Goal: Task Accomplishment & Management: Manage account settings

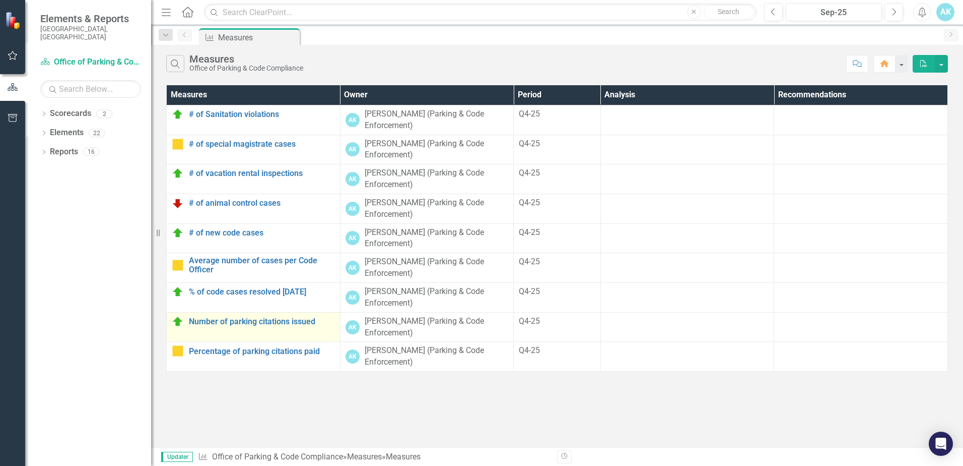
click at [205, 326] on div "Number of parking citations issued" at bounding box center [253, 321] width 163 height 12
click at [178, 321] on img at bounding box center [178, 321] width 12 height 12
click at [246, 322] on link "Number of parking citations issued" at bounding box center [262, 321] width 146 height 9
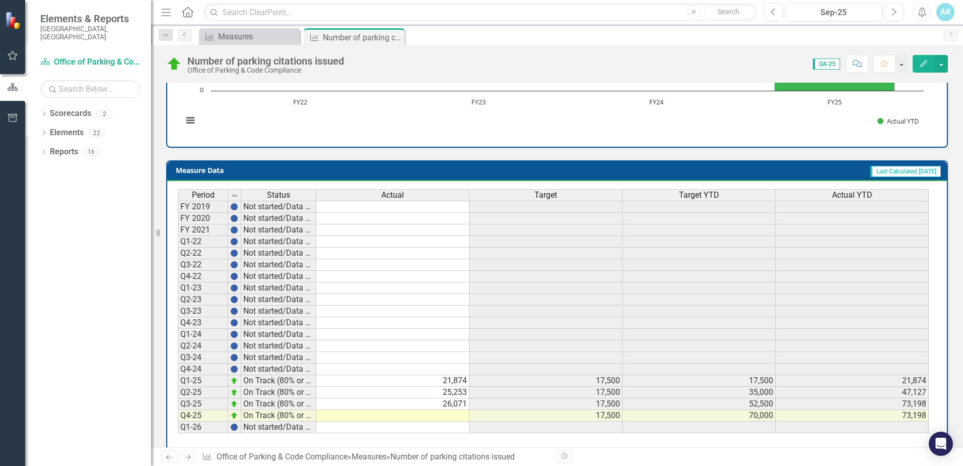
scroll to position [347, 0]
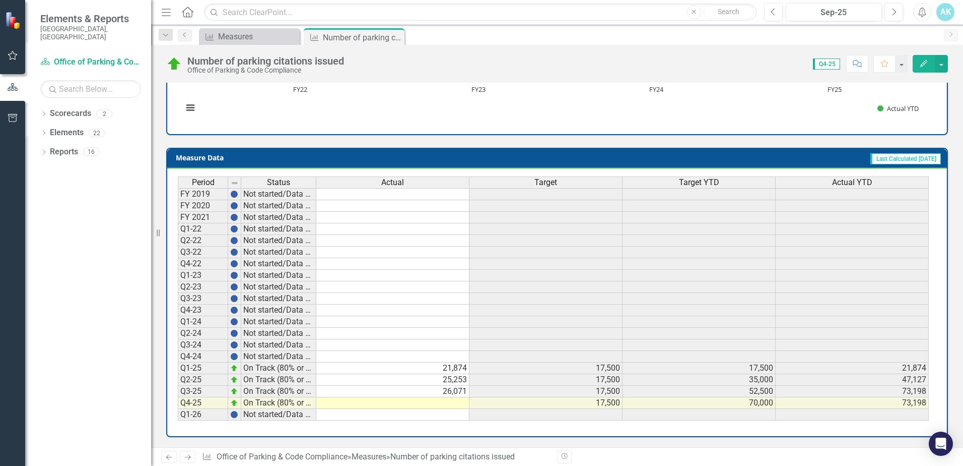
click at [448, 406] on td at bounding box center [392, 403] width 153 height 12
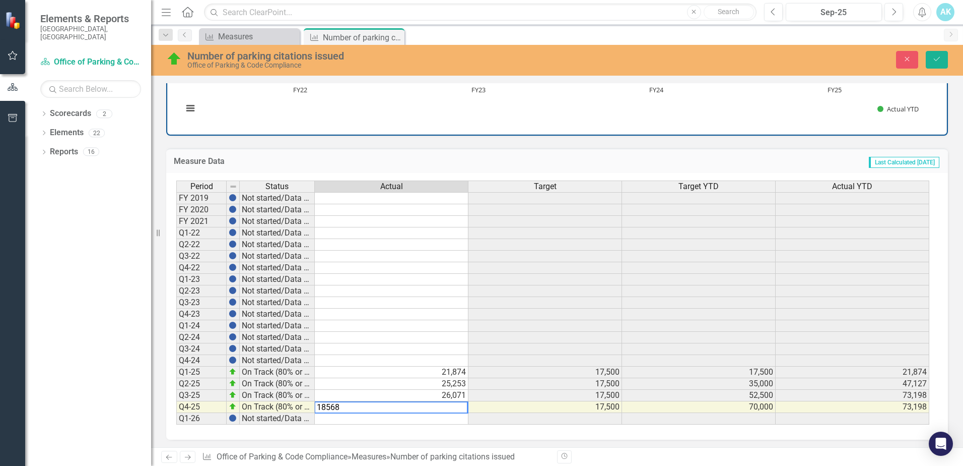
type textarea "18568"
click at [415, 338] on td at bounding box center [392, 338] width 154 height 12
click at [935, 57] on icon "Save" at bounding box center [937, 58] width 9 height 7
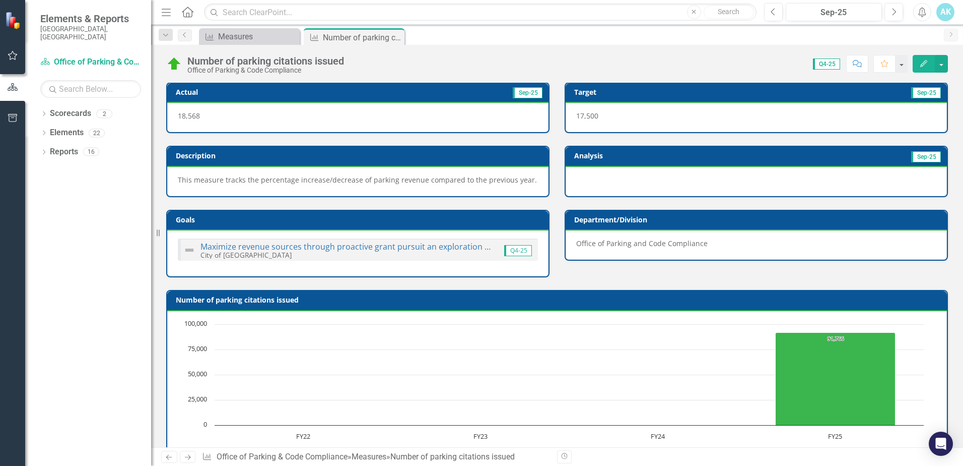
scroll to position [0, 0]
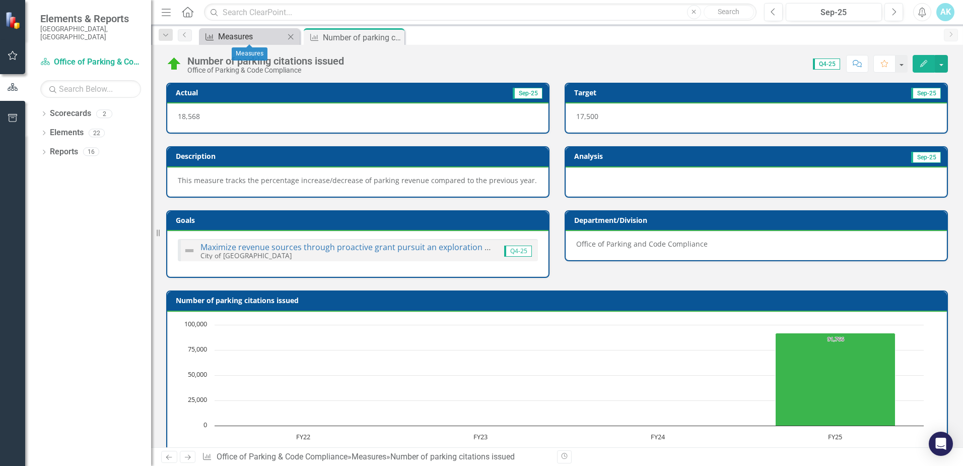
click at [258, 38] on div "Measures" at bounding box center [251, 36] width 67 height 13
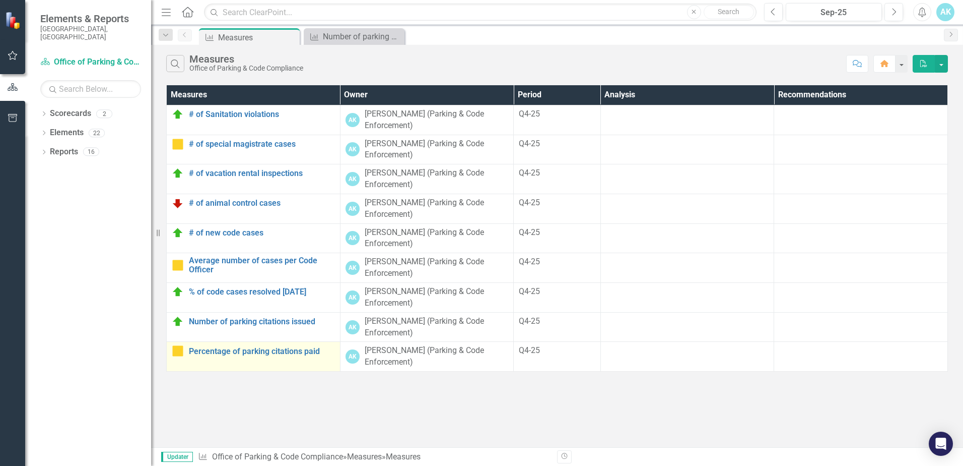
click at [239, 356] on div "Percentage of parking citations paid" at bounding box center [253, 351] width 163 height 12
click at [208, 354] on link "Percentage of parking citations paid" at bounding box center [262, 351] width 146 height 9
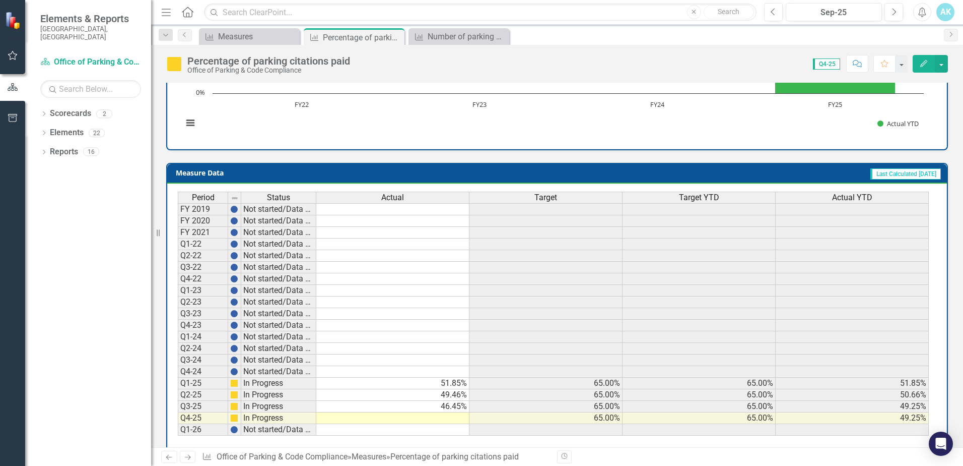
scroll to position [347, 0]
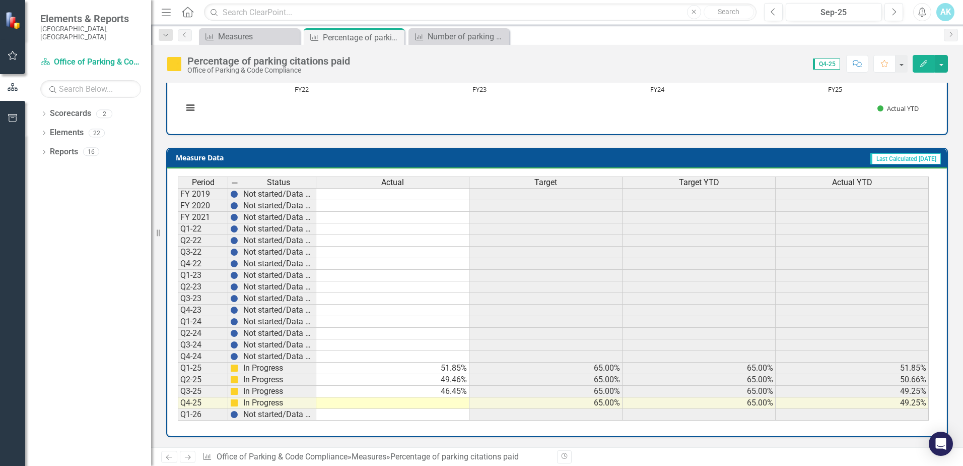
click at [447, 406] on td at bounding box center [392, 403] width 153 height 12
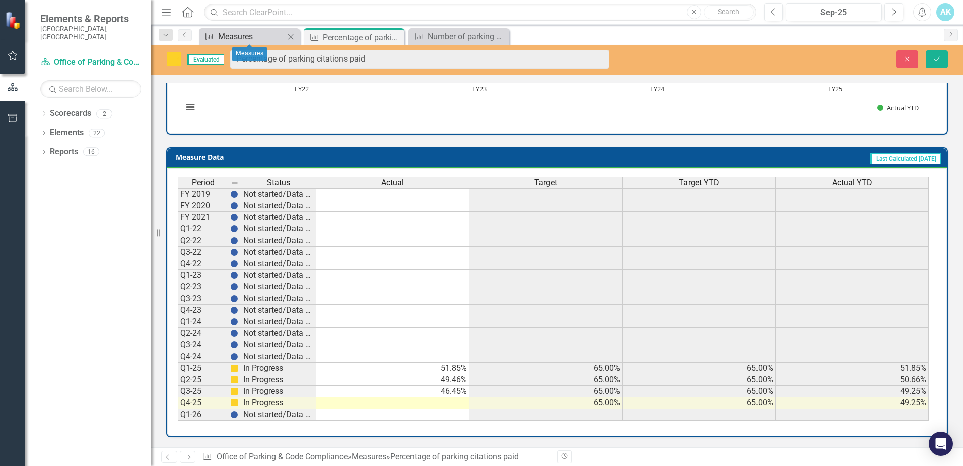
click at [223, 36] on div "Measures" at bounding box center [251, 36] width 67 height 13
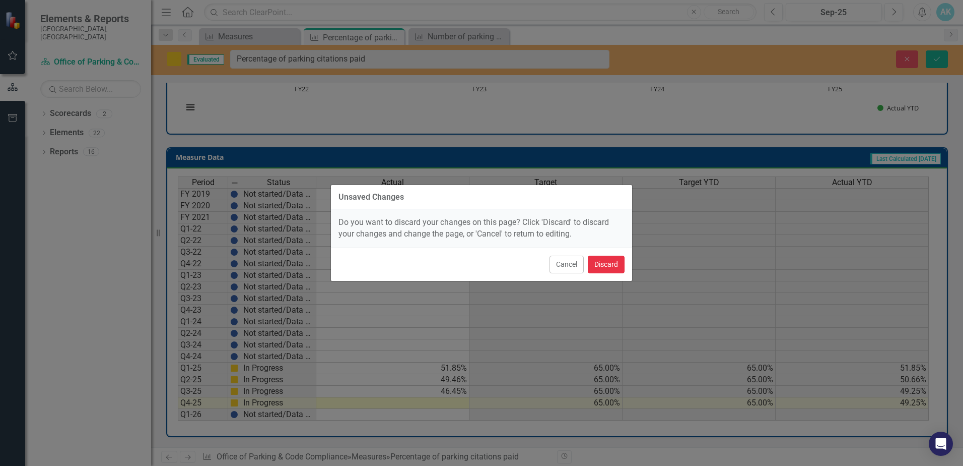
click at [615, 264] on button "Discard" at bounding box center [606, 264] width 37 height 18
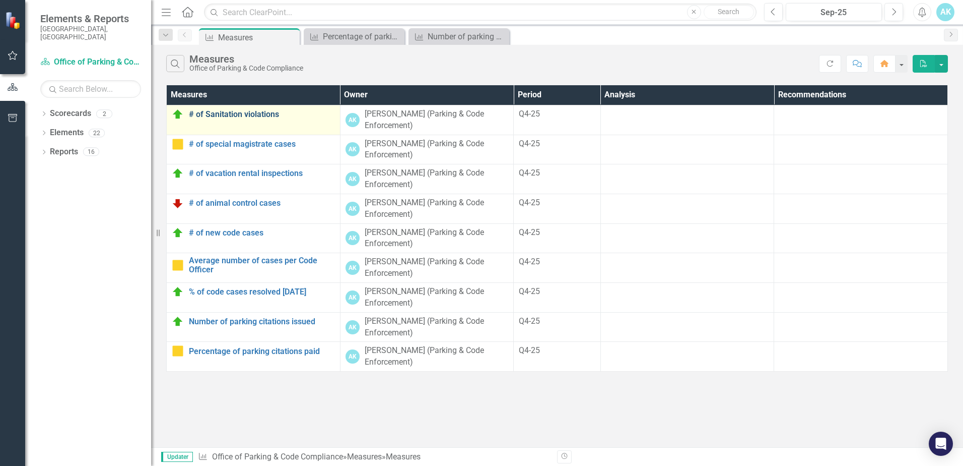
click at [199, 114] on link "# of Sanitation violations" at bounding box center [262, 114] width 146 height 9
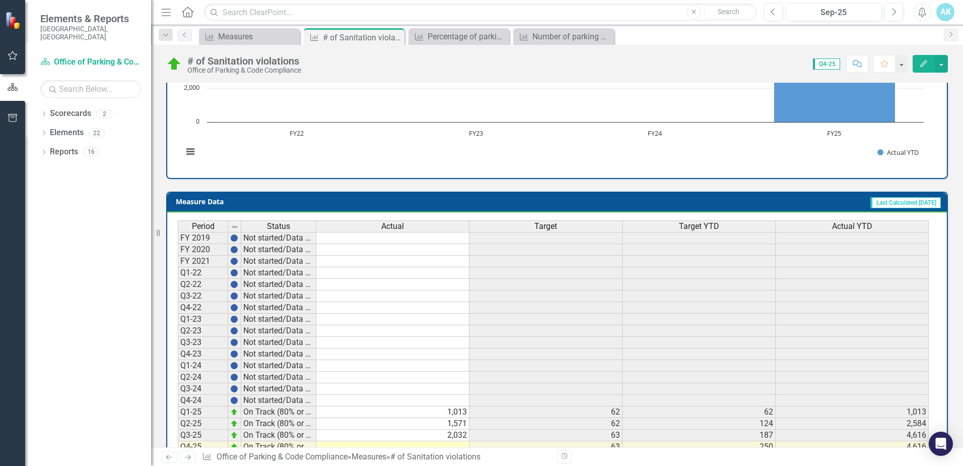
scroll to position [347, 0]
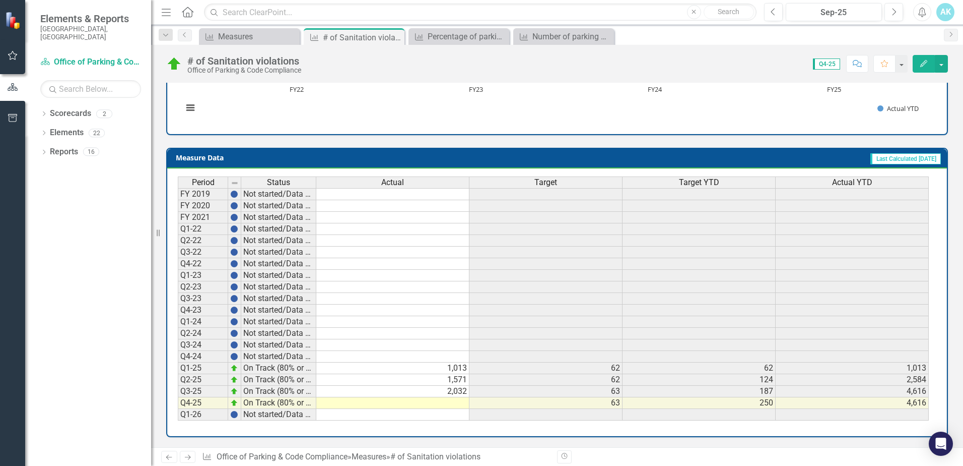
click at [449, 402] on td at bounding box center [392, 403] width 153 height 12
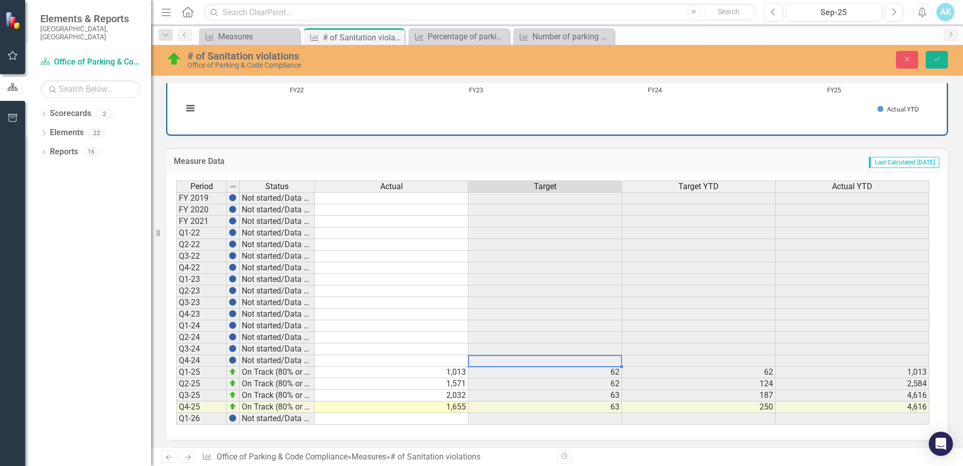
click at [176, 355] on div "Period Status Actual Target Target YTD Actual YTD FY 2019 Not started/Data not …" at bounding box center [176, 302] width 0 height 244
click at [458, 419] on td at bounding box center [392, 417] width 154 height 12
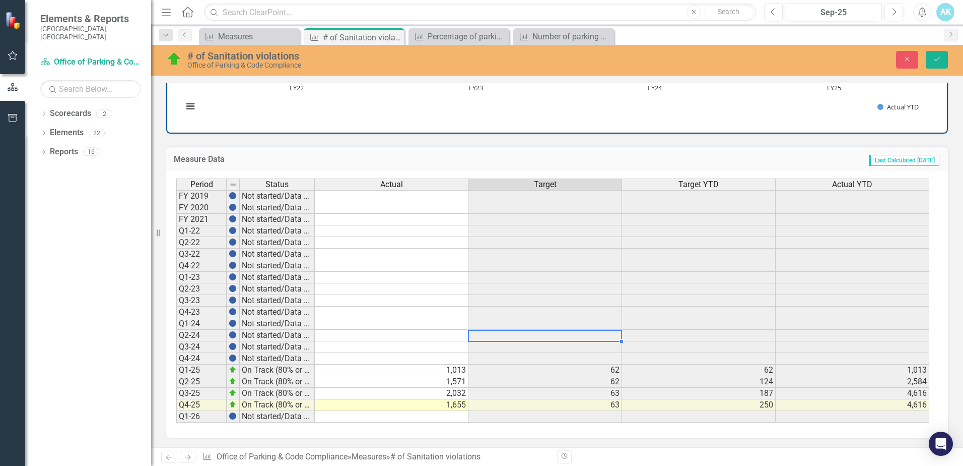
click at [530, 337] on td at bounding box center [546, 336] width 154 height 12
click at [176, 306] on div "Period Status Actual Target Target YTD Actual YTD FY 2019 Not started/Data not …" at bounding box center [176, 300] width 0 height 244
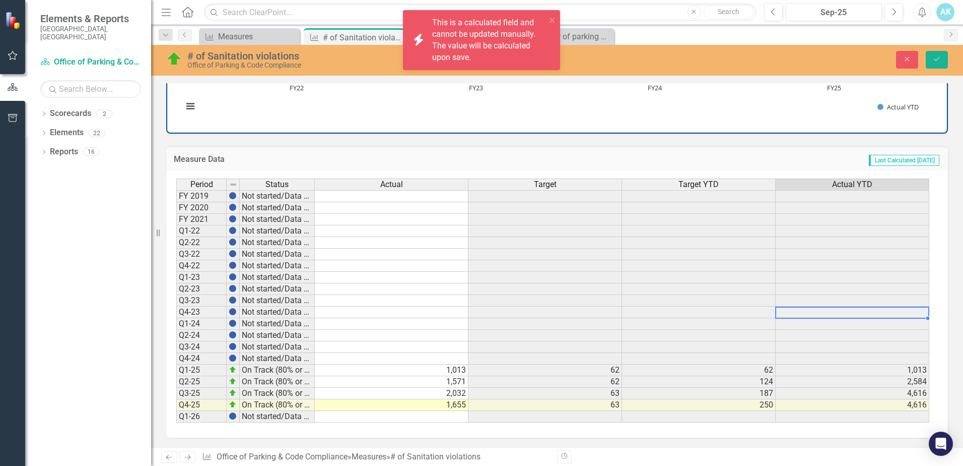
click at [859, 397] on td "4,616" at bounding box center [853, 393] width 154 height 12
click at [860, 405] on td "4,616" at bounding box center [853, 405] width 154 height 12
click at [817, 302] on td at bounding box center [853, 301] width 154 height 12
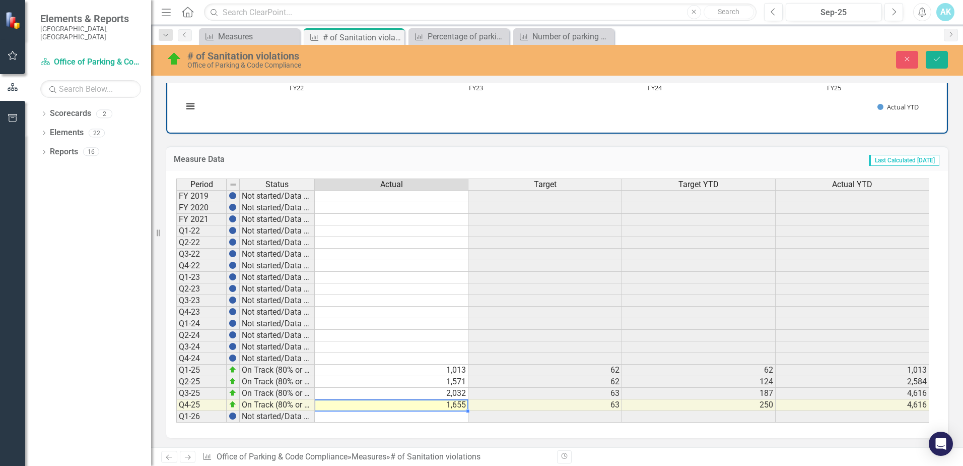
click at [458, 406] on td "1,655" at bounding box center [392, 405] width 154 height 12
type textarea "1655"
click at [515, 417] on td at bounding box center [546, 417] width 154 height 12
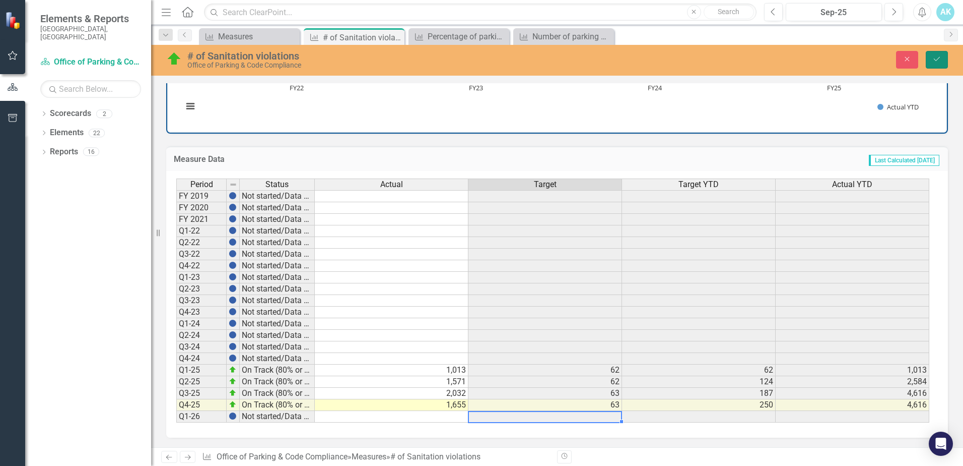
click at [936, 59] on icon "Save" at bounding box center [937, 58] width 9 height 7
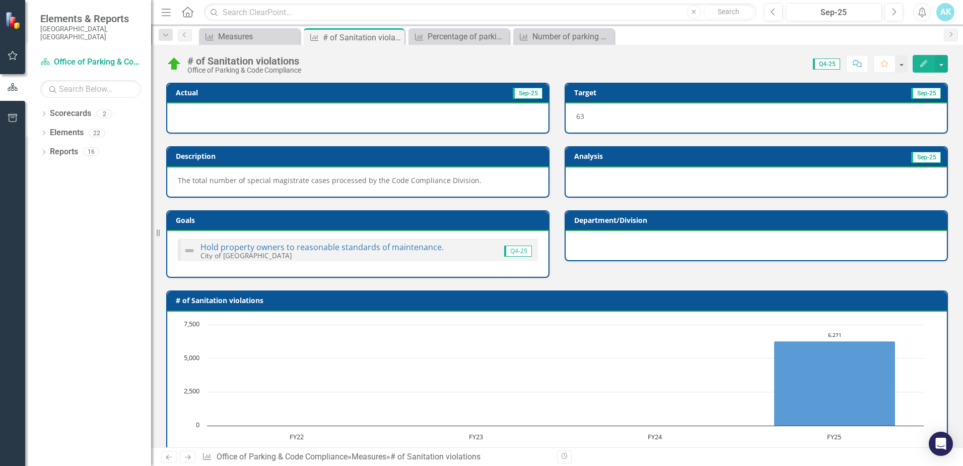
scroll to position [347, 0]
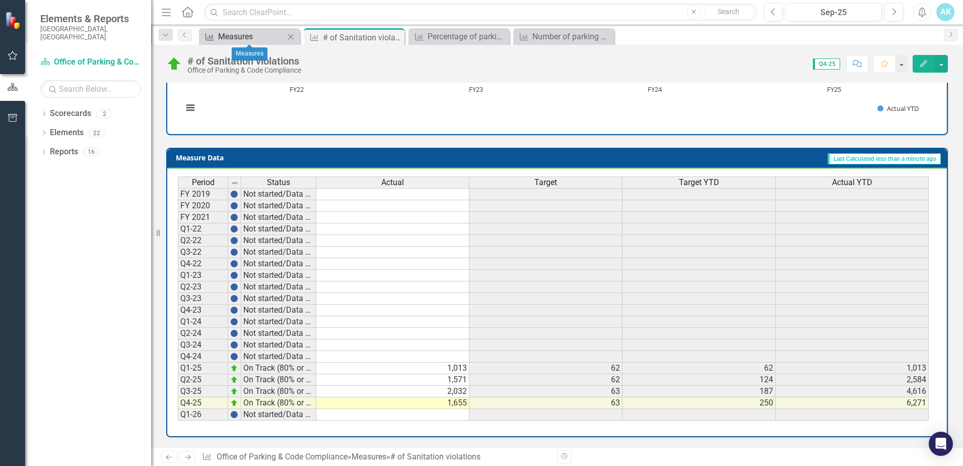
click at [260, 36] on div "Measures" at bounding box center [251, 36] width 67 height 13
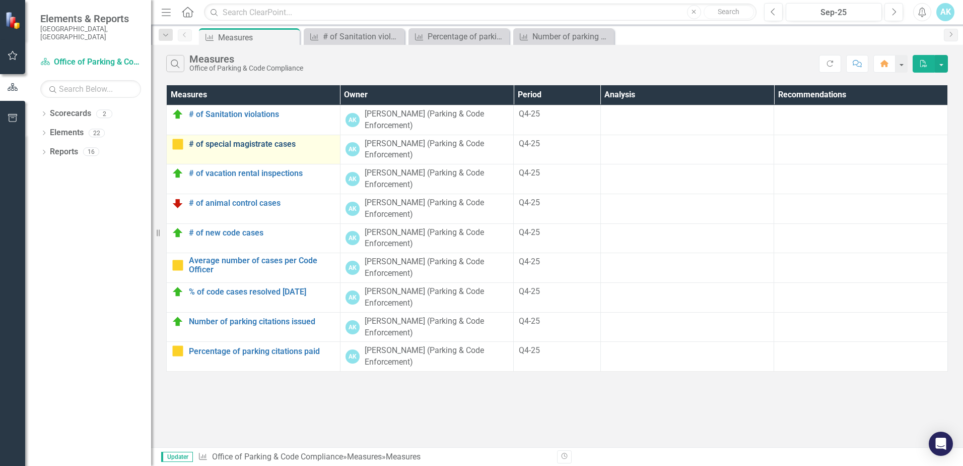
click at [238, 146] on link "# of special magistrate cases" at bounding box center [262, 144] width 146 height 9
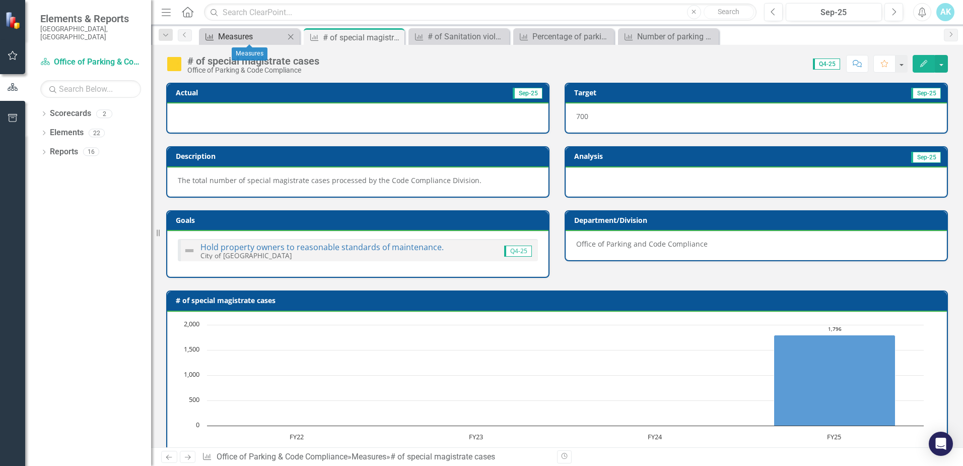
click at [256, 34] on div "Measures" at bounding box center [251, 36] width 67 height 13
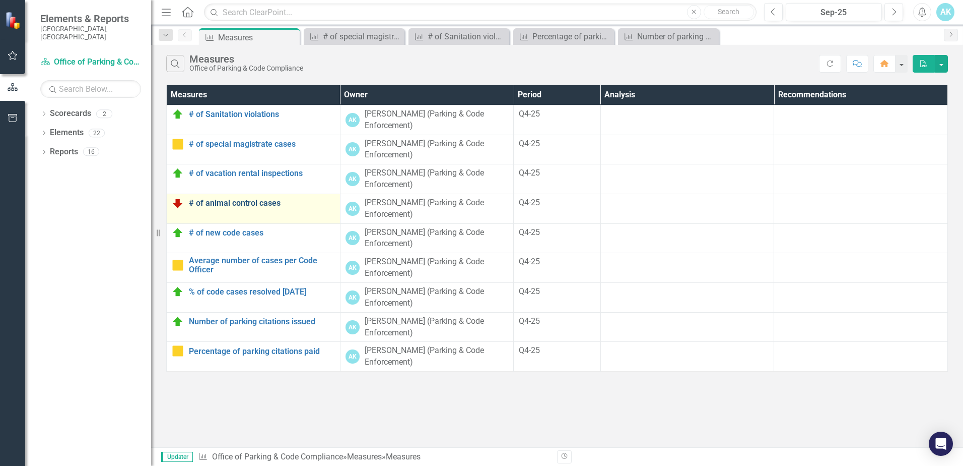
click at [244, 205] on link "# of animal control cases" at bounding box center [262, 203] width 146 height 9
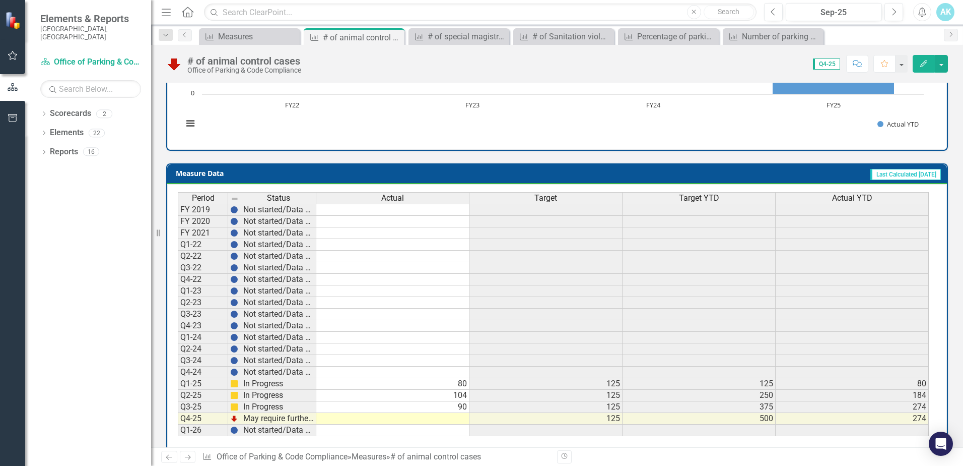
scroll to position [347, 0]
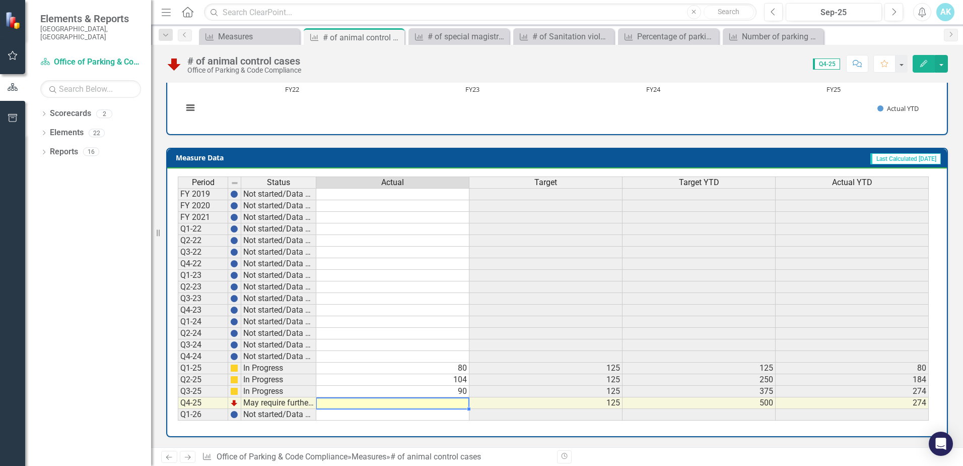
click at [457, 404] on td at bounding box center [392, 403] width 153 height 12
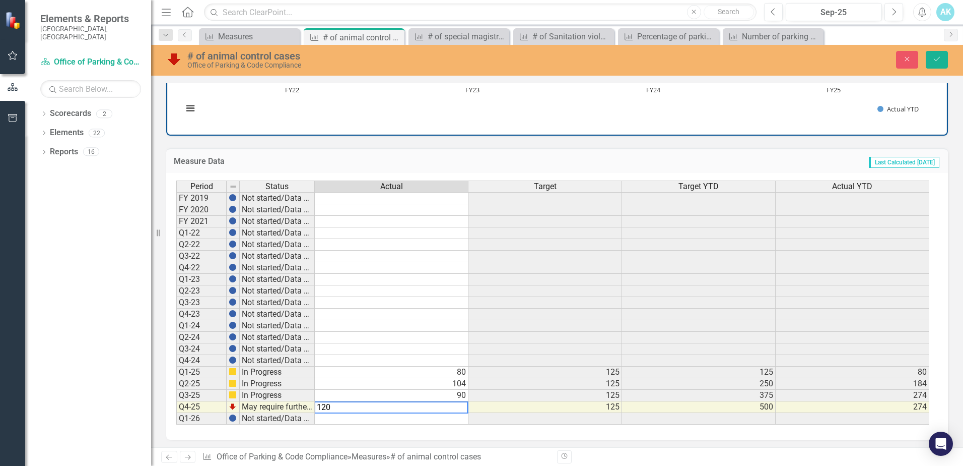
type textarea "120"
click at [675, 315] on td at bounding box center [699, 314] width 154 height 12
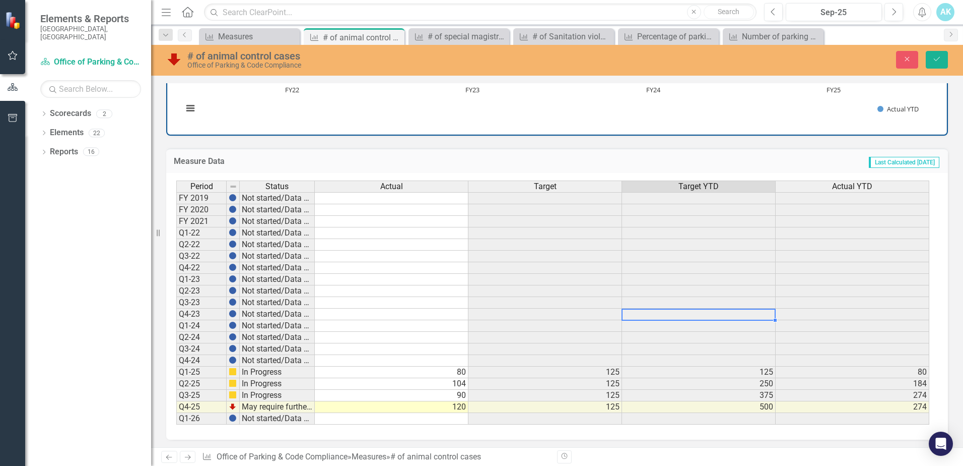
click at [454, 410] on td "120" at bounding box center [392, 407] width 154 height 12
click at [935, 57] on icon "Save" at bounding box center [937, 58] width 9 height 7
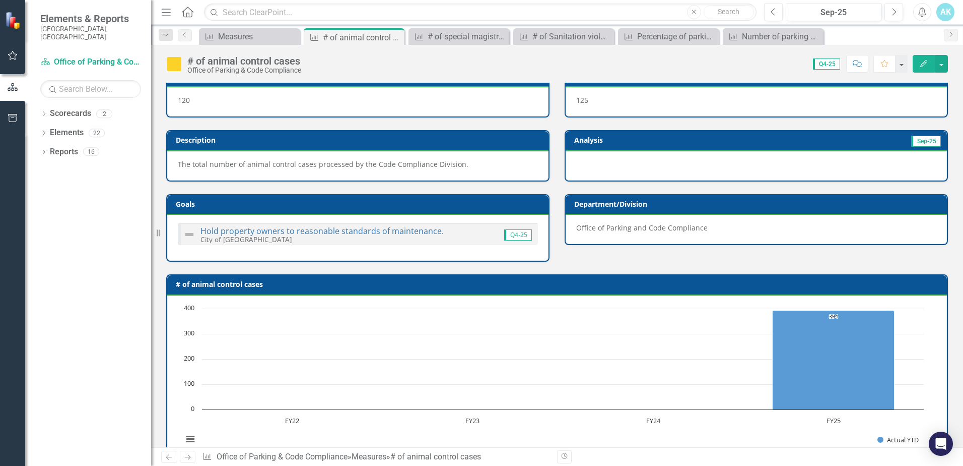
scroll to position [0, 0]
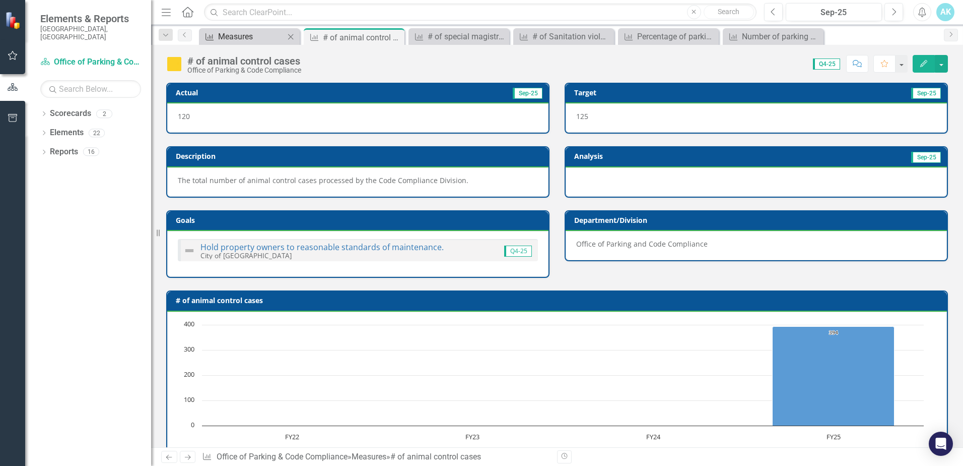
click at [253, 34] on div "Measures" at bounding box center [251, 36] width 67 height 13
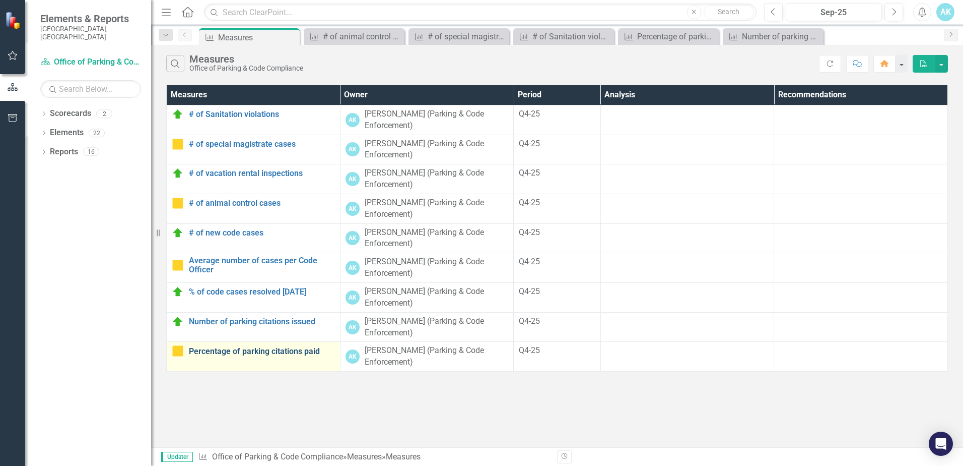
click at [225, 354] on link "Percentage of parking citations paid" at bounding box center [262, 351] width 146 height 9
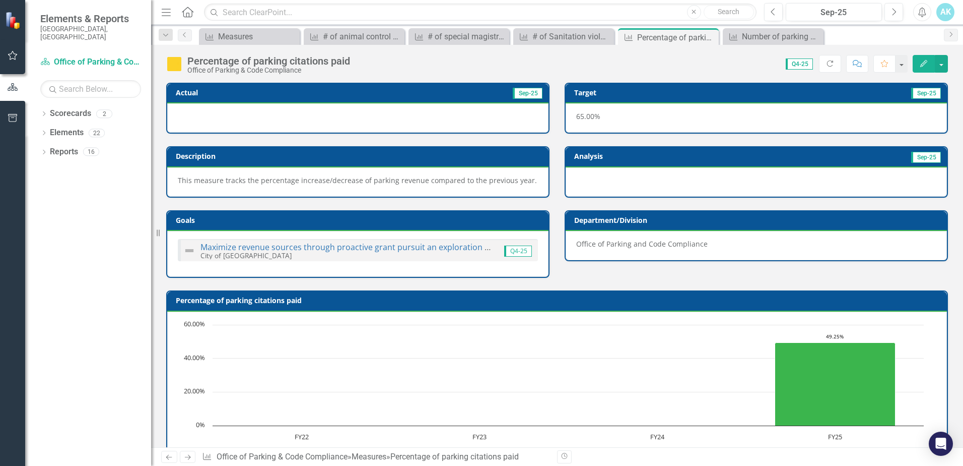
scroll to position [347, 0]
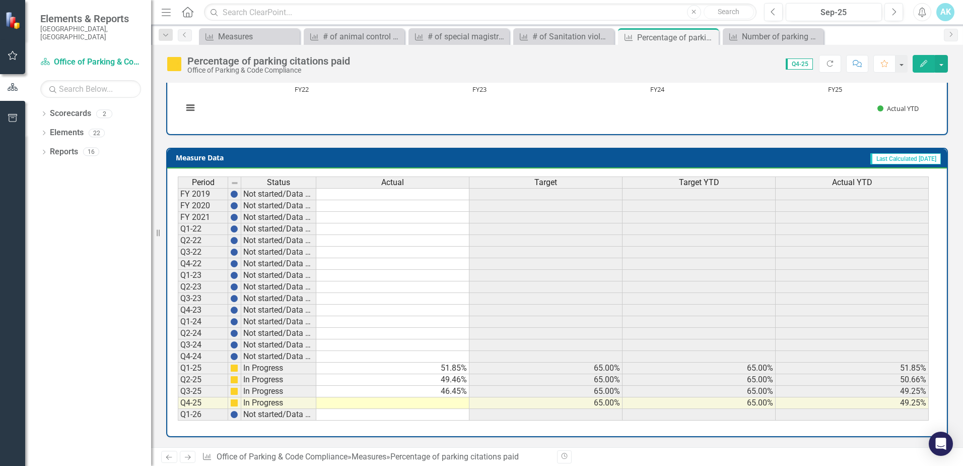
click at [441, 399] on td at bounding box center [392, 403] width 153 height 12
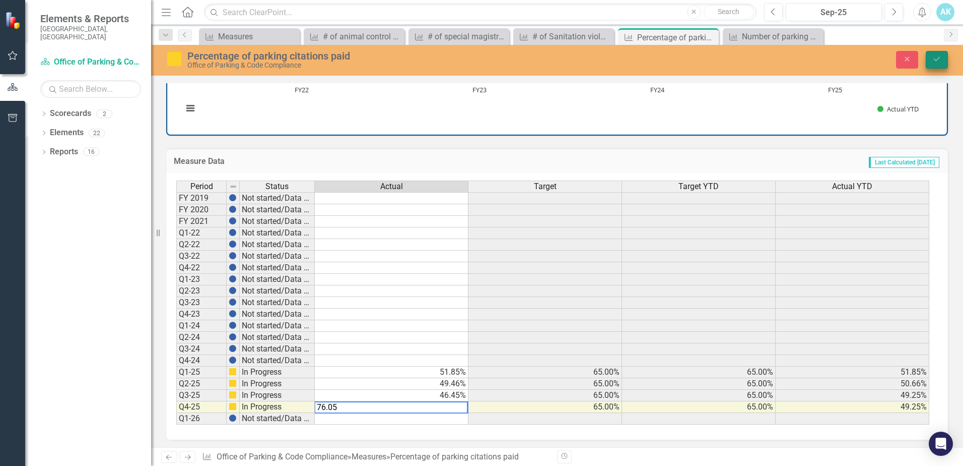
type textarea "76.05"
click at [944, 58] on button "Save" at bounding box center [937, 60] width 22 height 18
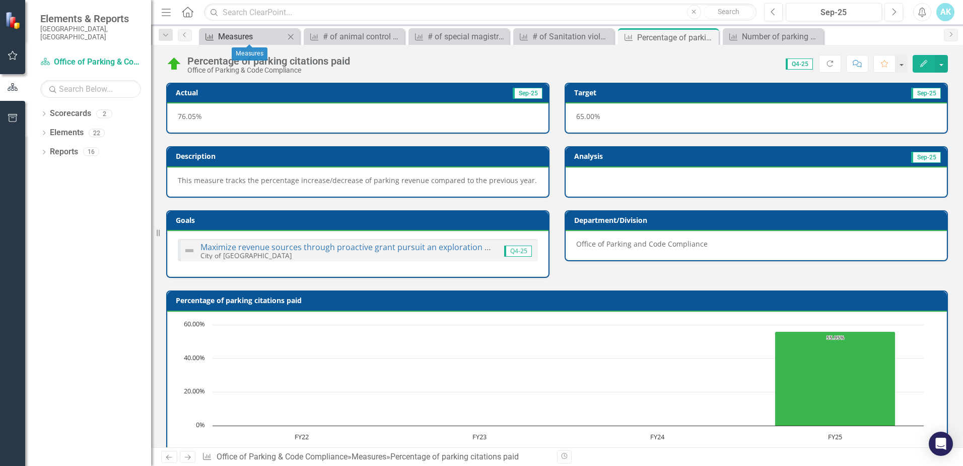
click at [249, 36] on div "Measures" at bounding box center [251, 36] width 67 height 13
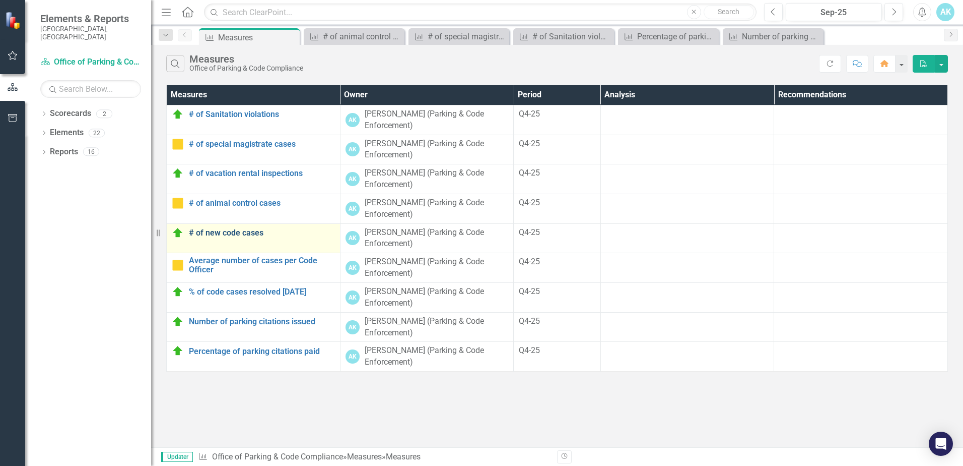
click at [228, 229] on link "# of new code cases" at bounding box center [262, 232] width 146 height 9
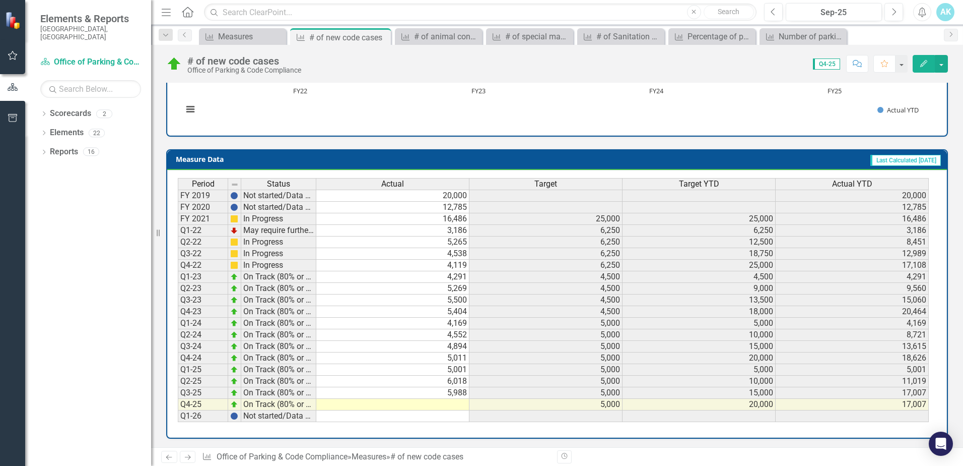
scroll to position [367, 0]
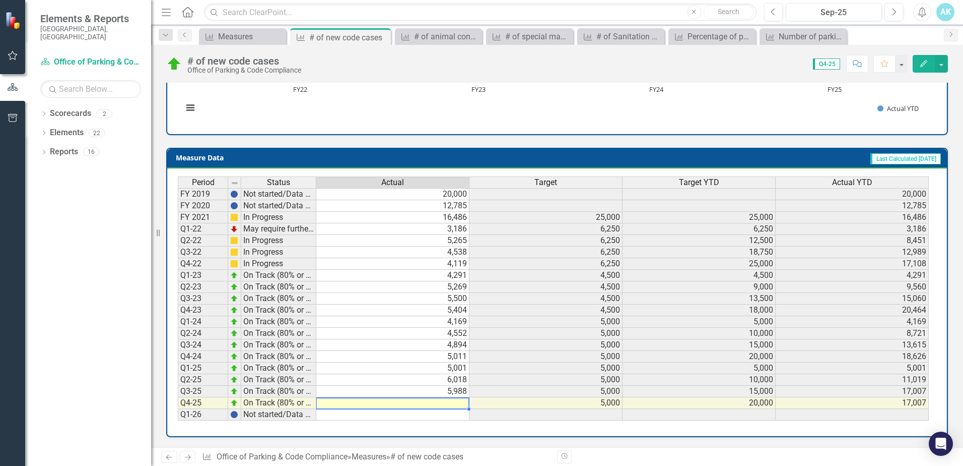
click at [462, 403] on td at bounding box center [392, 403] width 153 height 12
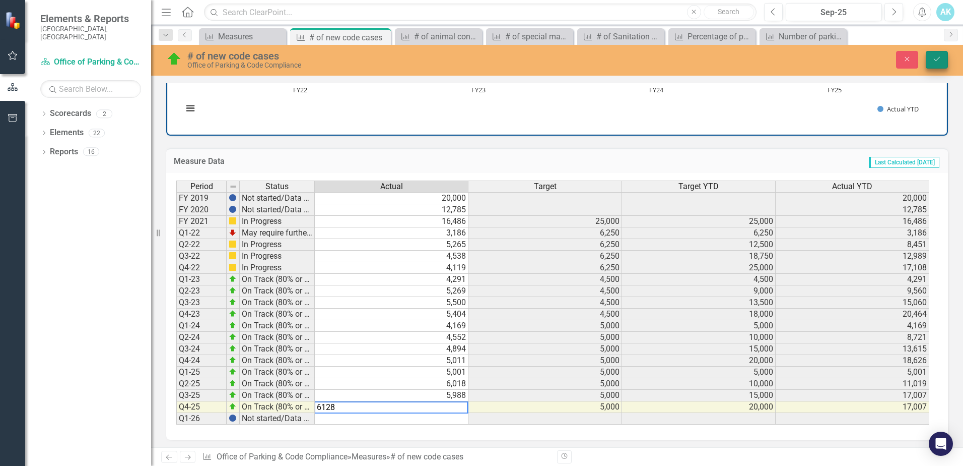
type textarea "6128"
click at [936, 59] on icon "Save" at bounding box center [937, 58] width 9 height 7
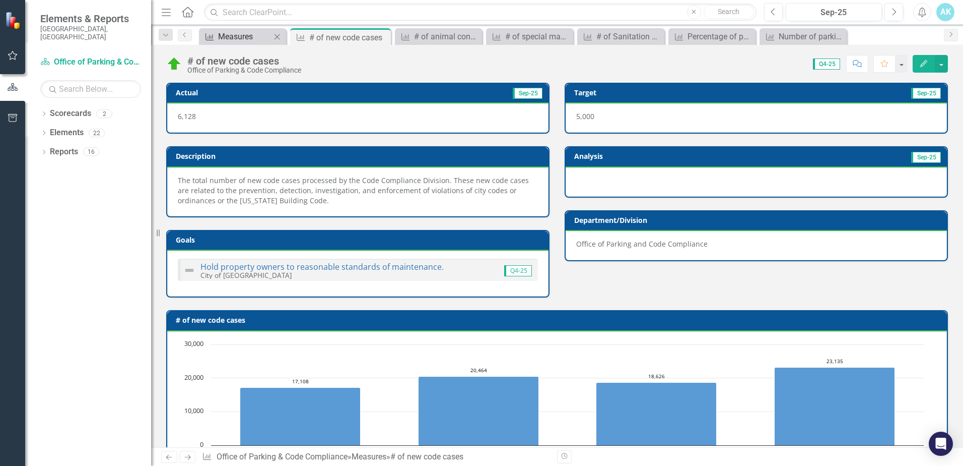
click at [237, 33] on div "Measures" at bounding box center [244, 36] width 53 height 13
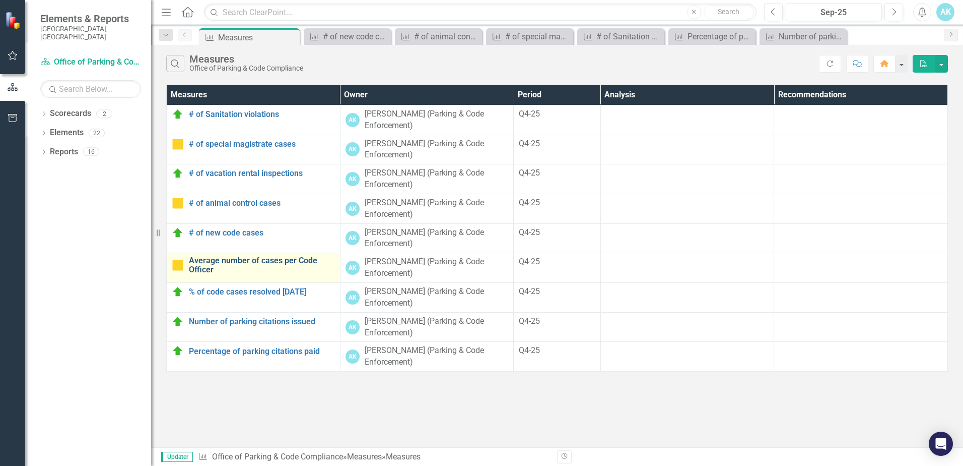
click at [288, 261] on link "Average number of cases per Code Officer" at bounding box center [262, 265] width 146 height 18
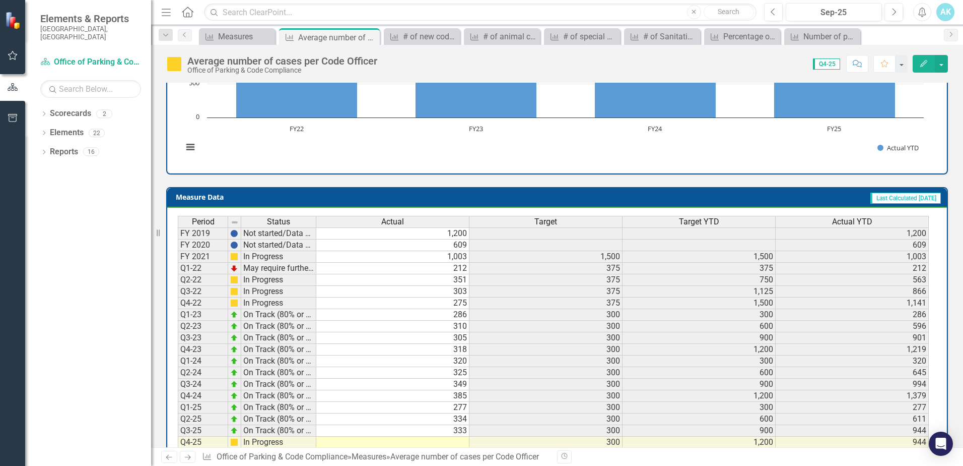
scroll to position [367, 0]
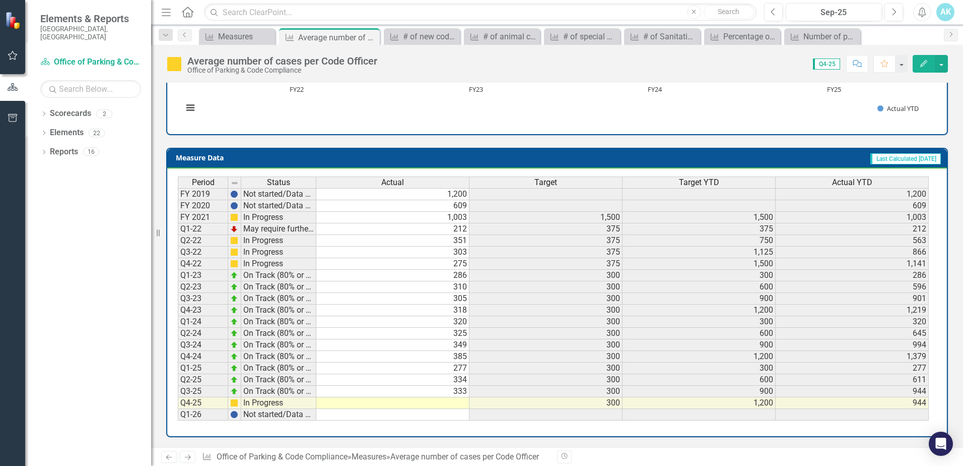
click at [452, 401] on td at bounding box center [392, 403] width 153 height 12
click at [453, 404] on td at bounding box center [392, 403] width 153 height 12
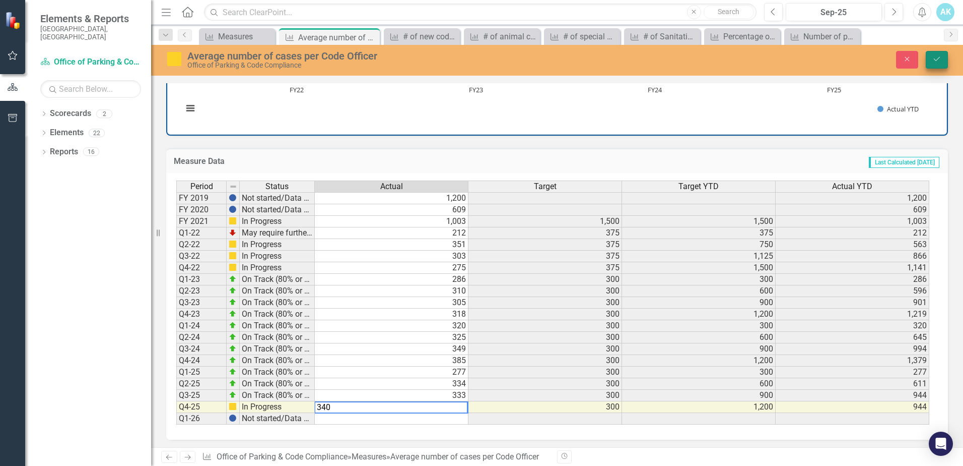
type textarea "340"
click at [942, 63] on button "Save" at bounding box center [937, 60] width 22 height 18
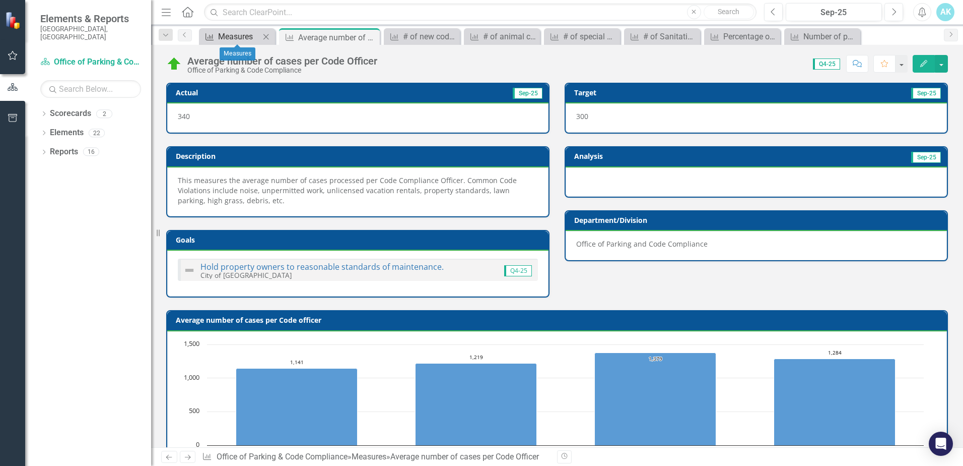
click at [224, 36] on div "Measures" at bounding box center [239, 36] width 42 height 13
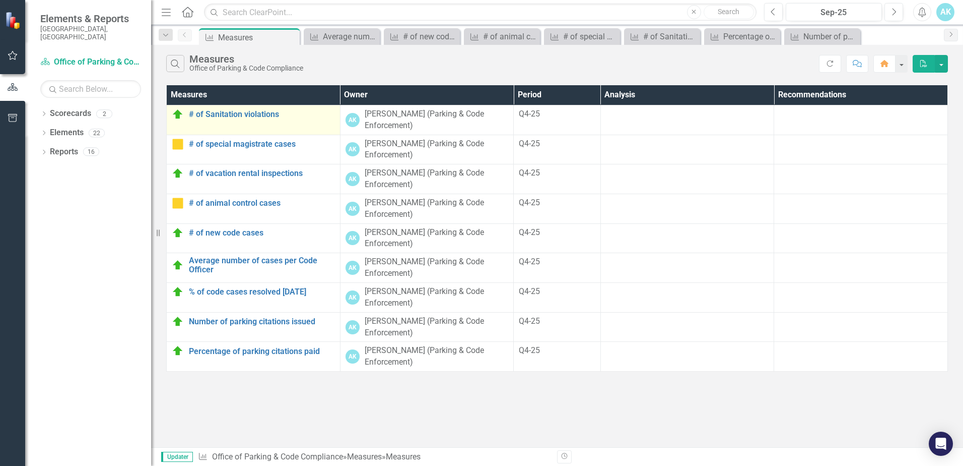
click at [249, 123] on td "# of Sanitation violations Link Open Element" at bounding box center [254, 120] width 174 height 30
click at [232, 117] on link "# of Sanitation violations" at bounding box center [262, 114] width 146 height 9
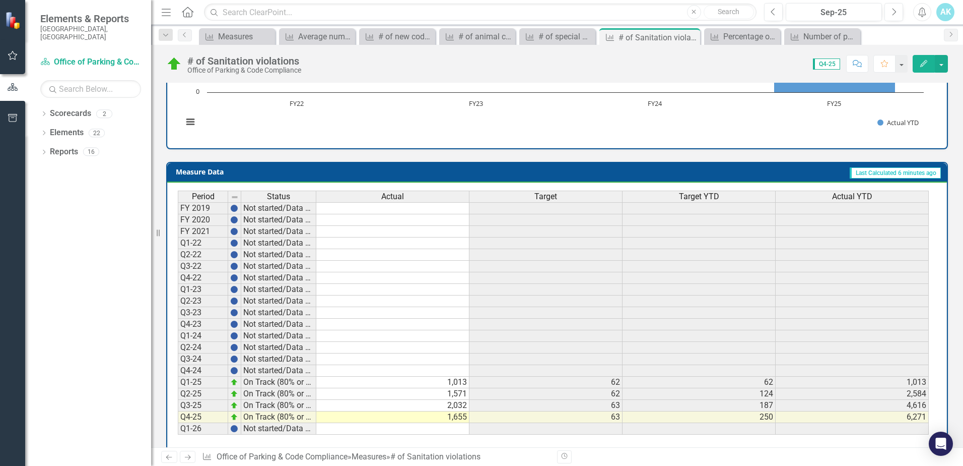
scroll to position [347, 0]
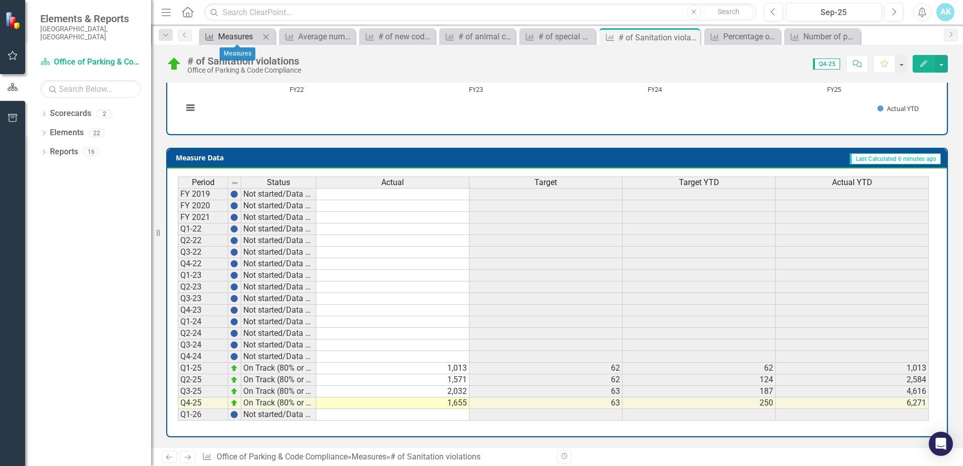
click at [239, 35] on div "Measures" at bounding box center [239, 36] width 42 height 13
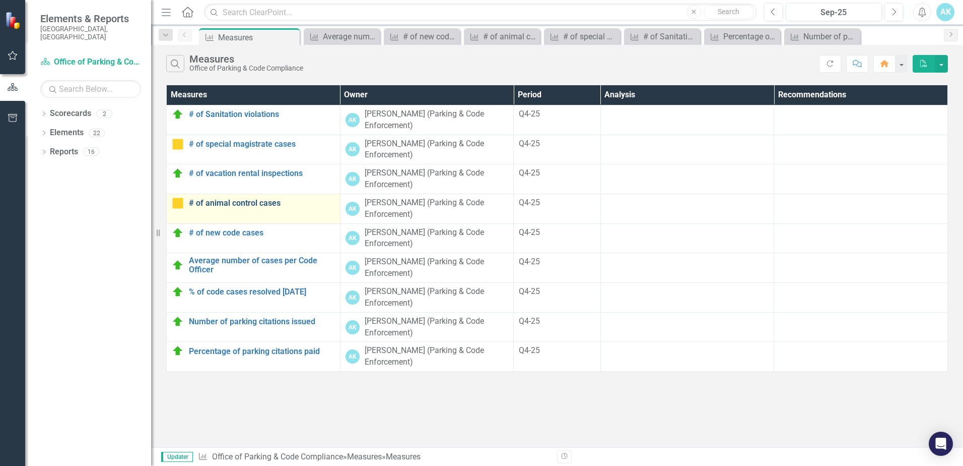
click at [230, 202] on link "# of animal control cases" at bounding box center [262, 203] width 146 height 9
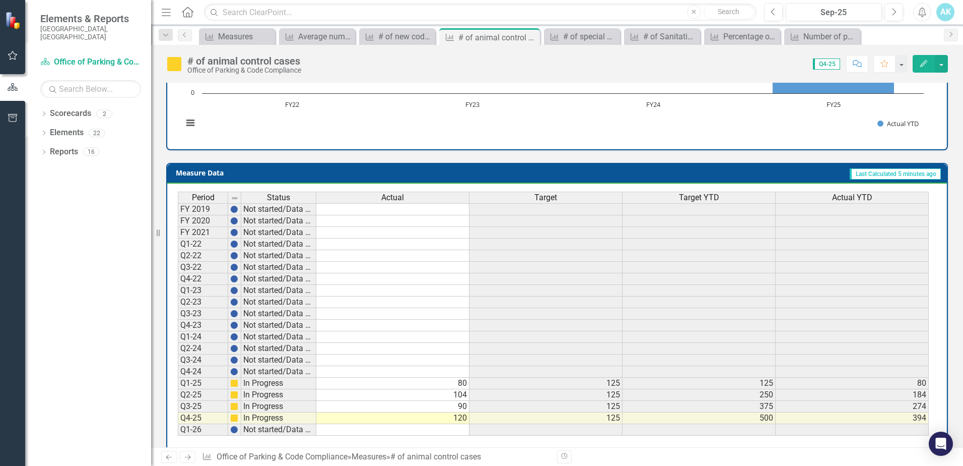
scroll to position [347, 0]
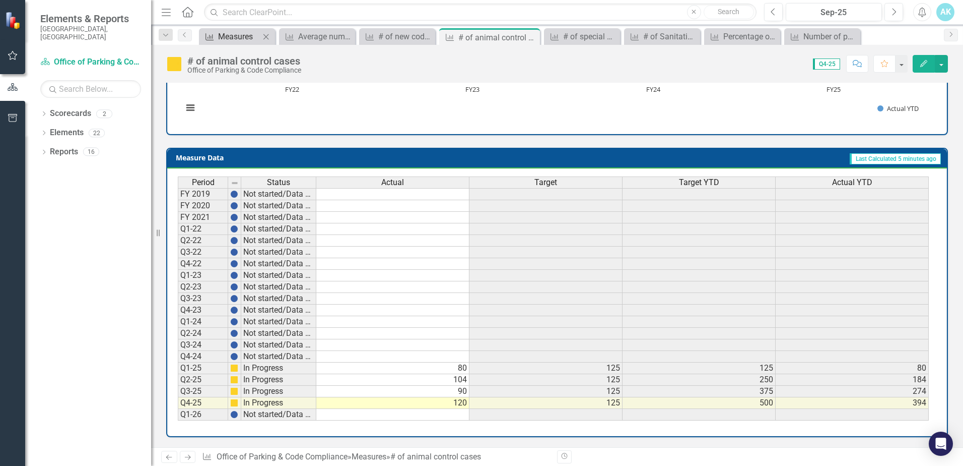
click at [236, 35] on div "Measures" at bounding box center [239, 36] width 42 height 13
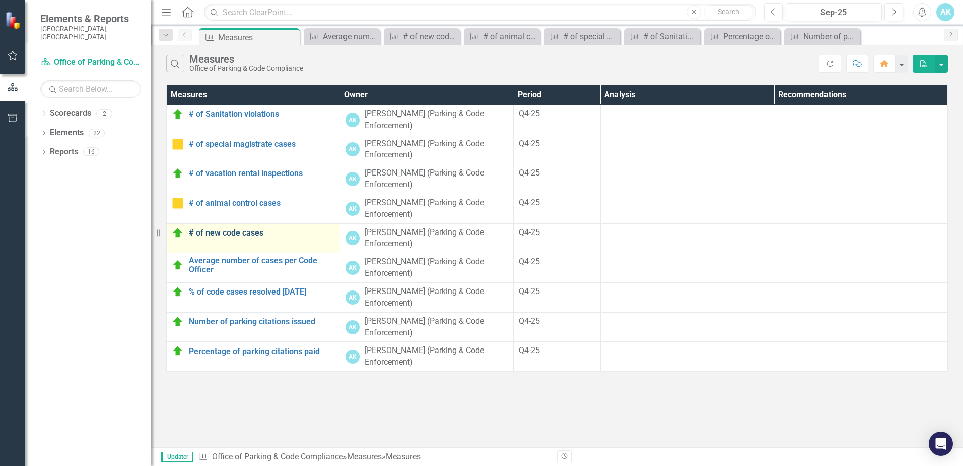
click at [234, 233] on link "# of new code cases" at bounding box center [262, 232] width 146 height 9
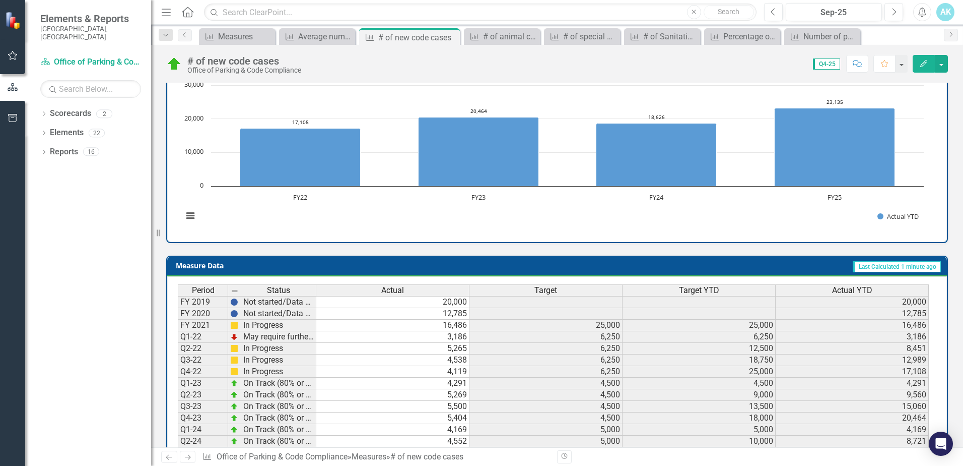
scroll to position [353, 0]
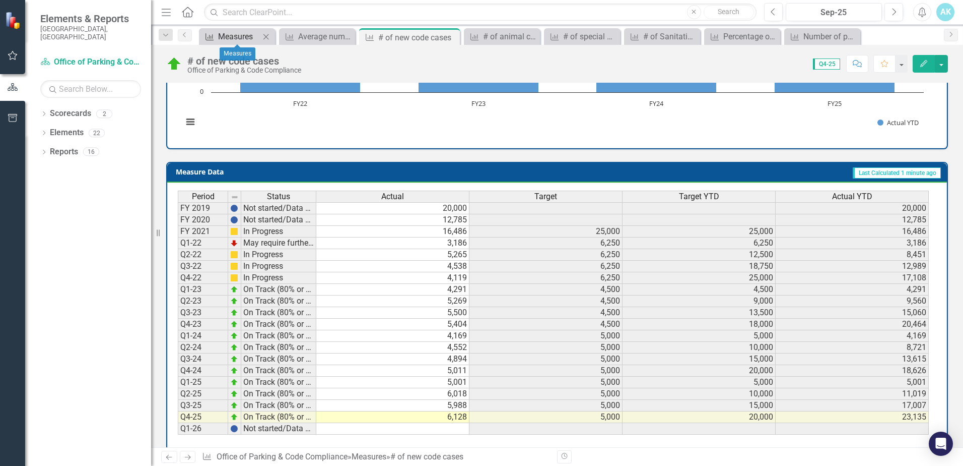
click at [239, 36] on div "Measures" at bounding box center [239, 36] width 42 height 13
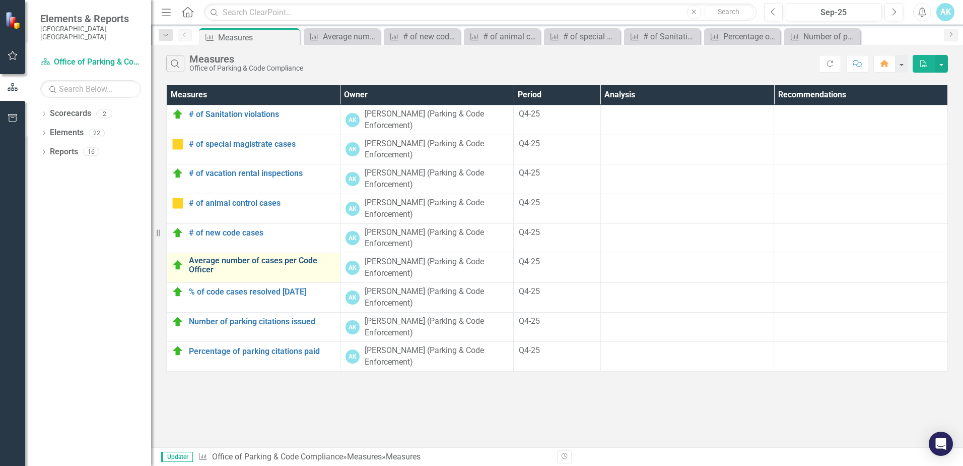
click at [257, 258] on link "Average number of cases per Code Officer" at bounding box center [262, 265] width 146 height 18
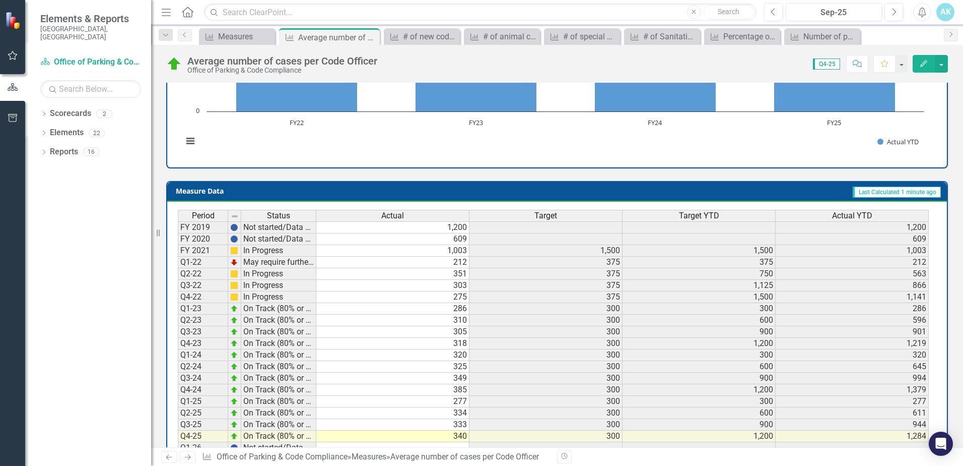
scroll to position [367, 0]
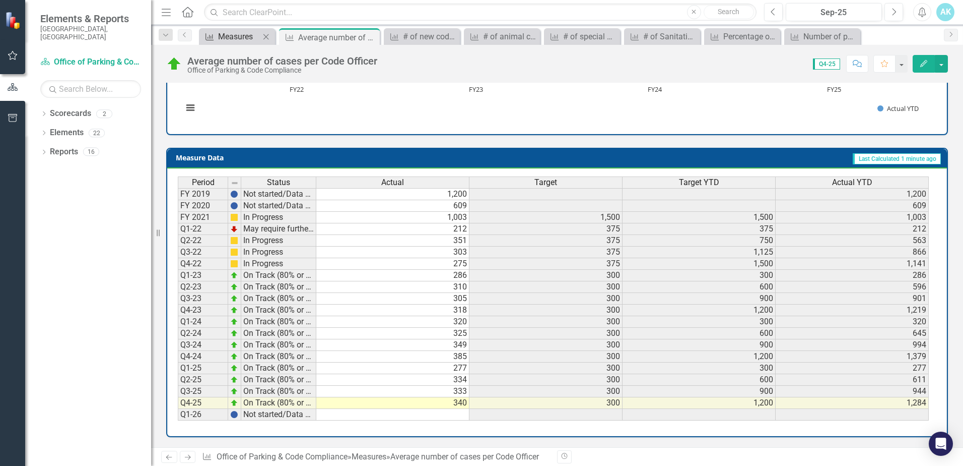
click at [232, 33] on div "Measures" at bounding box center [239, 36] width 42 height 13
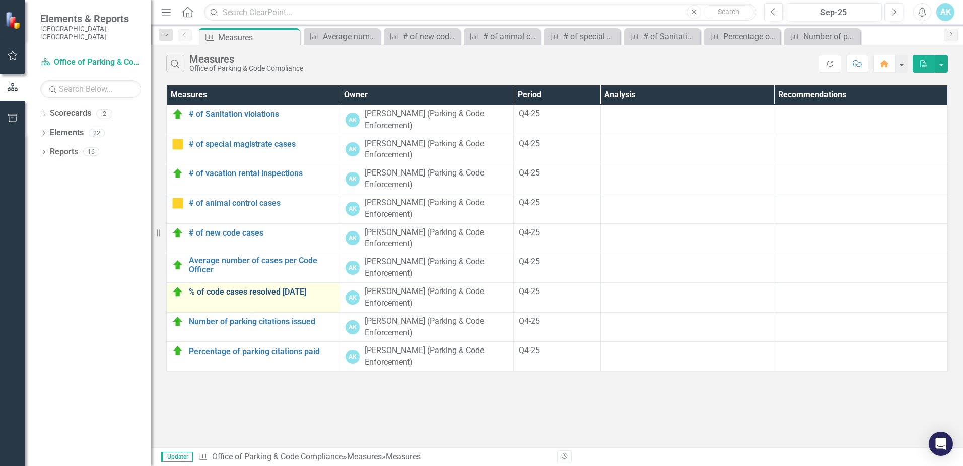
click at [210, 290] on link "% of code cases resolved [DATE]" at bounding box center [262, 291] width 146 height 9
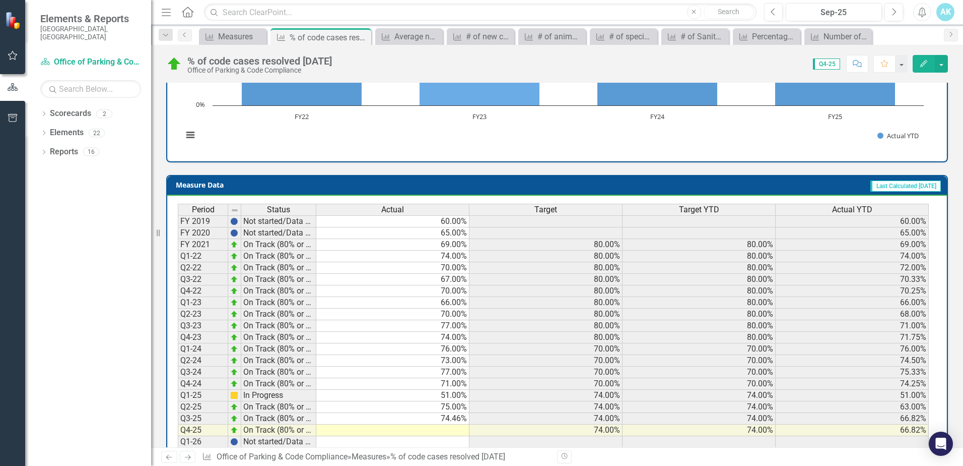
scroll to position [347, 0]
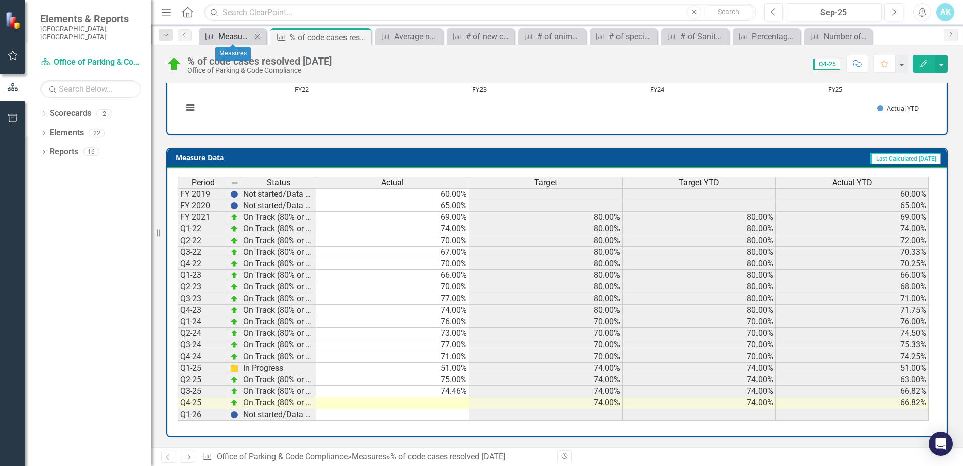
click at [243, 36] on div "Measures" at bounding box center [234, 36] width 33 height 13
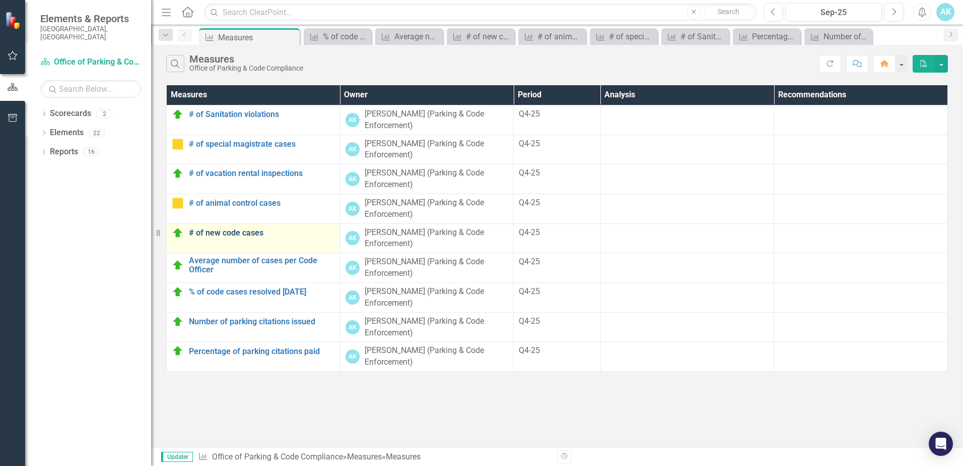
click at [214, 230] on link "# of new code cases" at bounding box center [262, 232] width 146 height 9
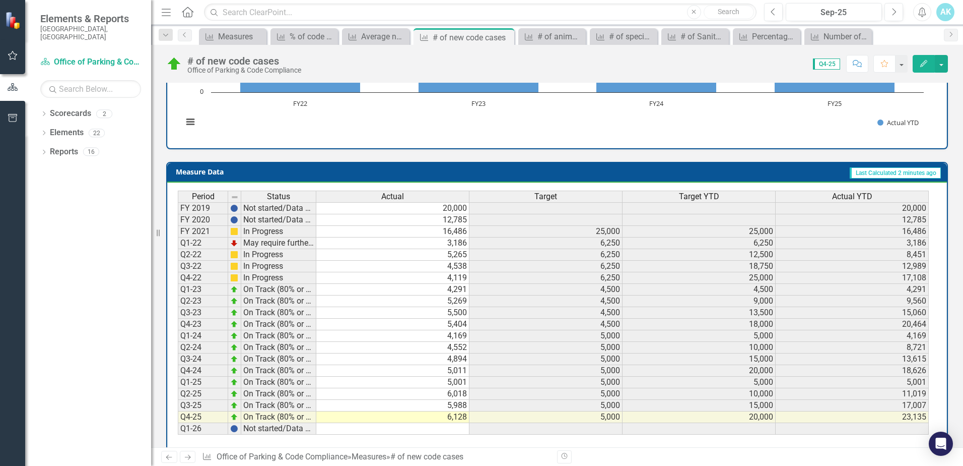
scroll to position [367, 0]
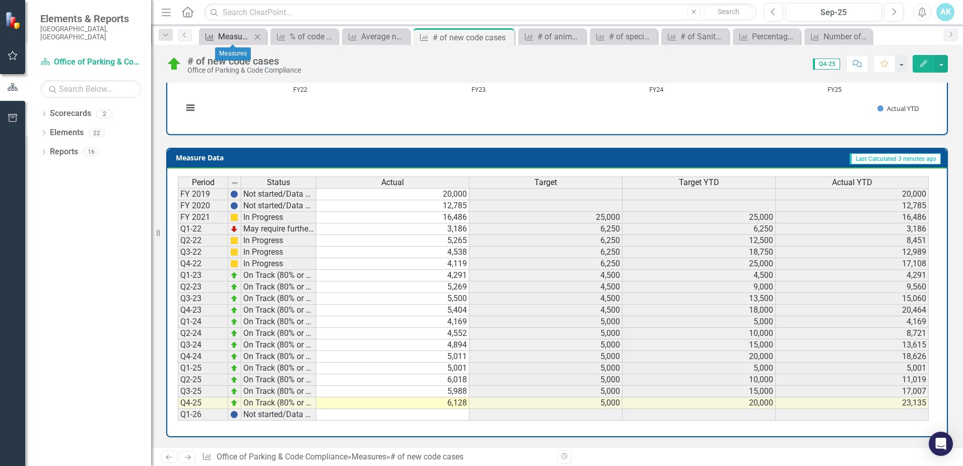
click at [240, 41] on div "Measures" at bounding box center [234, 36] width 33 height 13
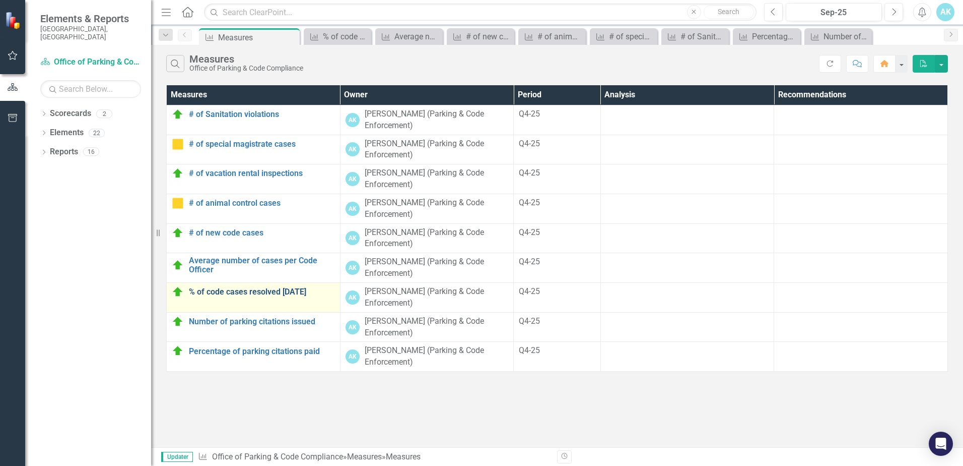
click at [268, 292] on link "% of code cases resolved [DATE]" at bounding box center [262, 291] width 146 height 9
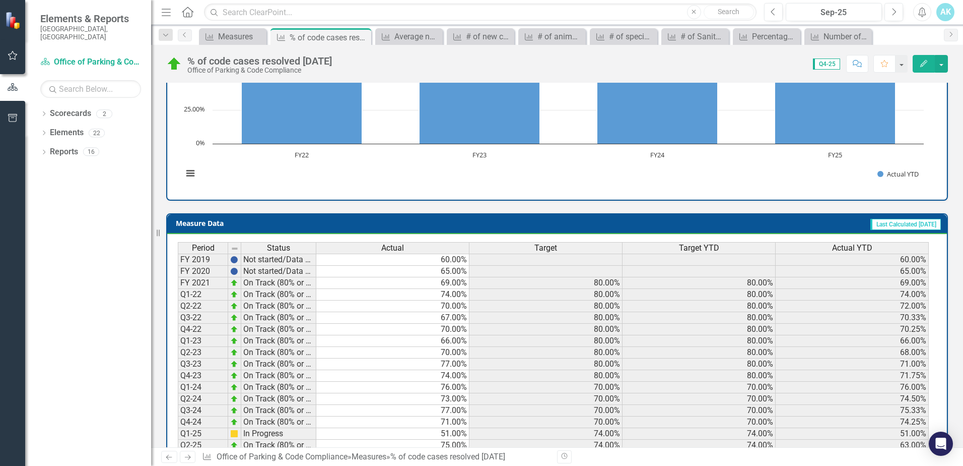
scroll to position [347, 0]
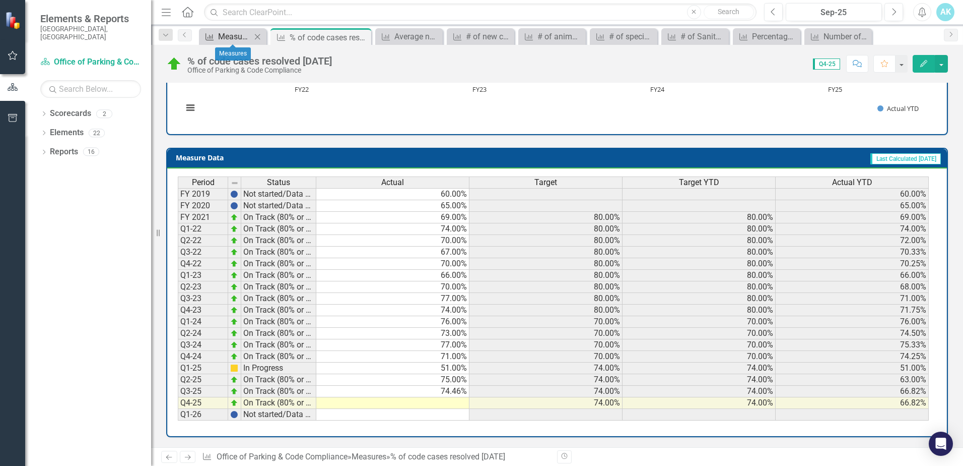
click at [223, 35] on div "Measures" at bounding box center [234, 36] width 33 height 13
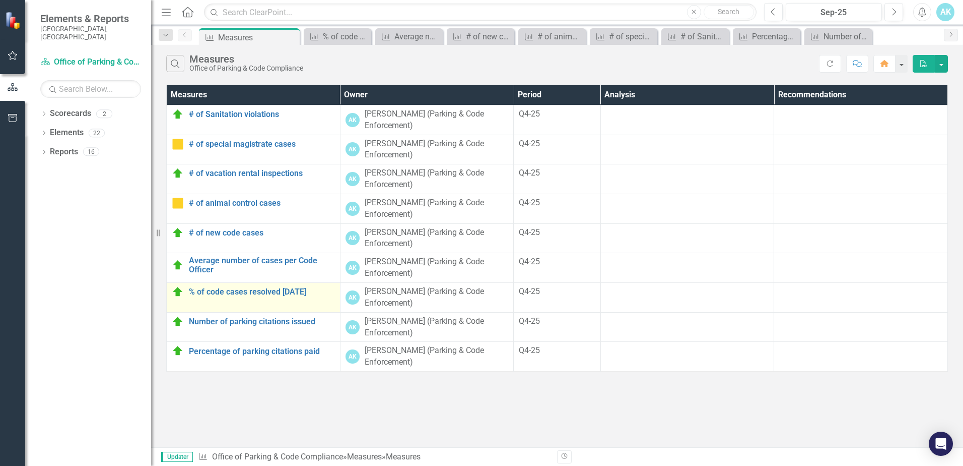
click at [271, 299] on td "% of code cases resolved [DATE] Link Open Element" at bounding box center [254, 297] width 174 height 30
click at [272, 295] on link "% of code cases resolved [DATE]" at bounding box center [262, 291] width 146 height 9
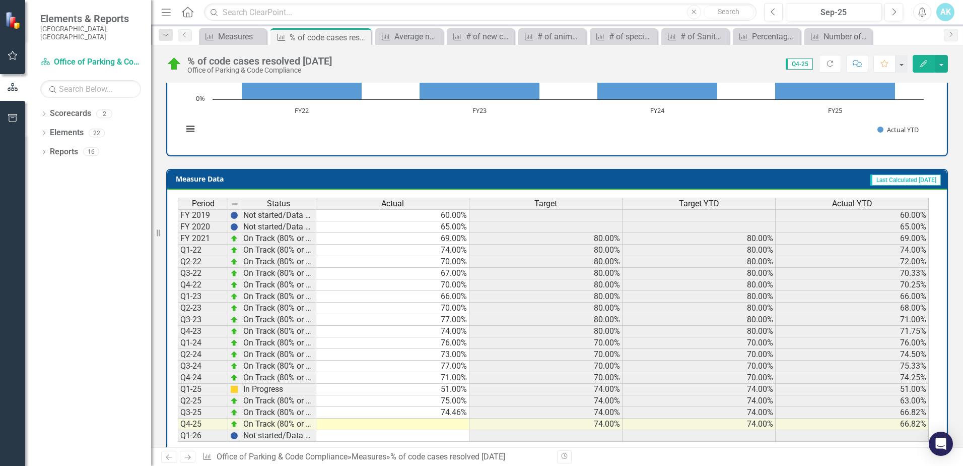
scroll to position [347, 0]
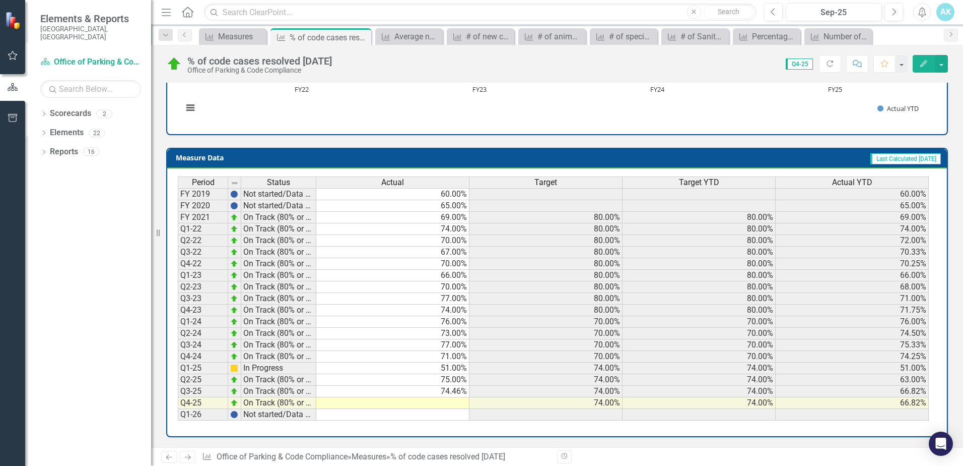
click at [447, 405] on td at bounding box center [392, 403] width 153 height 12
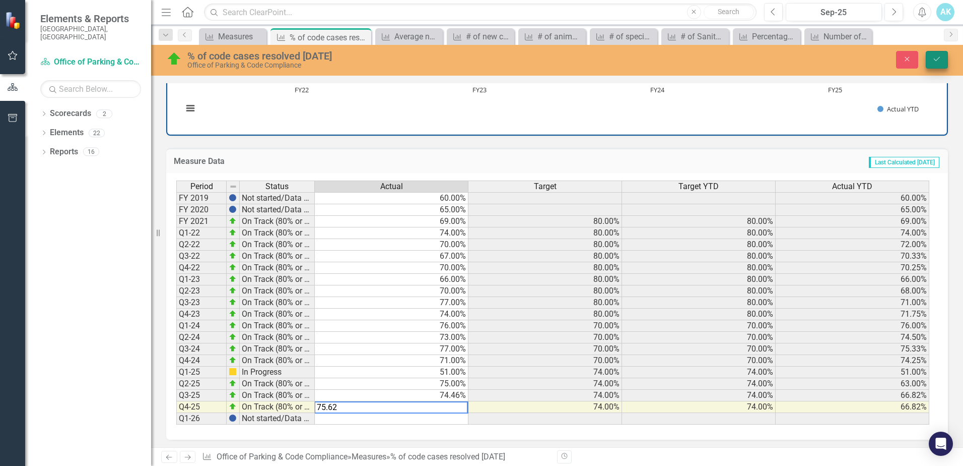
type textarea "75.62"
click at [939, 61] on icon "Save" at bounding box center [937, 58] width 9 height 7
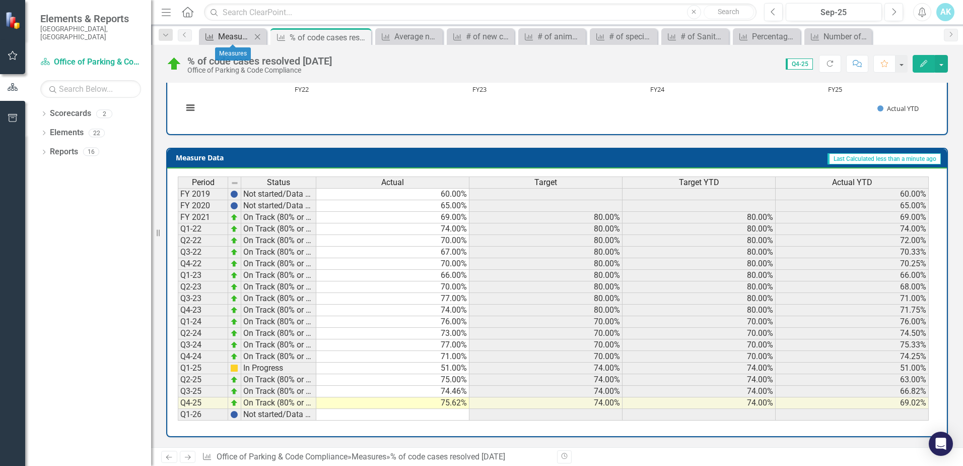
click at [234, 32] on div "Measures" at bounding box center [234, 36] width 33 height 13
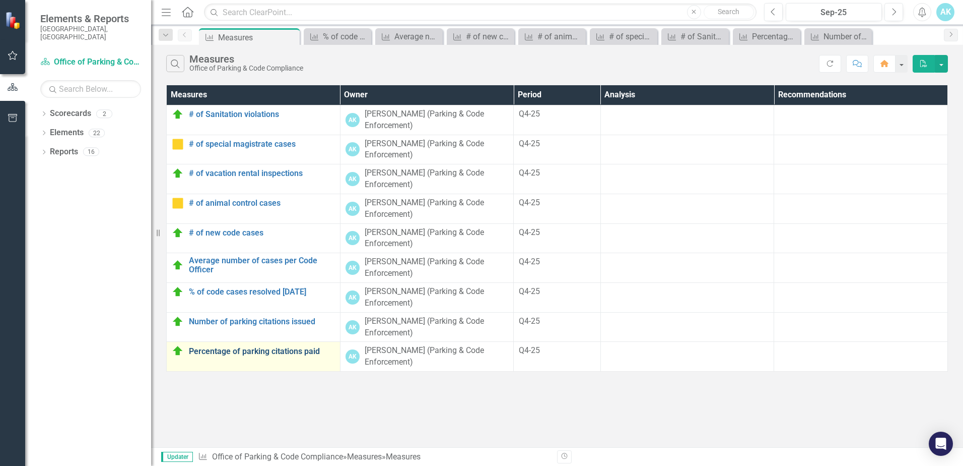
click at [249, 351] on link "Percentage of parking citations paid" at bounding box center [262, 351] width 146 height 9
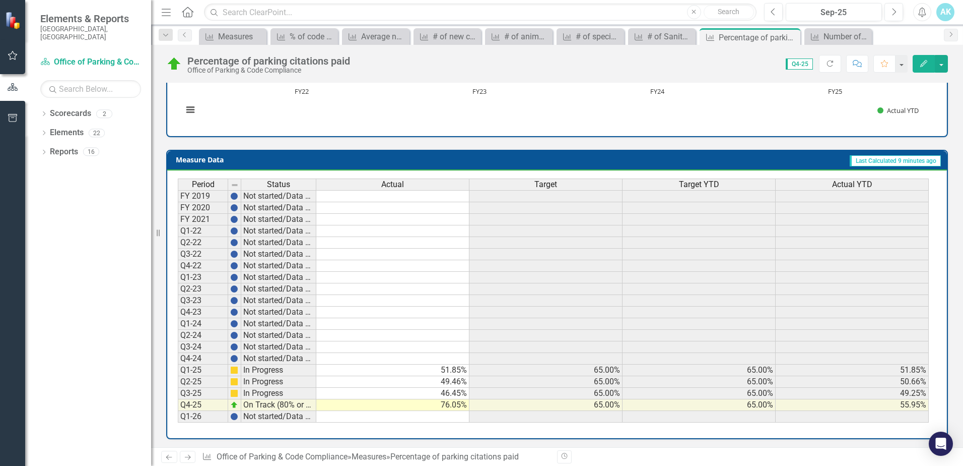
scroll to position [347, 0]
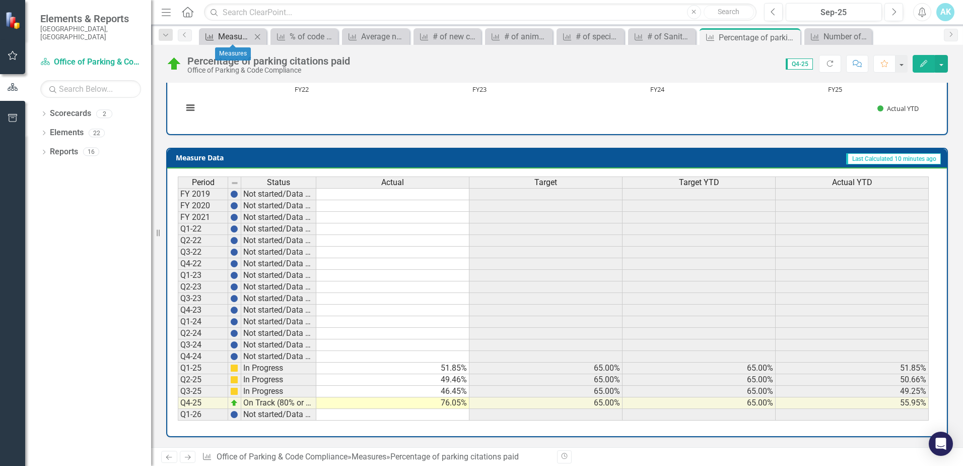
click at [223, 34] on div "Measures" at bounding box center [234, 36] width 33 height 13
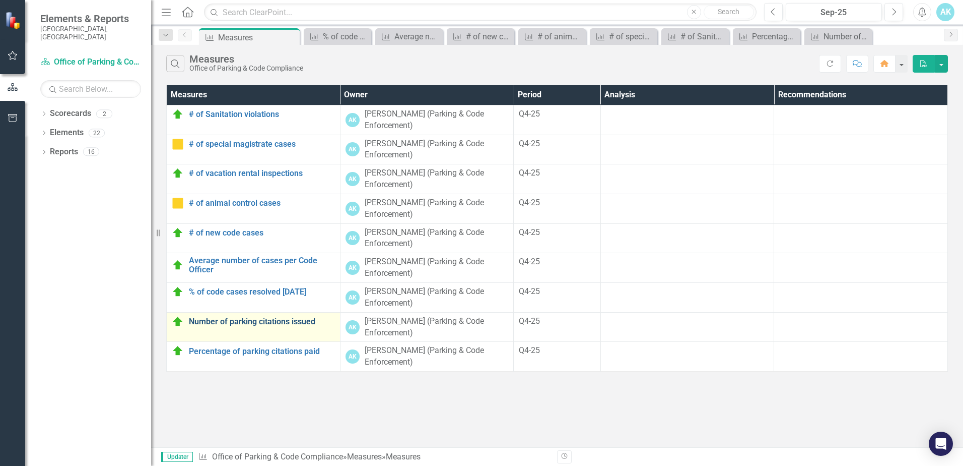
click at [268, 321] on link "Number of parking citations issued" at bounding box center [262, 321] width 146 height 9
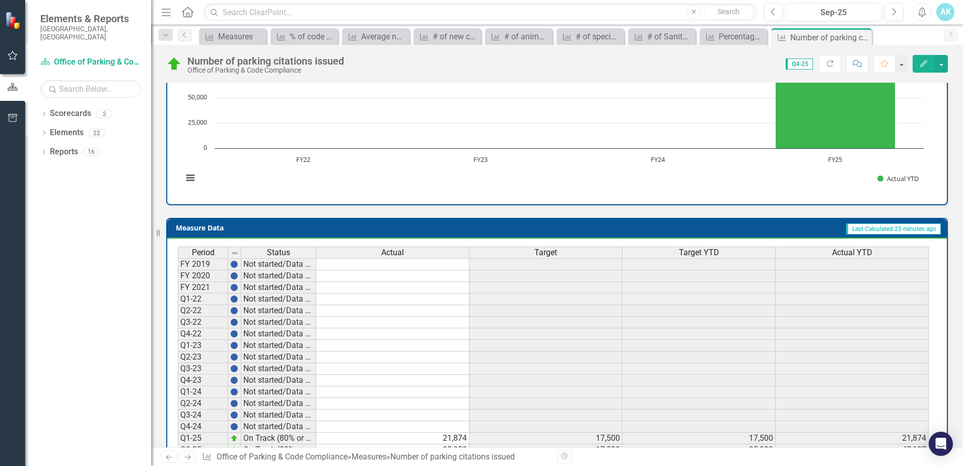
scroll to position [347, 0]
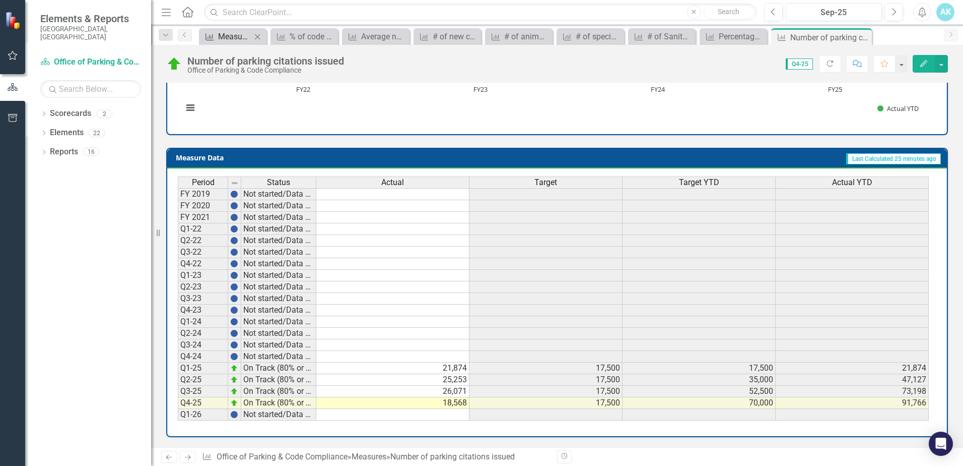
click at [224, 39] on div "Measures" at bounding box center [234, 36] width 33 height 13
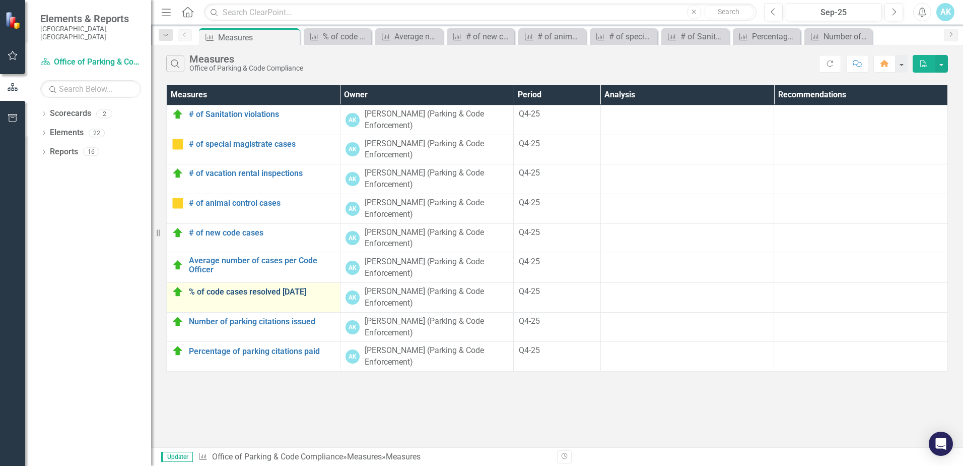
click at [254, 291] on link "% of code cases resolved [DATE]" at bounding box center [262, 291] width 146 height 9
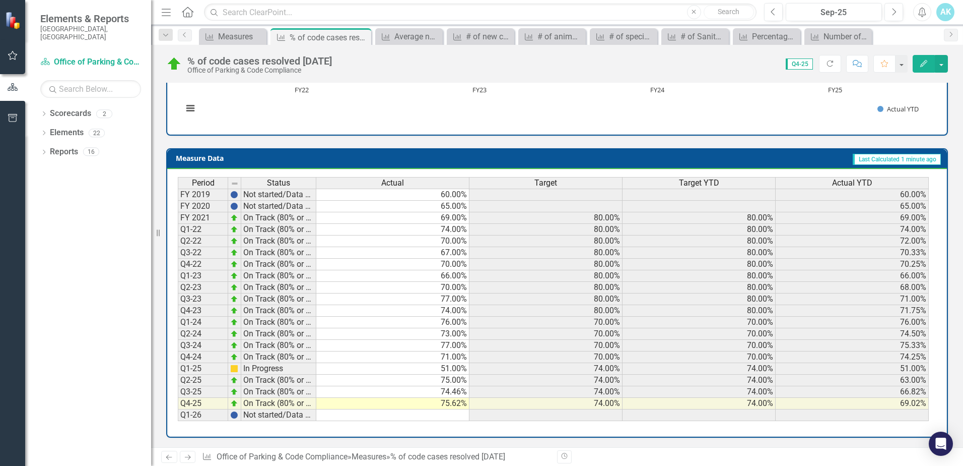
scroll to position [347, 0]
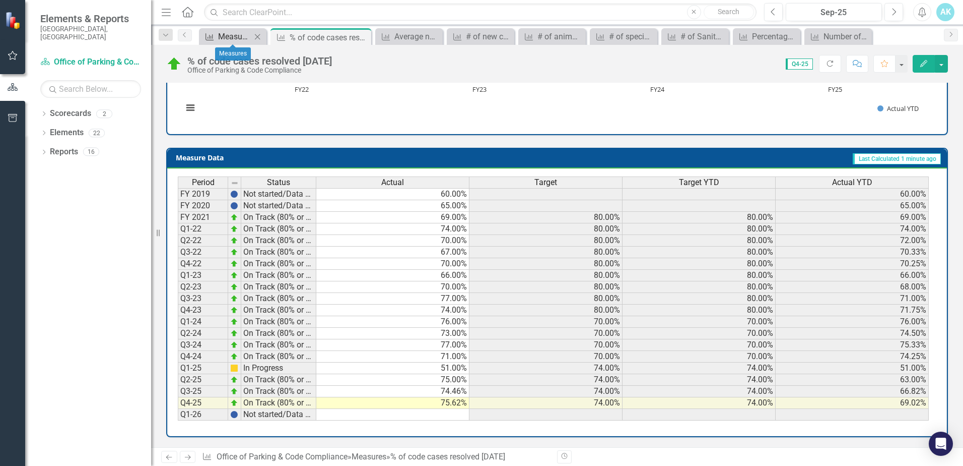
click at [236, 36] on div "Measures" at bounding box center [234, 36] width 33 height 13
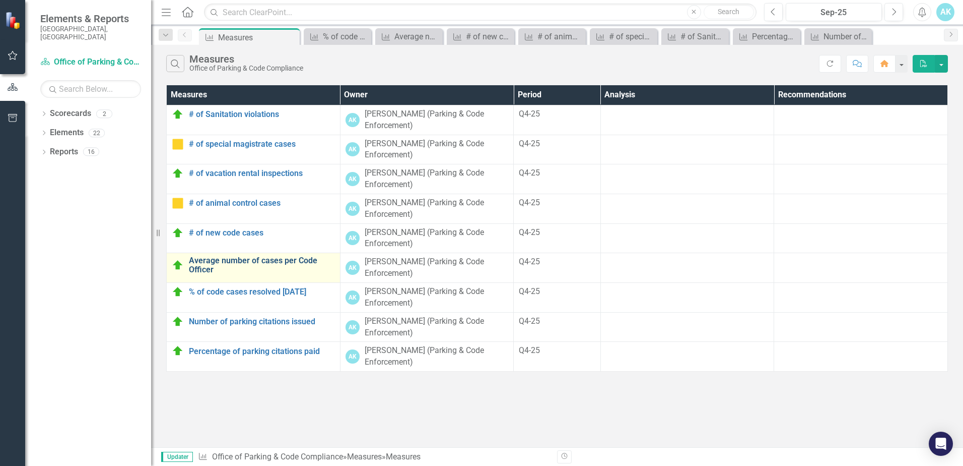
click at [244, 262] on link "Average number of cases per Code Officer" at bounding box center [262, 265] width 146 height 18
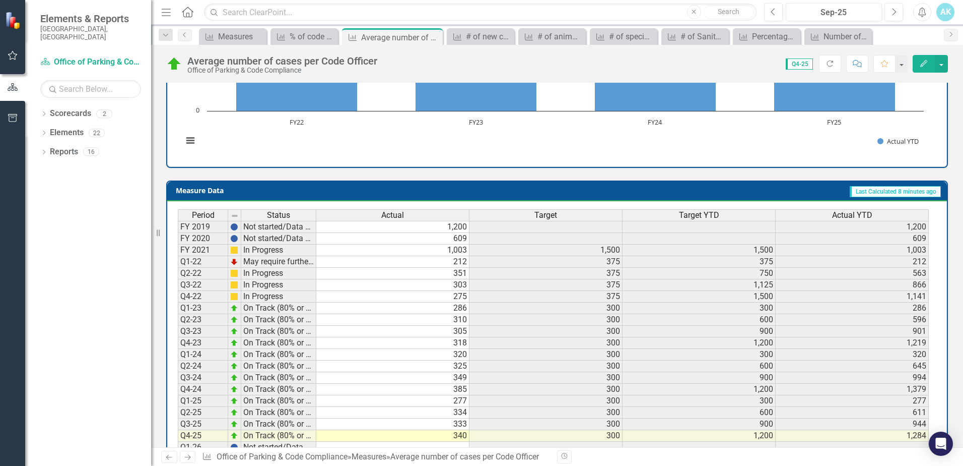
scroll to position [367, 0]
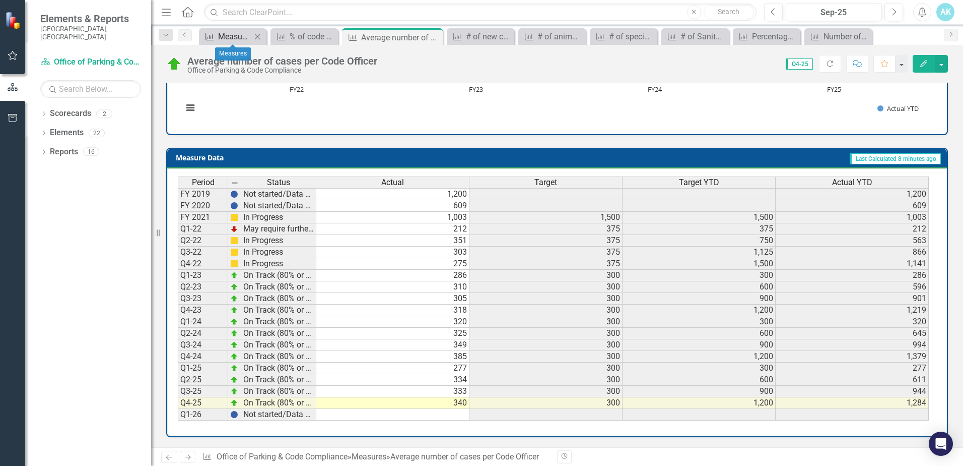
click at [242, 36] on div "Measures" at bounding box center [234, 36] width 33 height 13
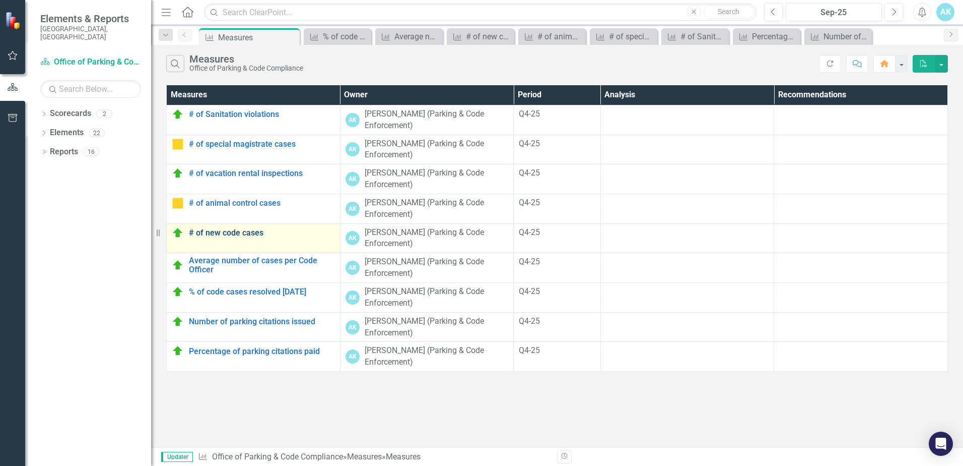
click at [242, 232] on link "# of new code cases" at bounding box center [262, 232] width 146 height 9
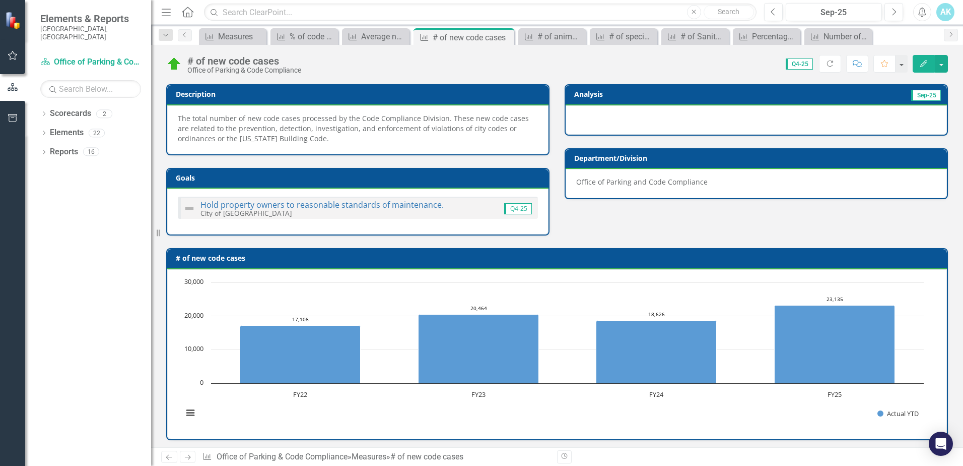
scroll to position [50, 0]
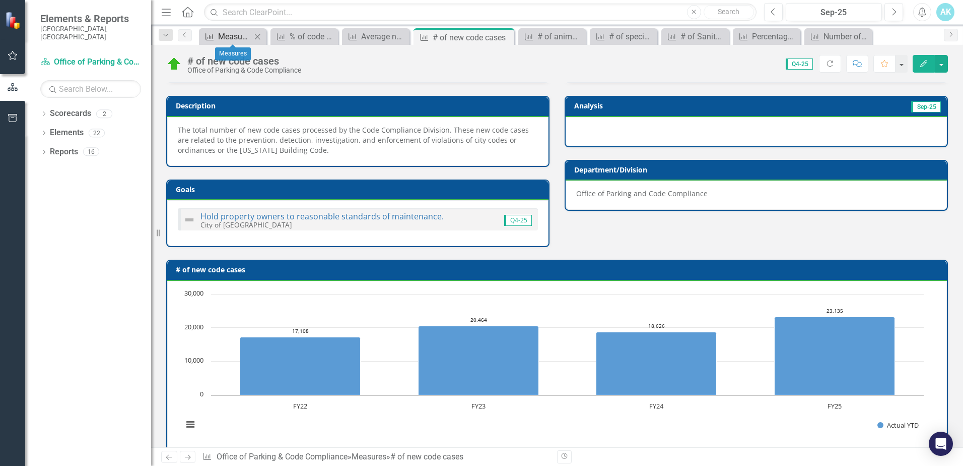
click at [237, 37] on div "Measures" at bounding box center [234, 36] width 33 height 13
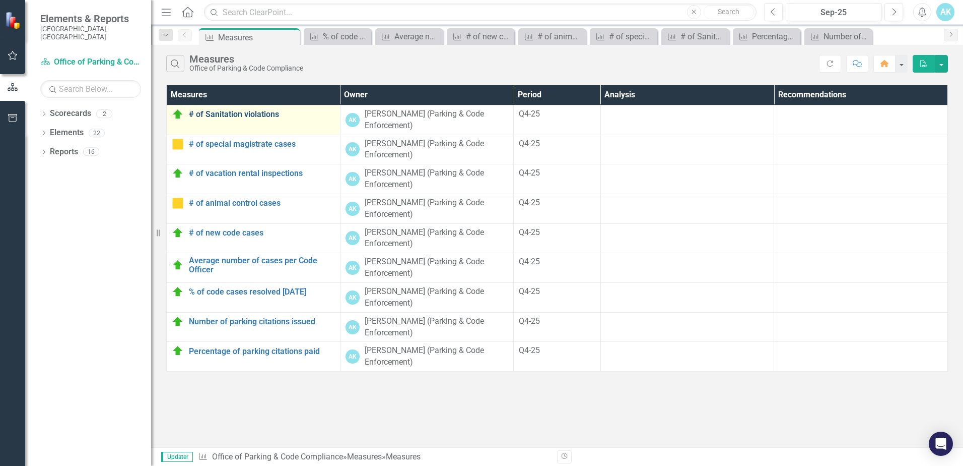
click at [252, 115] on link "# of Sanitation violations" at bounding box center [262, 114] width 146 height 9
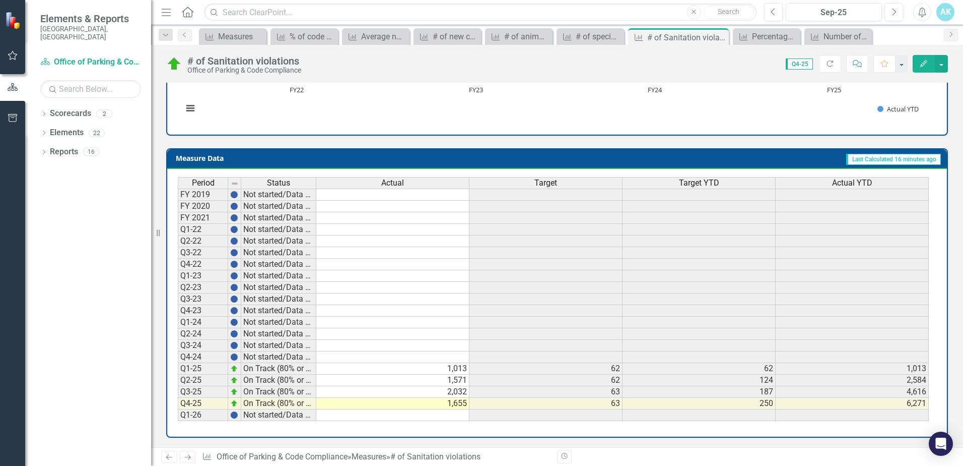
scroll to position [347, 0]
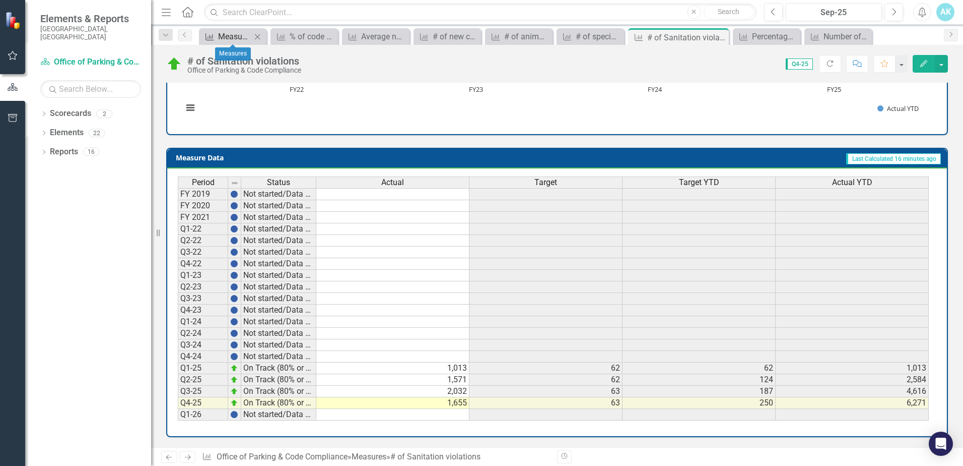
click at [235, 40] on div "Measures" at bounding box center [234, 36] width 33 height 13
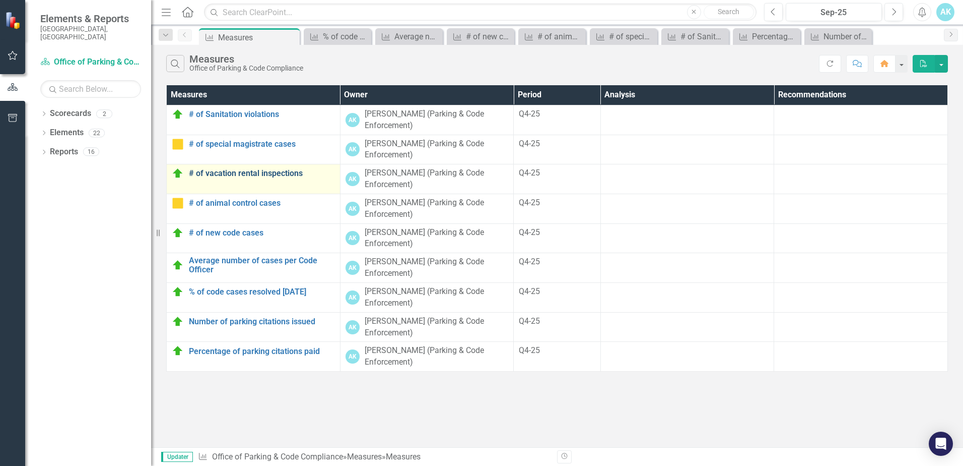
click at [274, 173] on link "# of vacation rental inspections" at bounding box center [262, 173] width 146 height 9
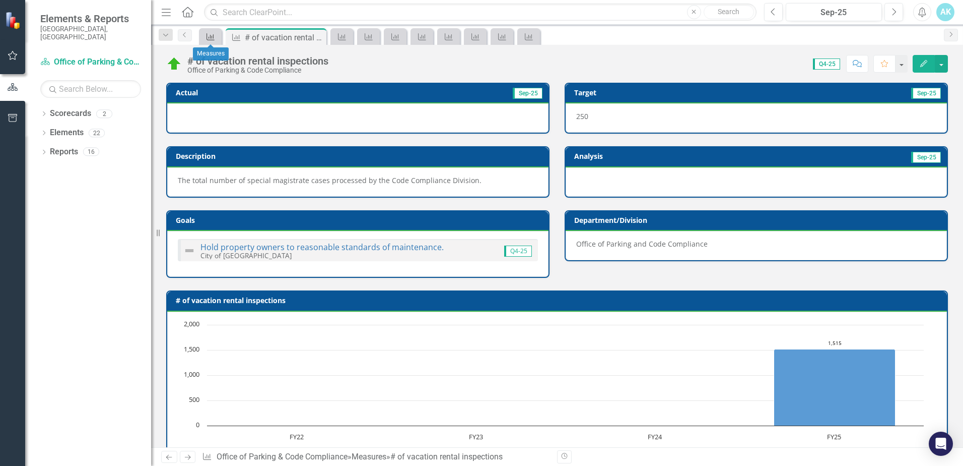
click at [215, 34] on icon "Measure" at bounding box center [211, 37] width 10 height 8
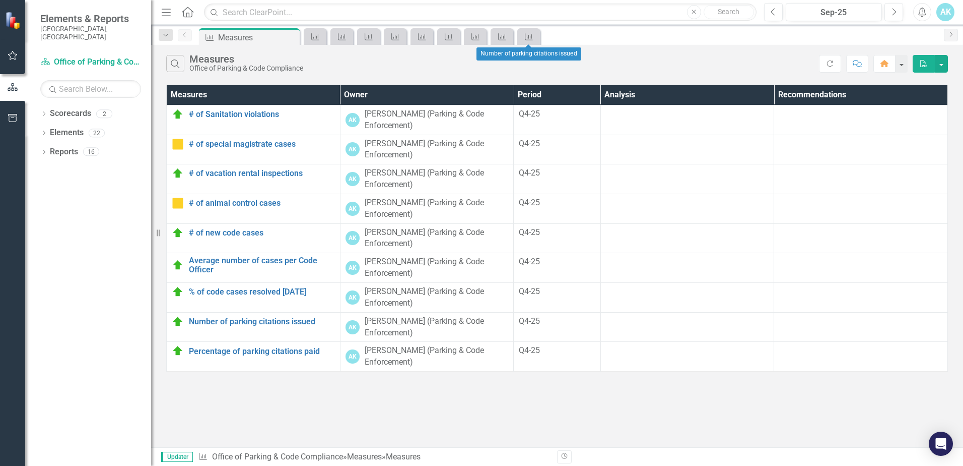
drag, startPoint x: 531, startPoint y: 35, endPoint x: 481, endPoint y: 405, distance: 373.7
click at [481, 405] on div "Search Measures Office of Parking & Code Compliance Refresh Comment Home PDF Me…" at bounding box center [557, 246] width 812 height 402
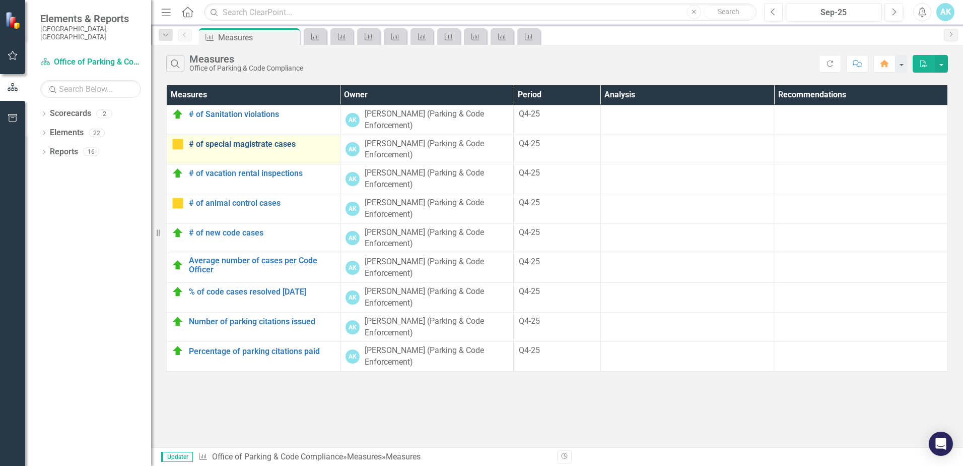
click at [246, 144] on link "# of special magistrate cases" at bounding box center [262, 144] width 146 height 9
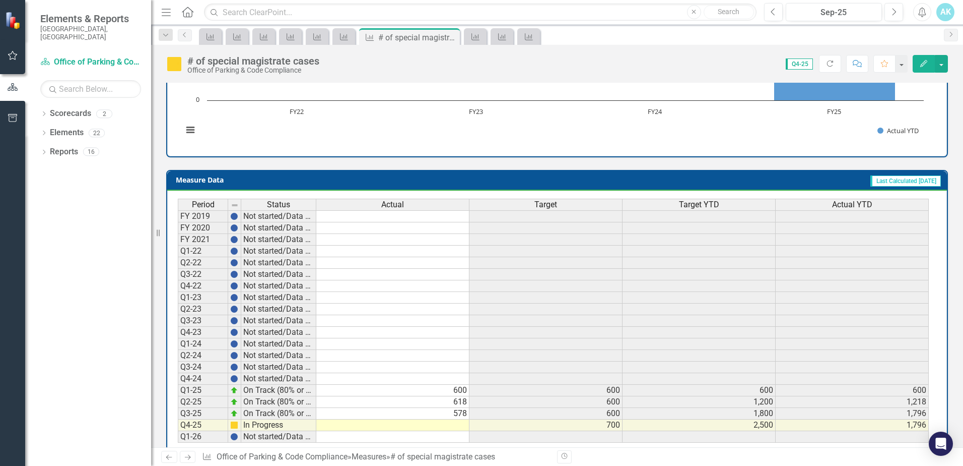
scroll to position [347, 0]
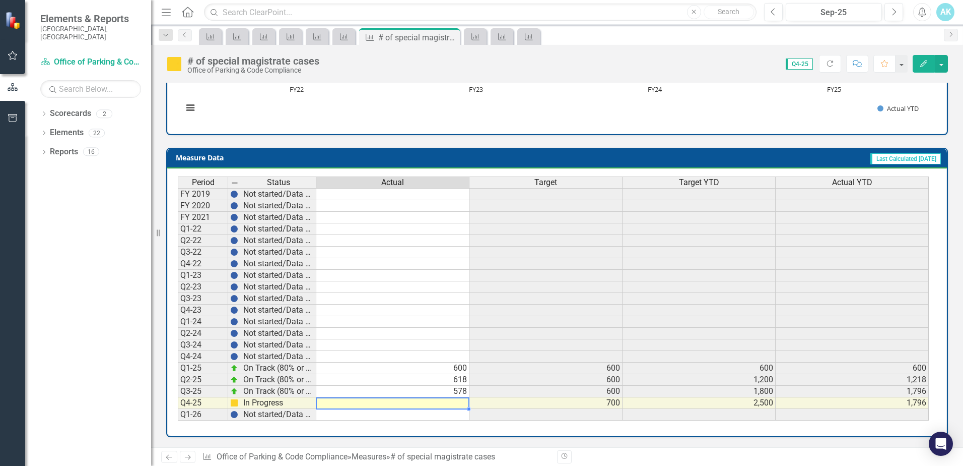
click at [451, 404] on td at bounding box center [392, 403] width 153 height 12
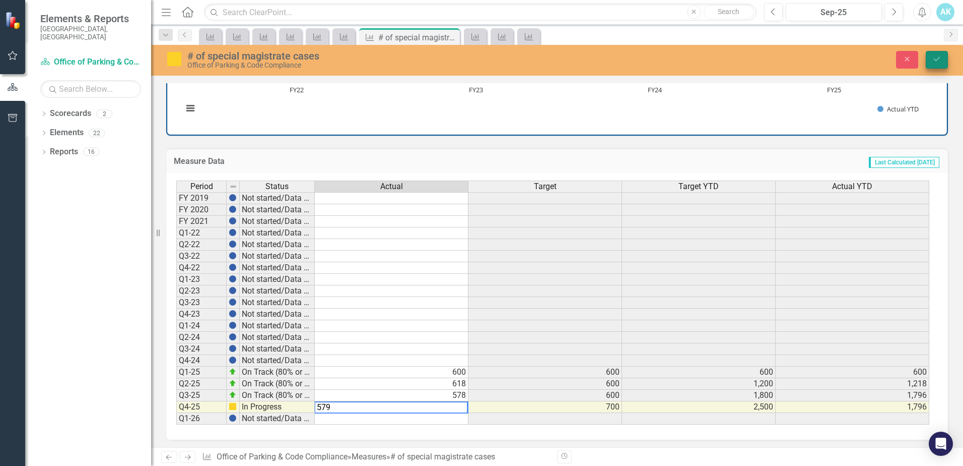
type textarea "579"
click at [938, 51] on button "Save" at bounding box center [937, 60] width 22 height 18
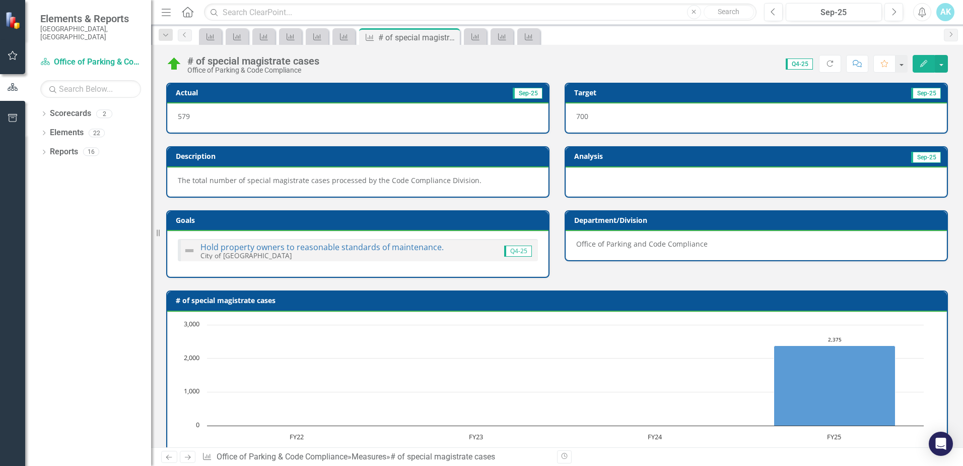
scroll to position [347, 0]
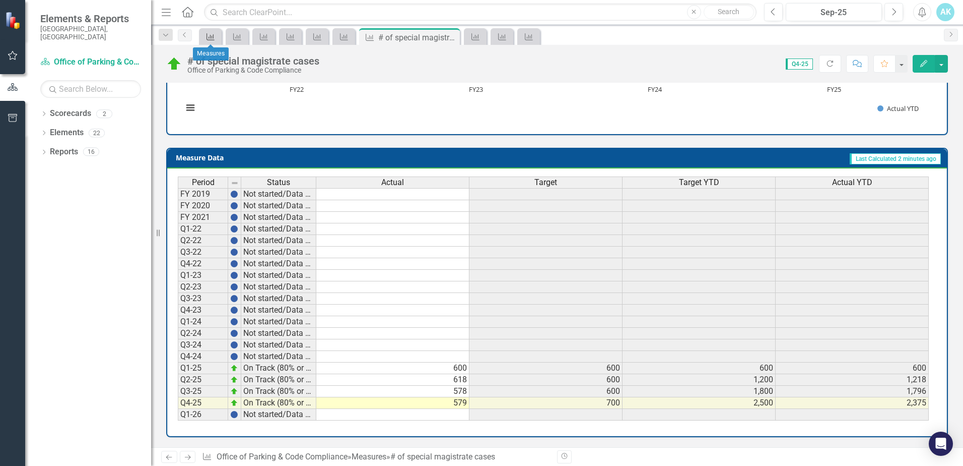
click at [206, 36] on icon "Measure" at bounding box center [211, 37] width 10 height 8
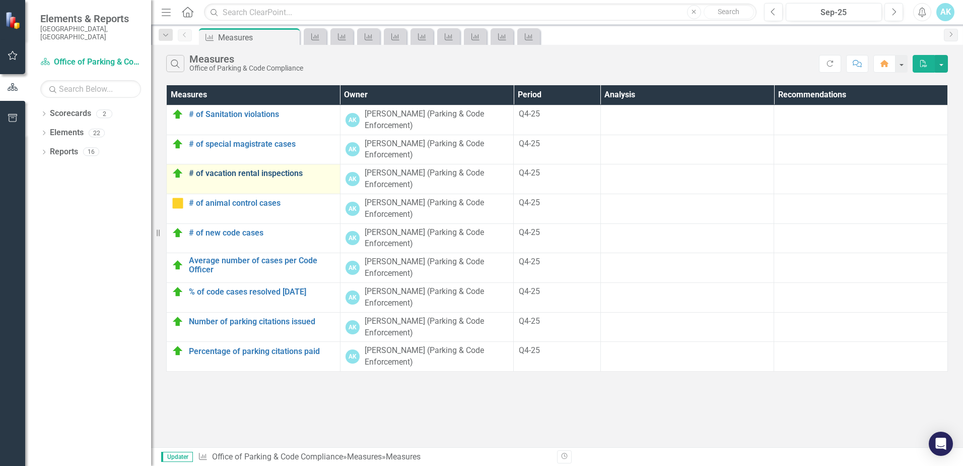
click at [250, 173] on link "# of vacation rental inspections" at bounding box center [262, 173] width 146 height 9
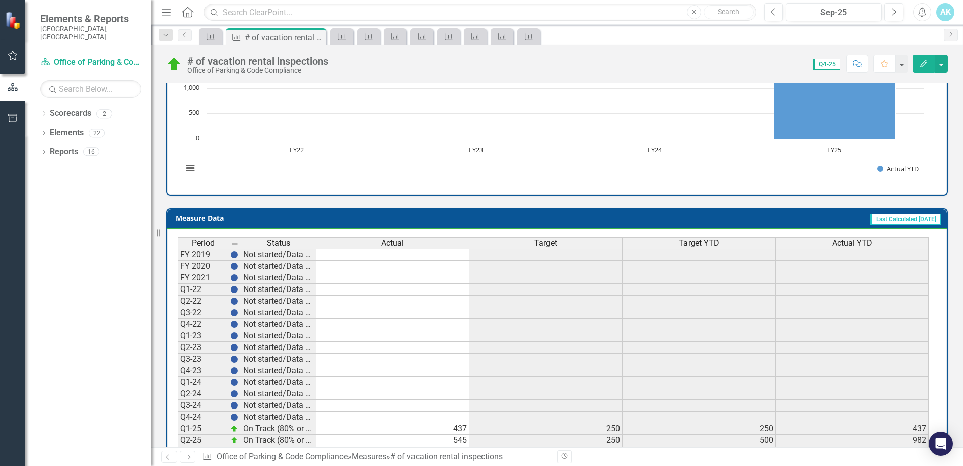
scroll to position [347, 0]
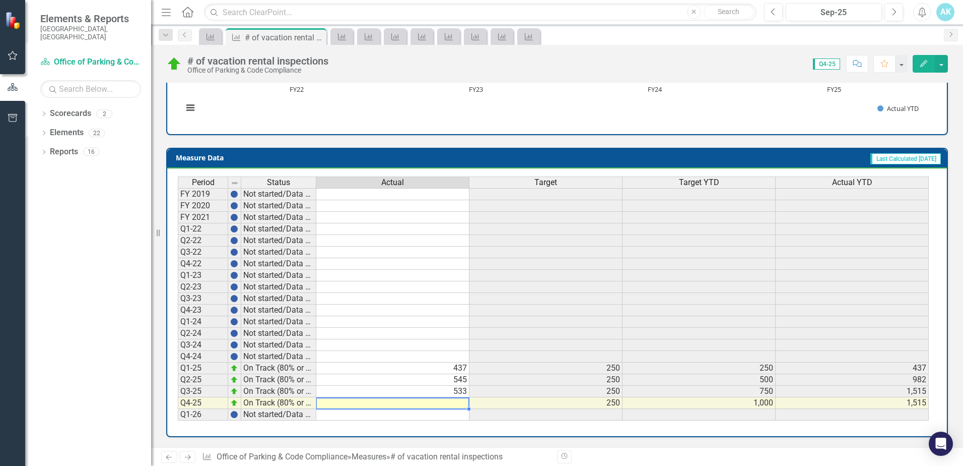
click at [463, 403] on td at bounding box center [392, 403] width 153 height 12
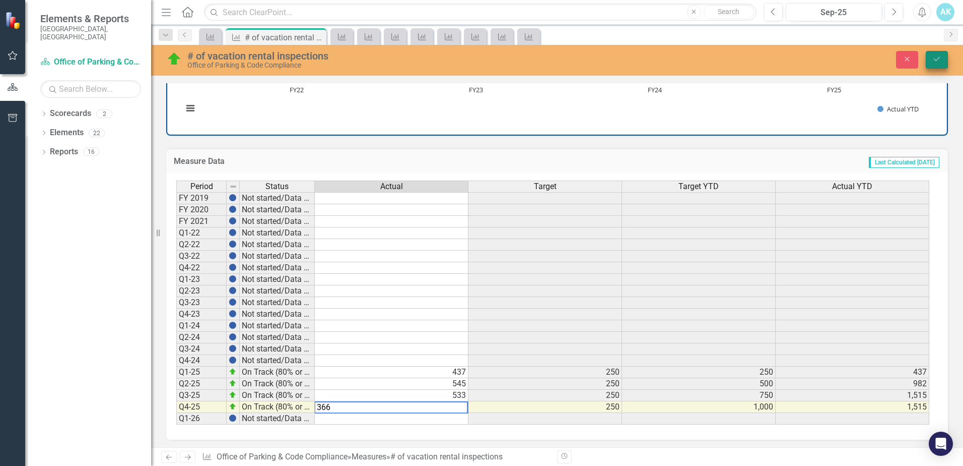
type textarea "366"
click at [936, 58] on icon "Save" at bounding box center [937, 58] width 9 height 7
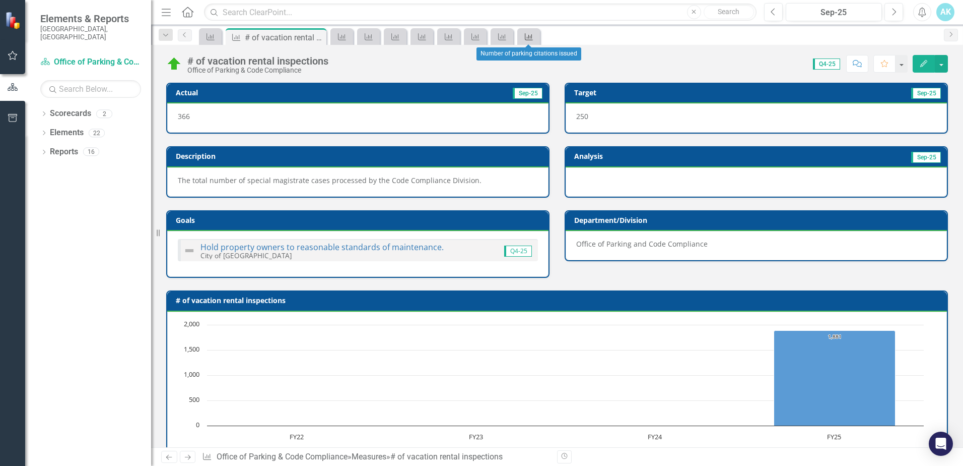
click at [531, 37] on icon at bounding box center [529, 36] width 8 height 7
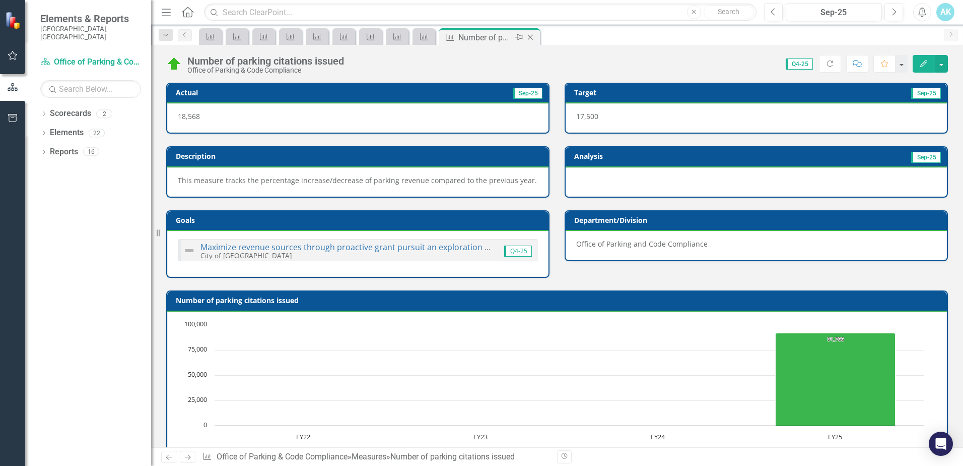
click at [531, 37] on icon "Close" at bounding box center [530, 37] width 10 height 8
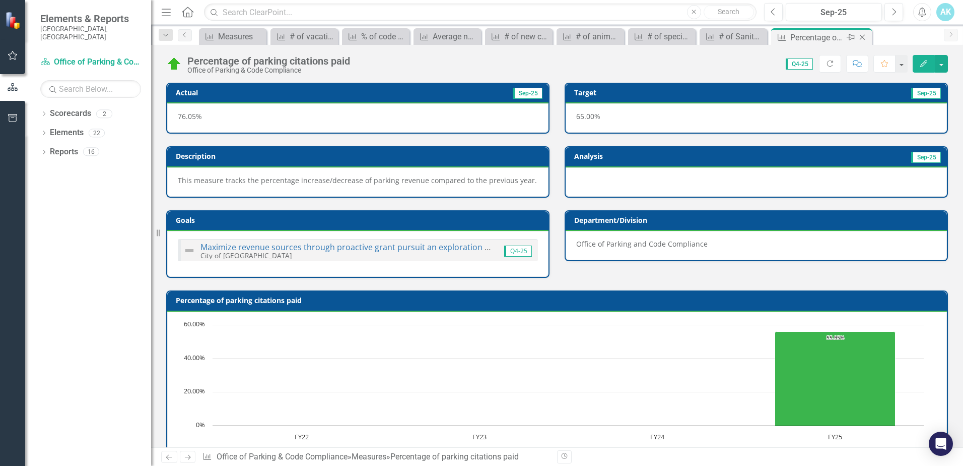
click at [864, 37] on icon "Close" at bounding box center [863, 37] width 10 height 8
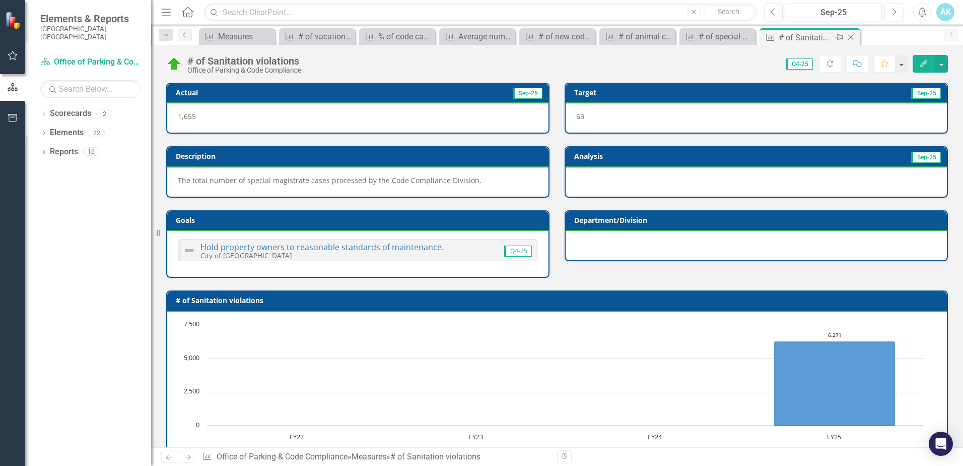
click at [849, 37] on icon "Close" at bounding box center [851, 37] width 10 height 8
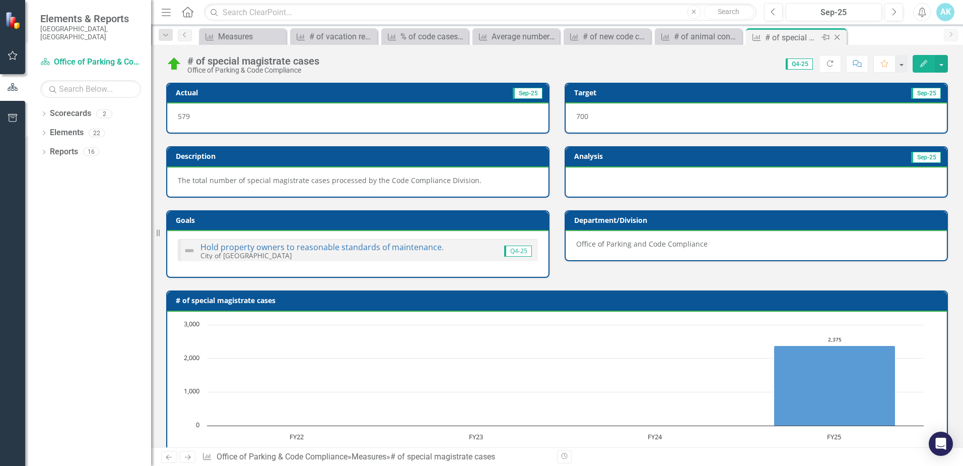
click at [840, 38] on icon "Close" at bounding box center [837, 37] width 10 height 8
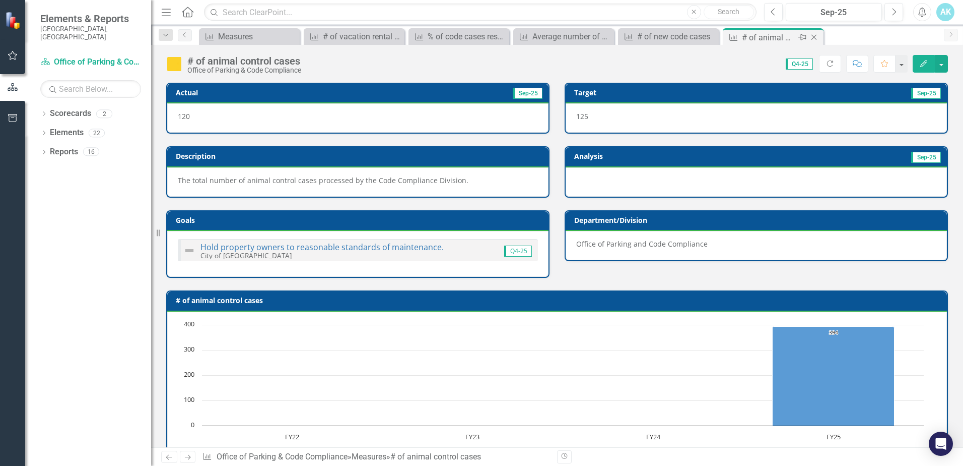
click at [818, 37] on icon "Close" at bounding box center [814, 37] width 10 height 8
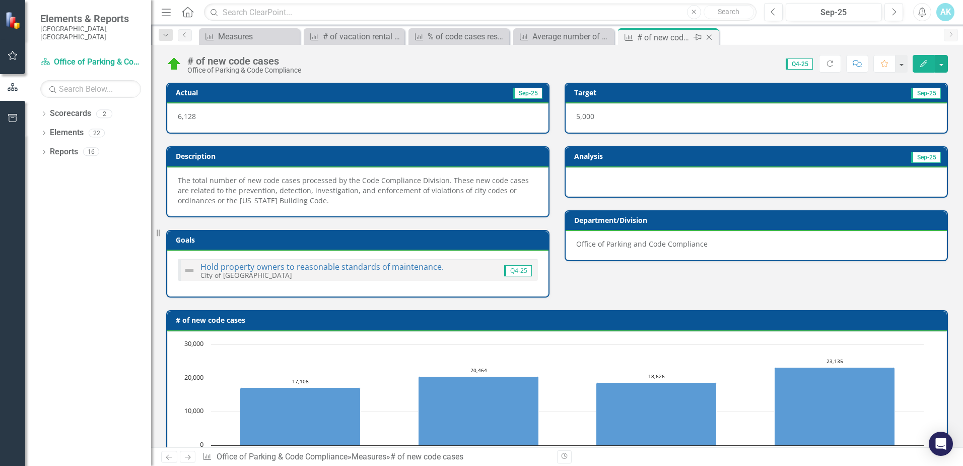
click at [710, 35] on icon "Close" at bounding box center [709, 37] width 10 height 8
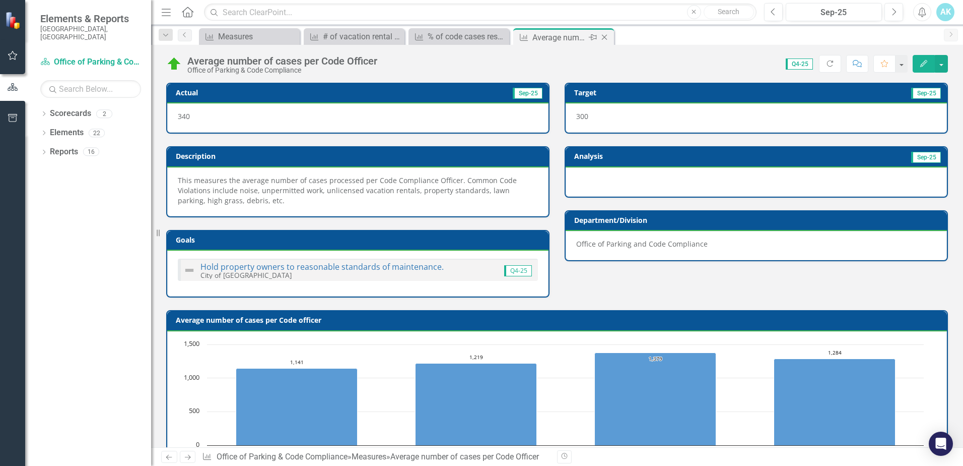
click at [604, 38] on icon at bounding box center [605, 38] width 6 height 6
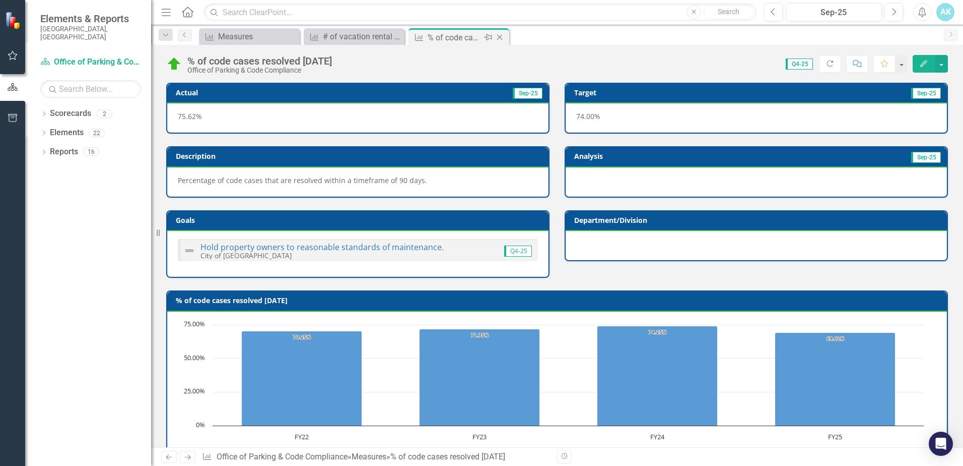
click at [501, 39] on icon at bounding box center [500, 38] width 6 height 6
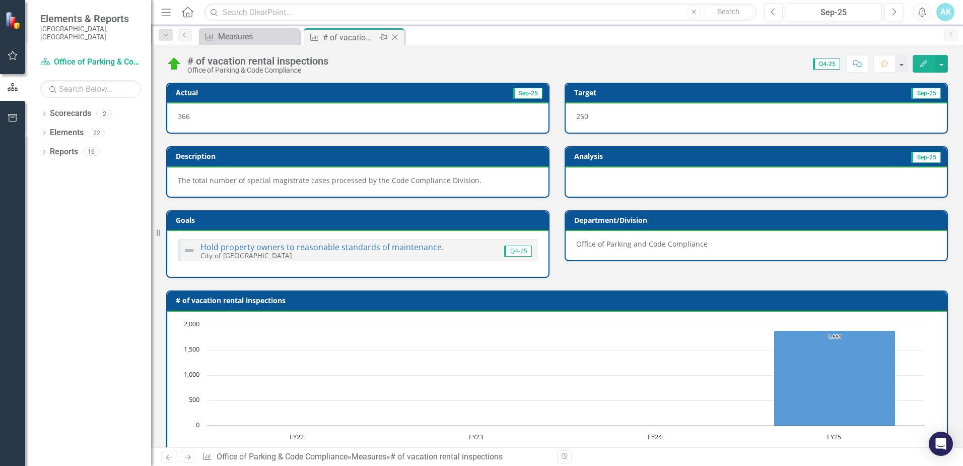
click at [397, 38] on icon "Close" at bounding box center [395, 37] width 10 height 8
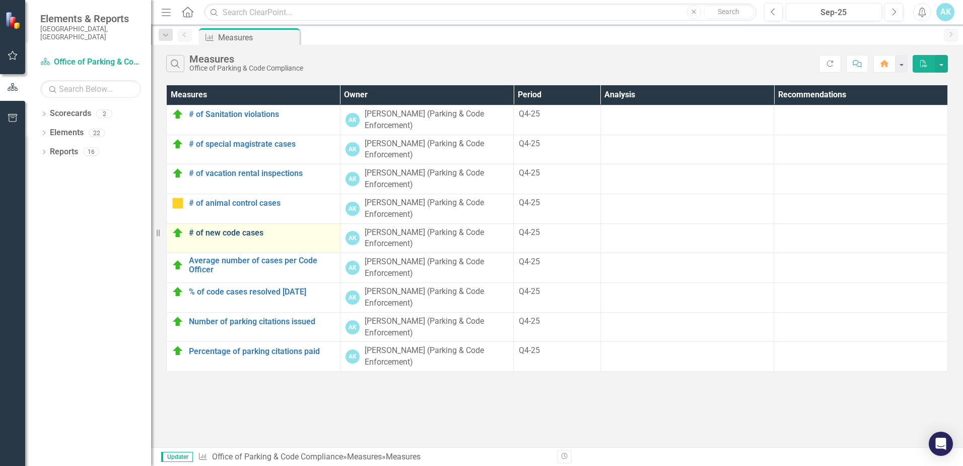
click at [248, 232] on link "# of new code cases" at bounding box center [262, 232] width 146 height 9
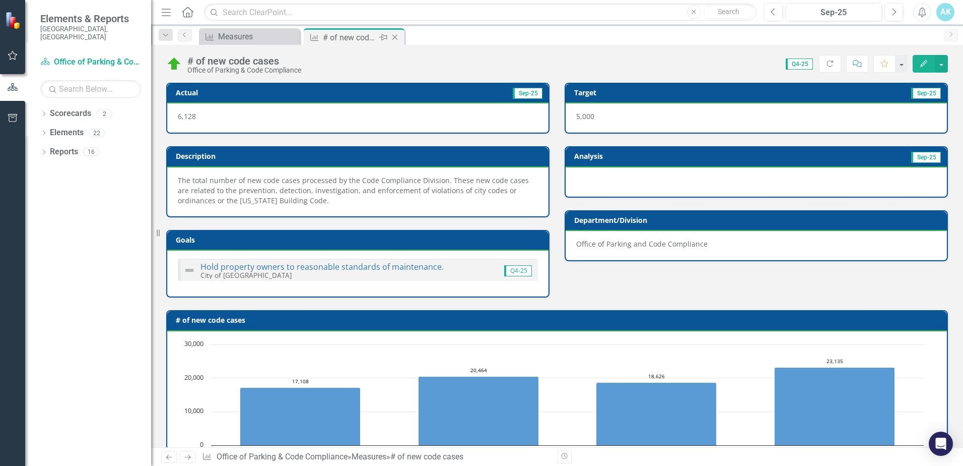
click at [393, 37] on icon "Close" at bounding box center [395, 37] width 10 height 8
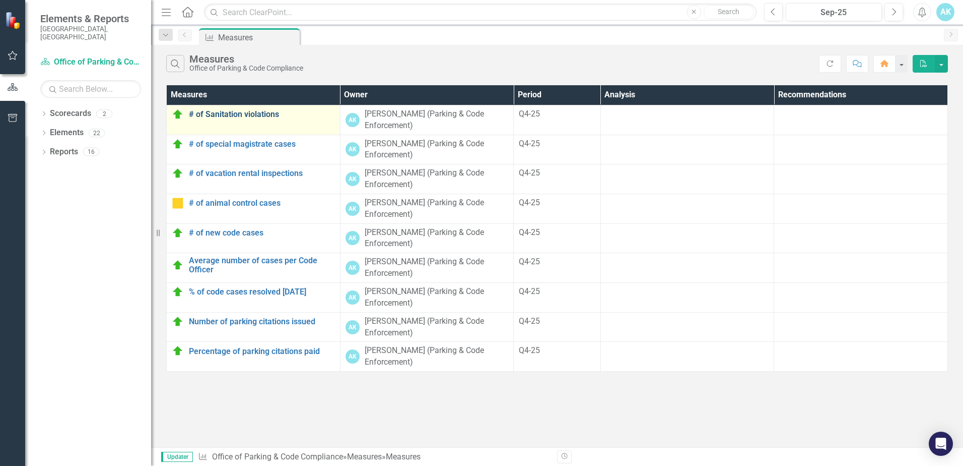
click at [230, 113] on link "# of Sanitation violations" at bounding box center [262, 114] width 146 height 9
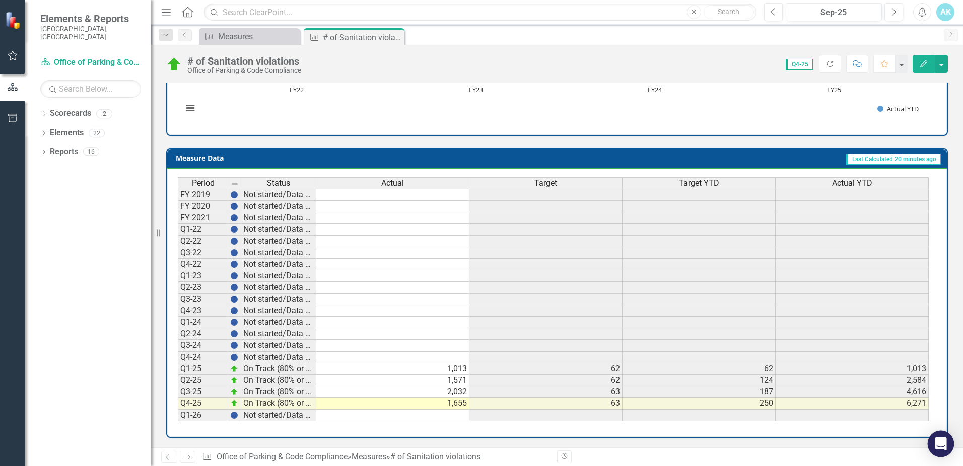
scroll to position [347, 0]
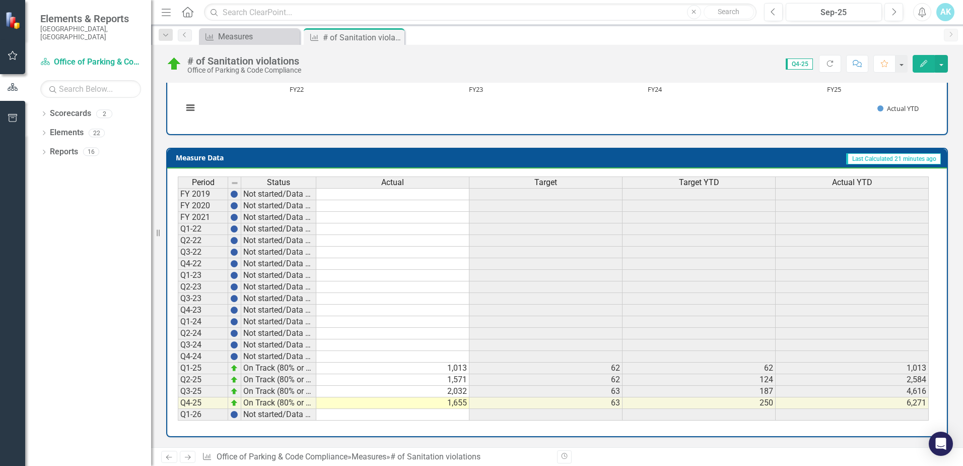
click at [0, 0] on icon "Close" at bounding box center [0, 0] width 0 height 0
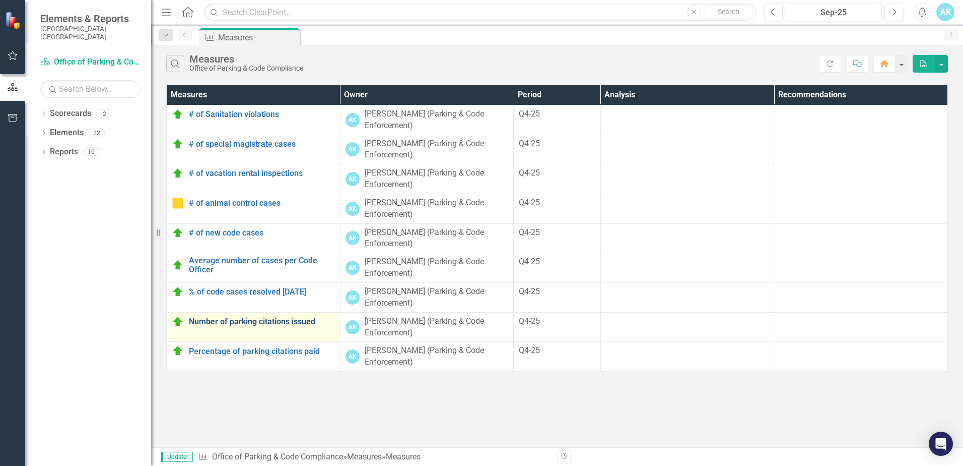
click at [240, 323] on link "Number of parking citations issued" at bounding box center [262, 321] width 146 height 9
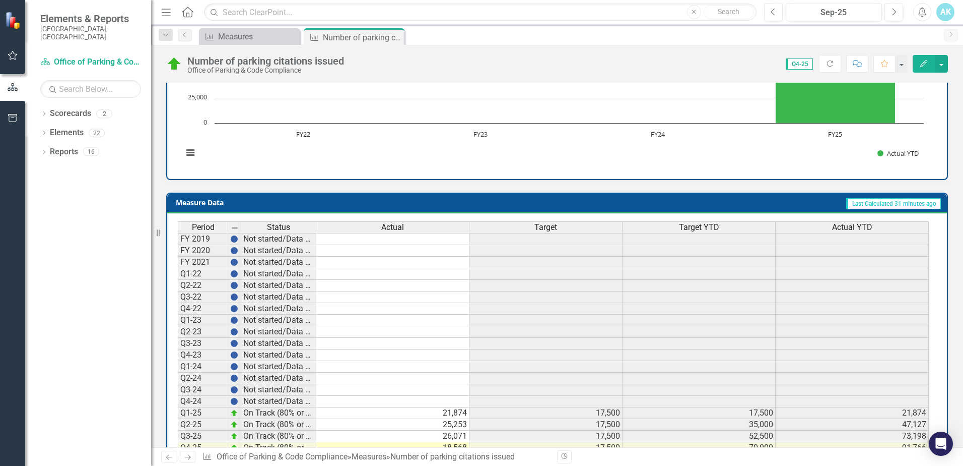
scroll to position [347, 0]
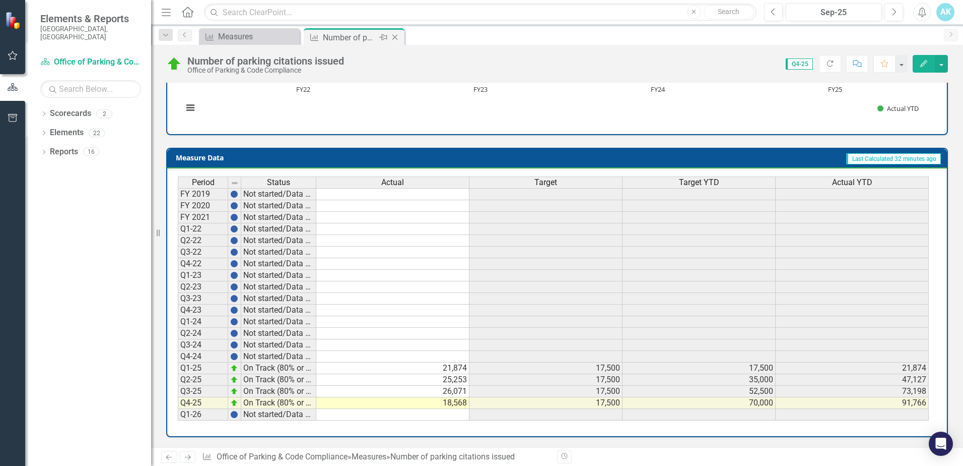
click at [395, 34] on icon "Close" at bounding box center [395, 37] width 10 height 8
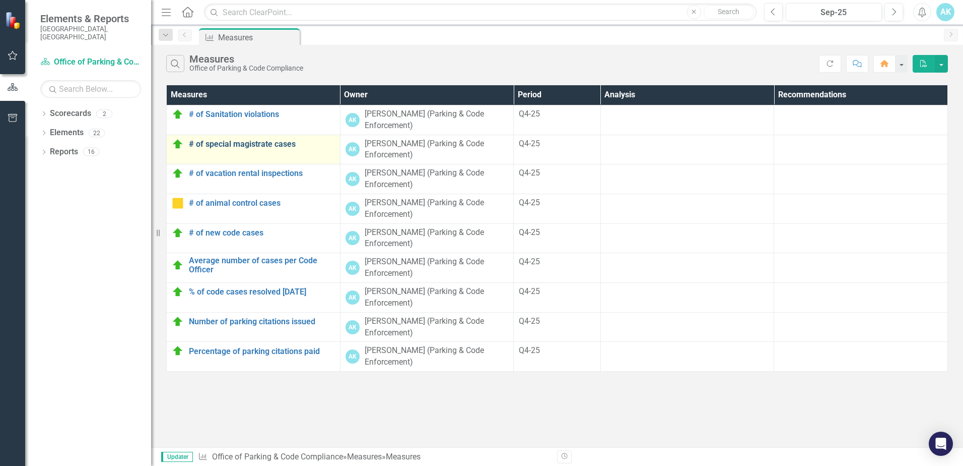
click at [231, 143] on link "# of special magistrate cases" at bounding box center [262, 144] width 146 height 9
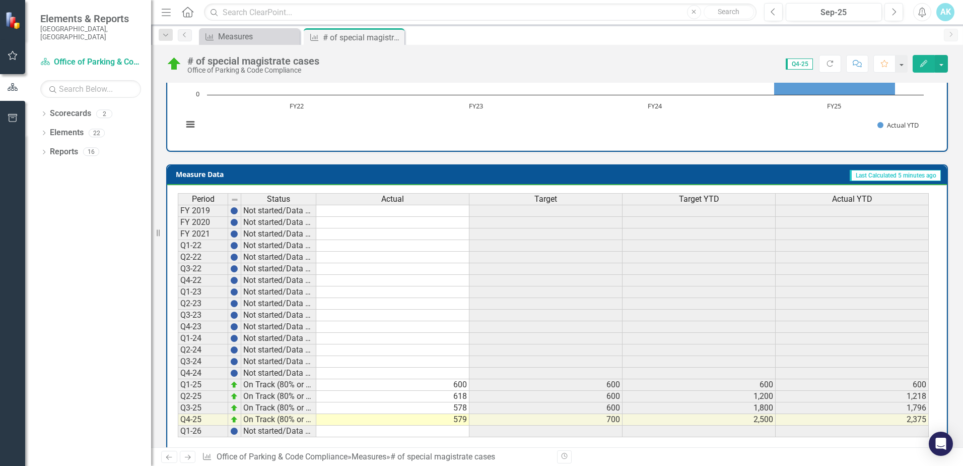
scroll to position [347, 0]
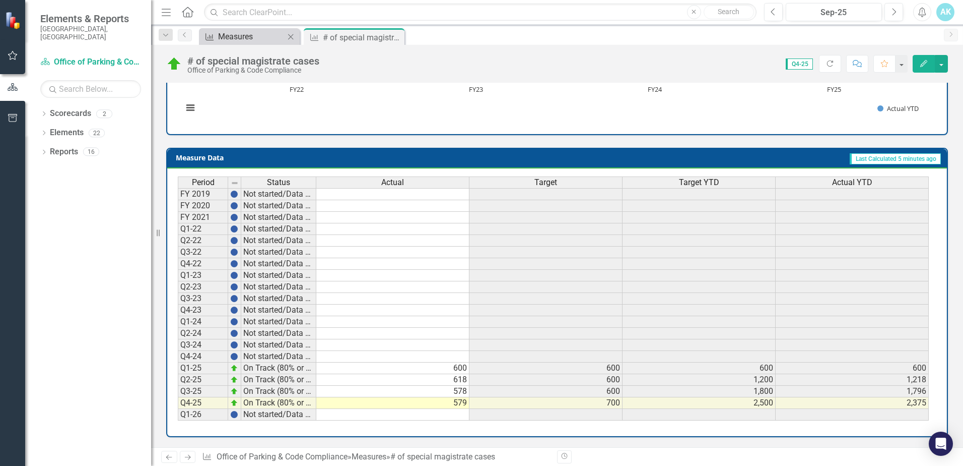
click at [224, 33] on div "Measures" at bounding box center [251, 36] width 67 height 13
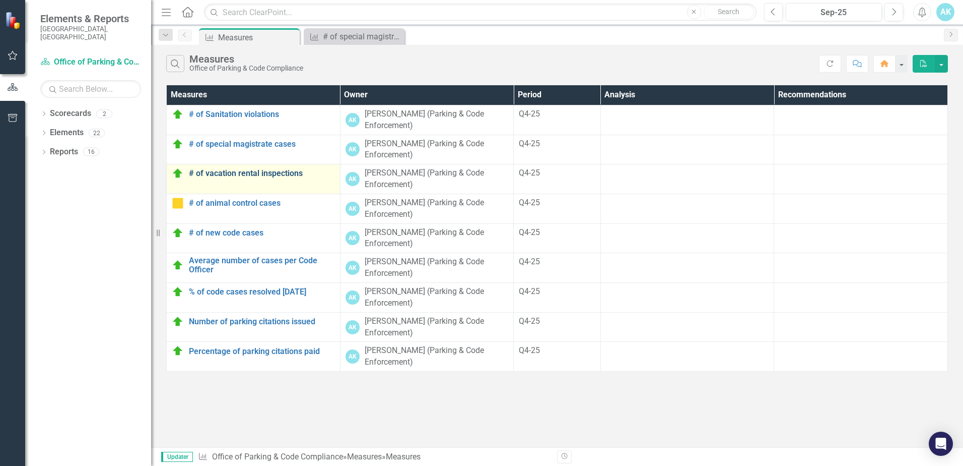
click at [261, 171] on link "# of vacation rental inspections" at bounding box center [262, 173] width 146 height 9
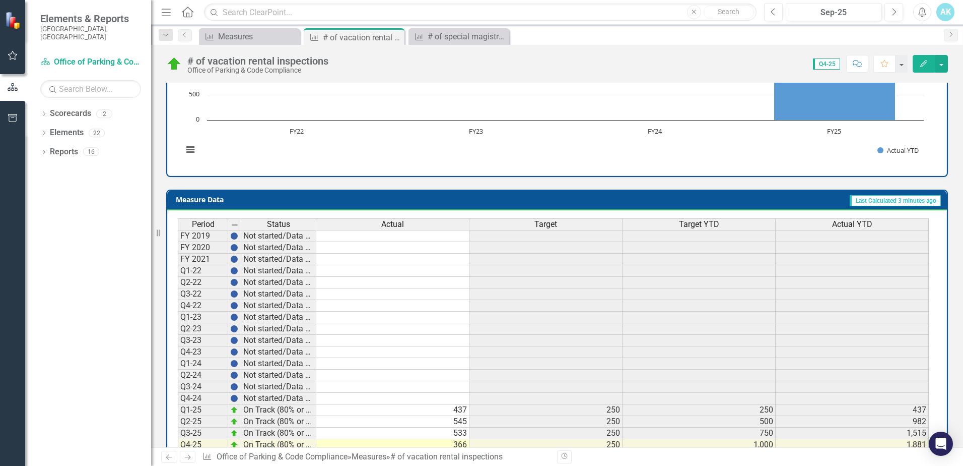
scroll to position [347, 0]
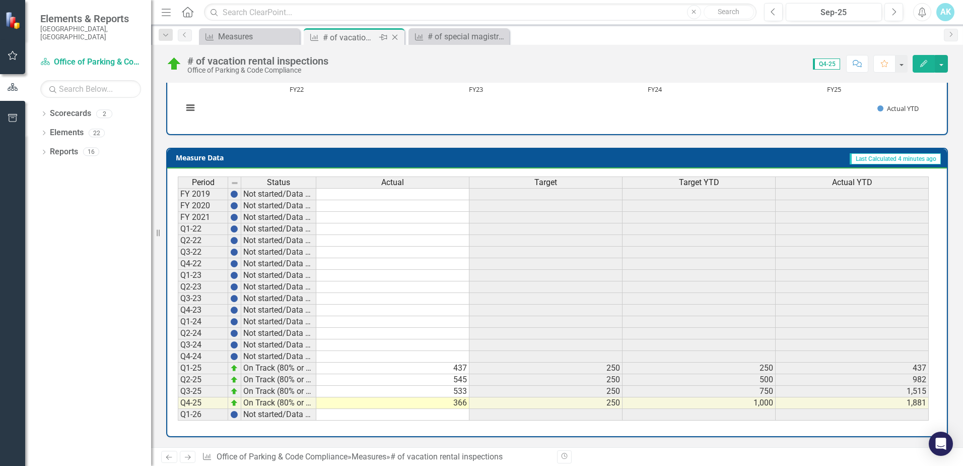
click at [395, 37] on icon "Close" at bounding box center [395, 37] width 10 height 8
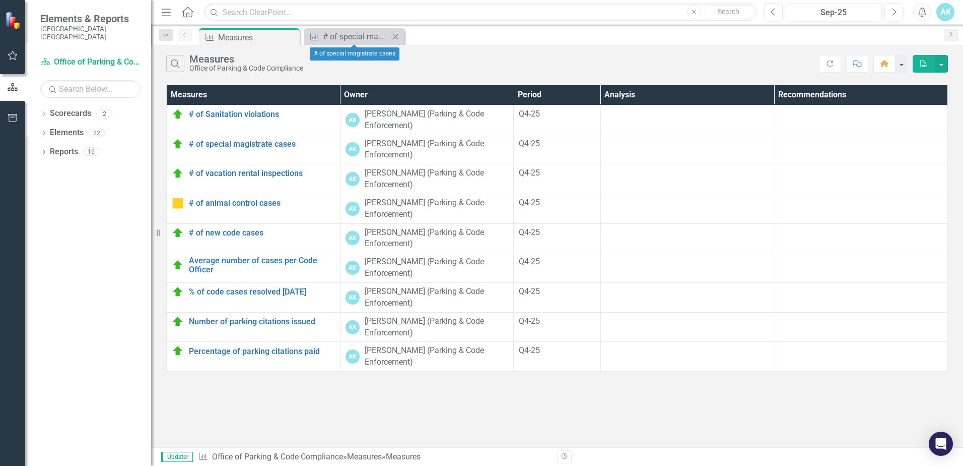
click at [395, 37] on icon "Close" at bounding box center [395, 37] width 10 height 8
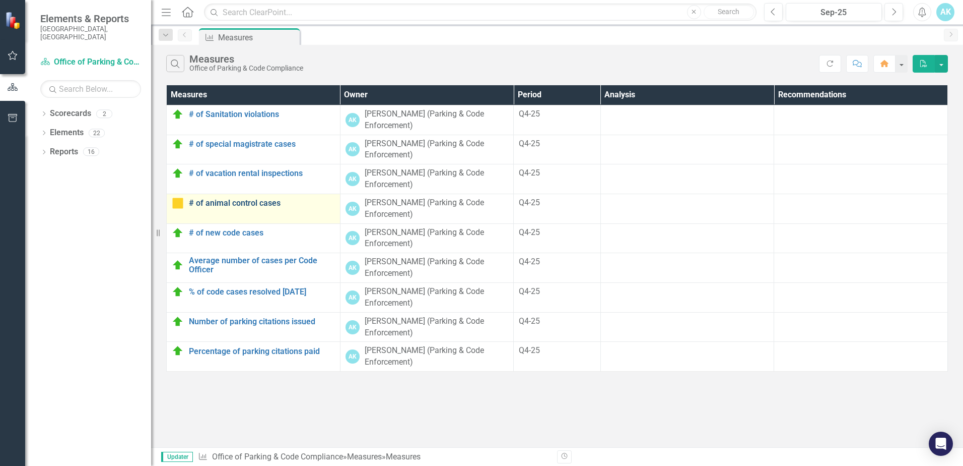
click at [252, 205] on link "# of animal control cases" at bounding box center [262, 203] width 146 height 9
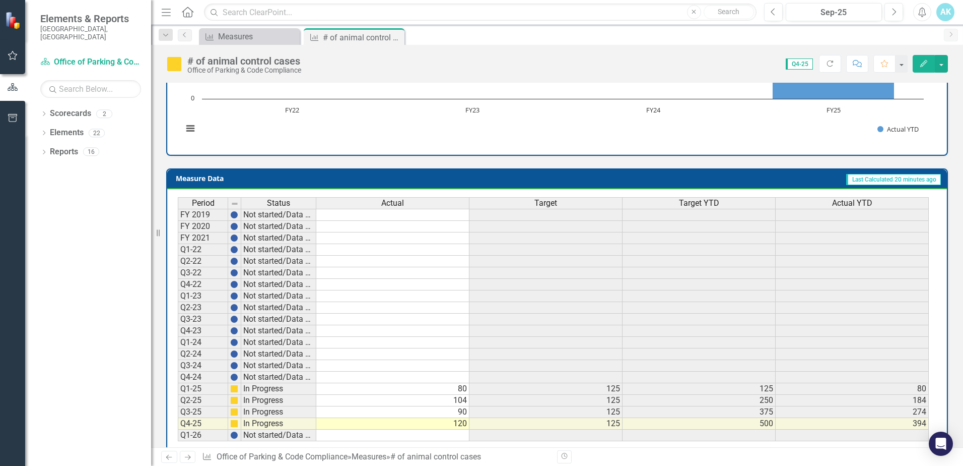
scroll to position [347, 0]
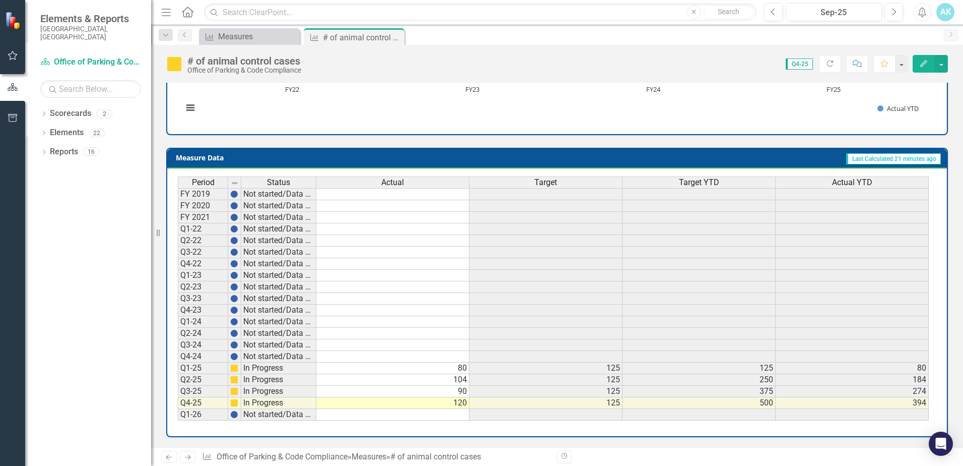
click at [0, 0] on icon at bounding box center [0, 0] width 0 height 0
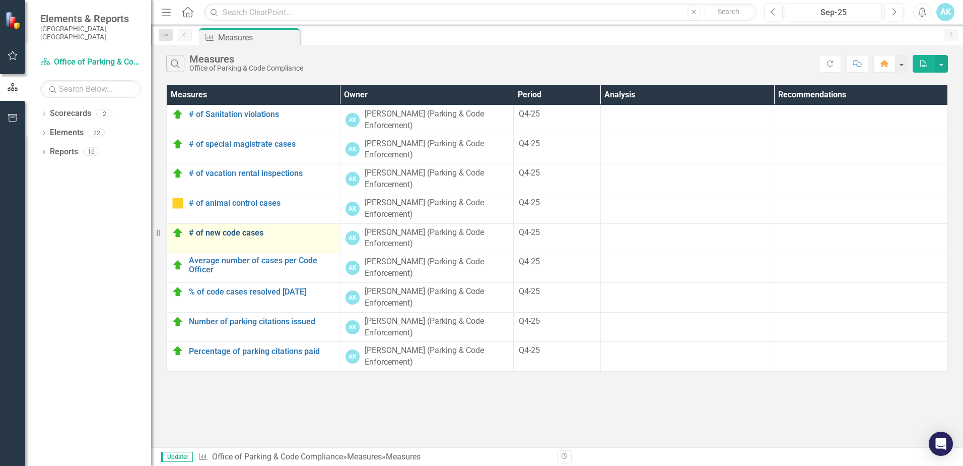
click at [235, 235] on link "# of new code cases" at bounding box center [262, 232] width 146 height 9
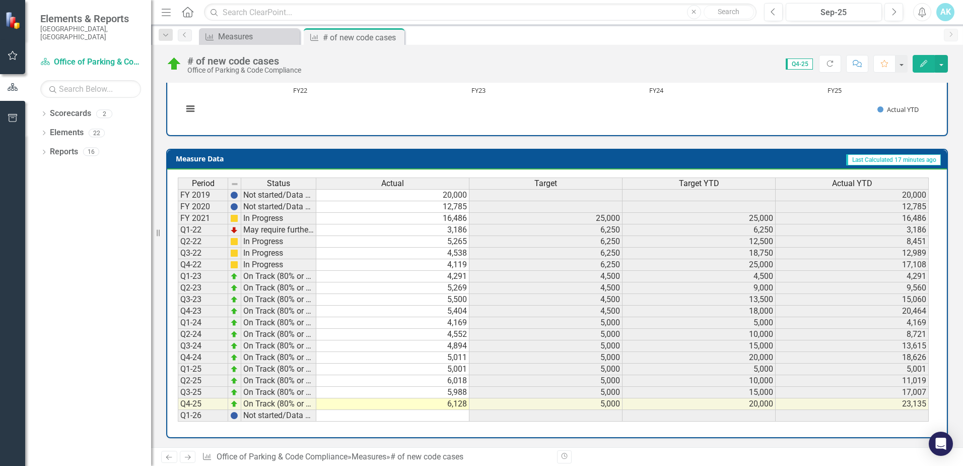
scroll to position [367, 0]
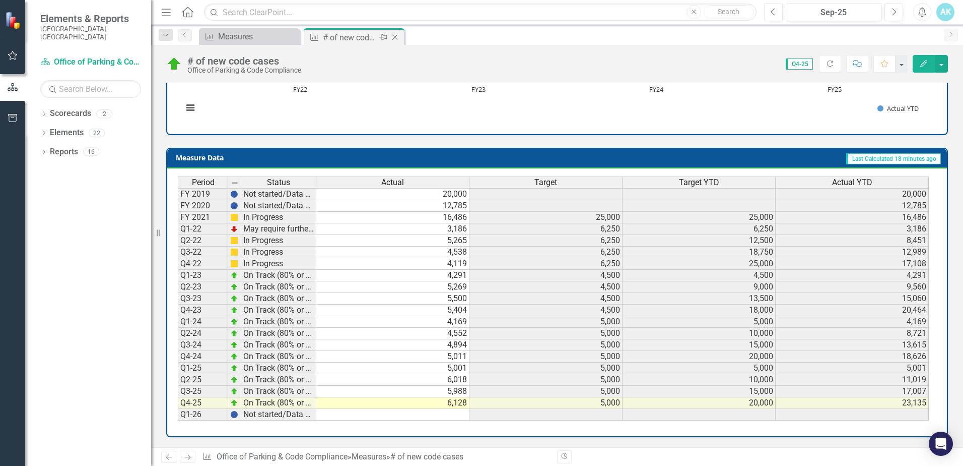
click at [396, 36] on icon at bounding box center [395, 38] width 6 height 6
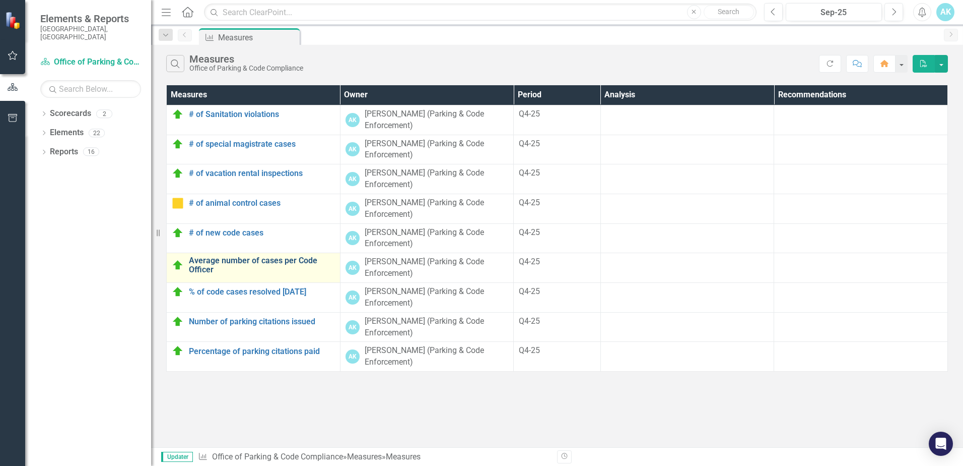
click at [257, 259] on link "Average number of cases per Code Officer" at bounding box center [262, 265] width 146 height 18
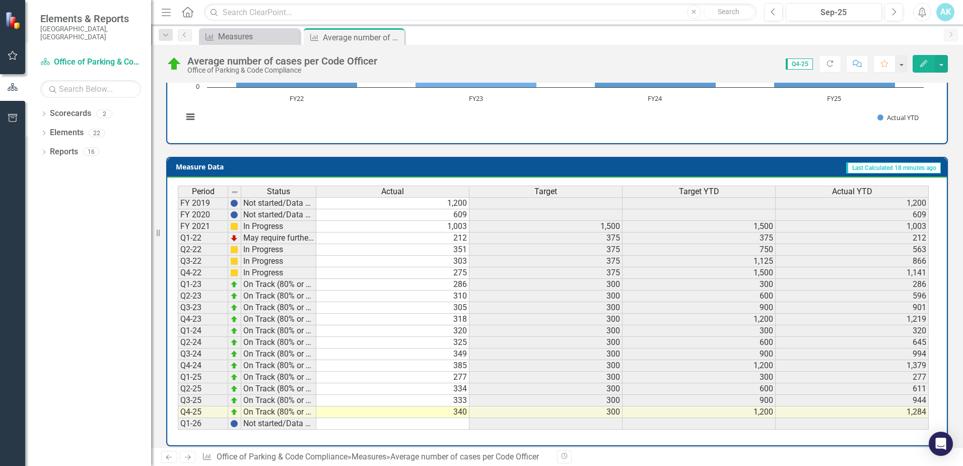
scroll to position [367, 0]
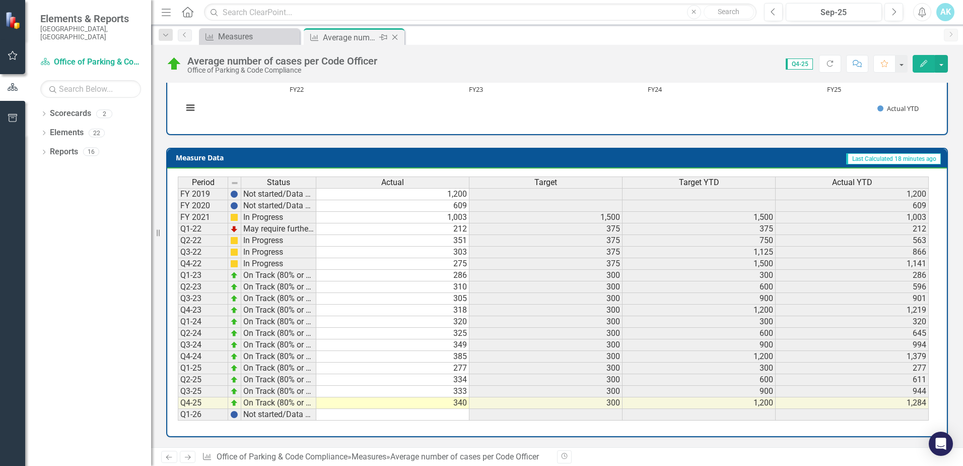
click at [393, 36] on icon at bounding box center [395, 38] width 6 height 6
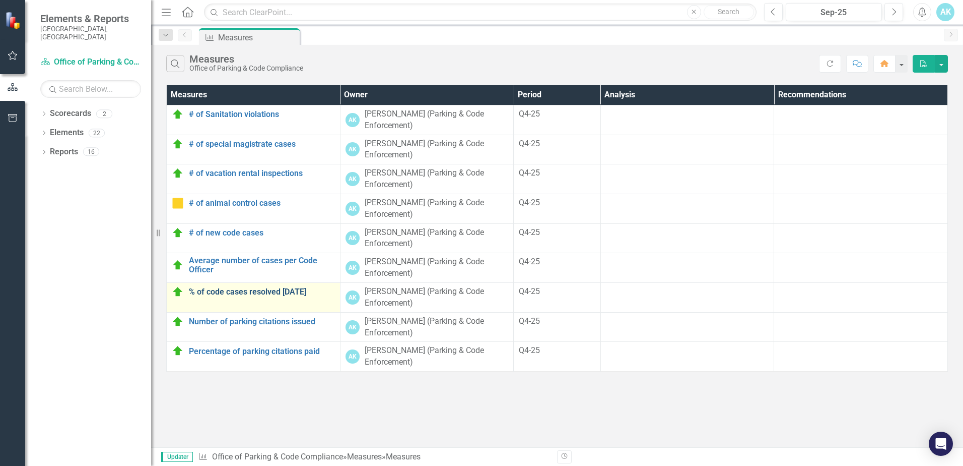
click at [265, 296] on link "% of code cases resolved [DATE]" at bounding box center [262, 291] width 146 height 9
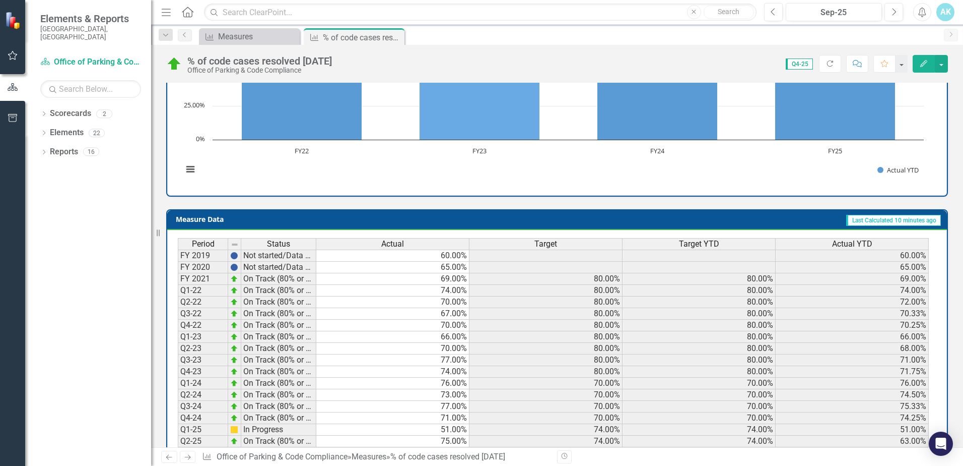
scroll to position [347, 0]
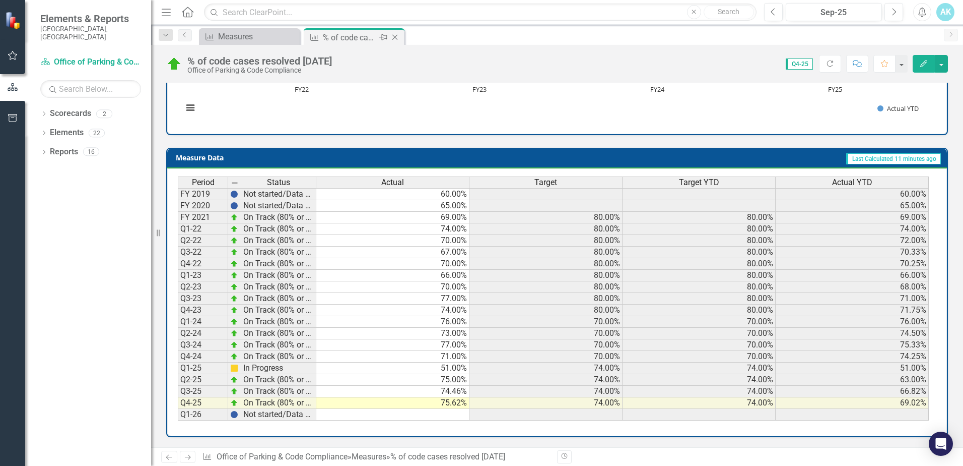
click at [396, 36] on icon "Close" at bounding box center [395, 37] width 10 height 8
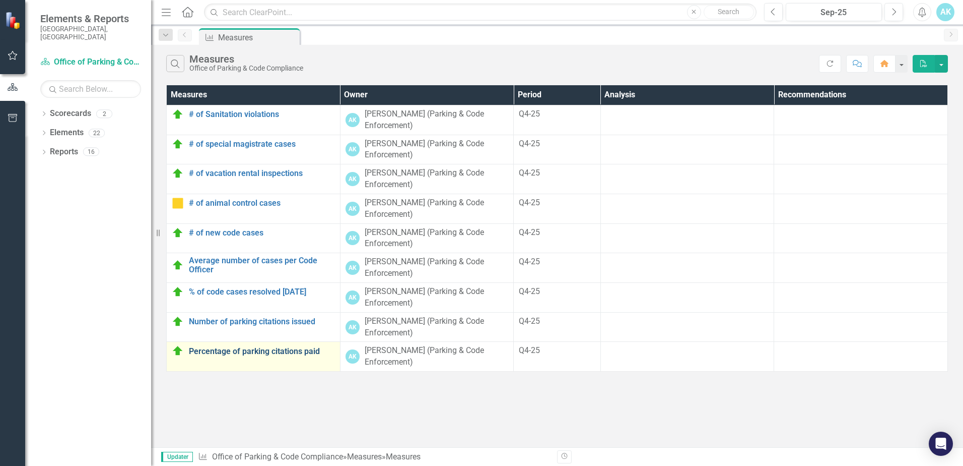
click at [243, 349] on link "Percentage of parking citations paid" at bounding box center [262, 351] width 146 height 9
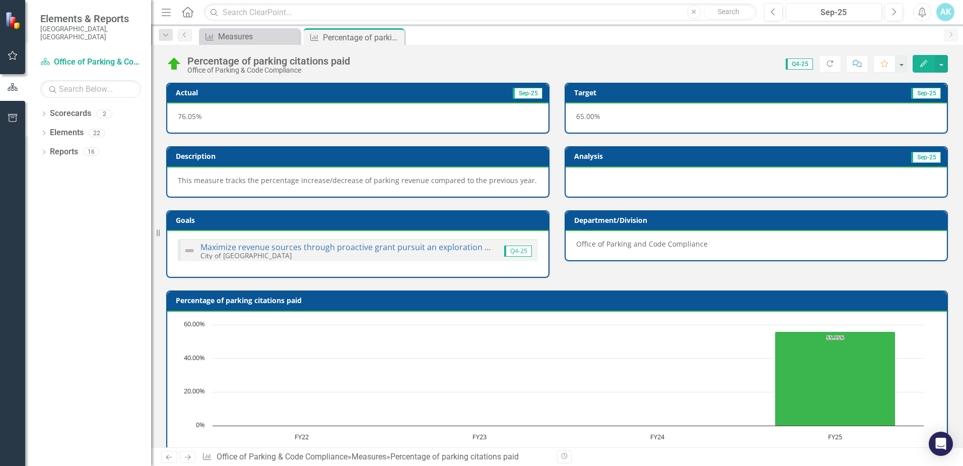
click at [0, 0] on icon "Close" at bounding box center [0, 0] width 0 height 0
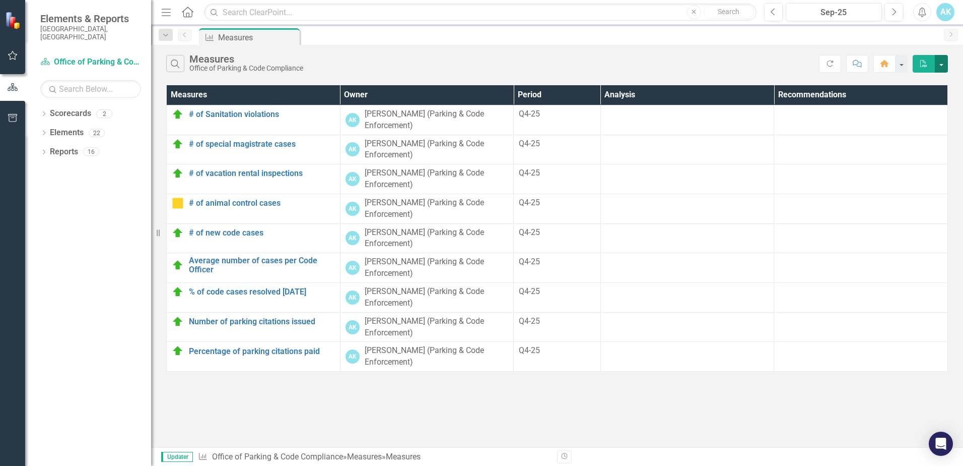
click at [939, 68] on button "button" at bounding box center [941, 64] width 13 height 18
click at [178, 454] on span "Updater" at bounding box center [177, 456] width 32 height 10
click at [248, 459] on link "Office of Parking & Code Compliance" at bounding box center [277, 456] width 131 height 10
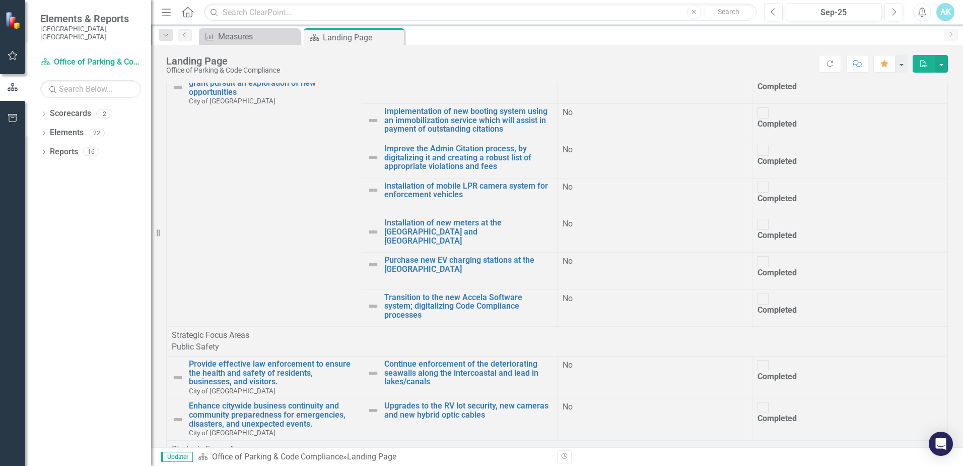
click at [570, 82] on div "No" at bounding box center [655, 76] width 185 height 12
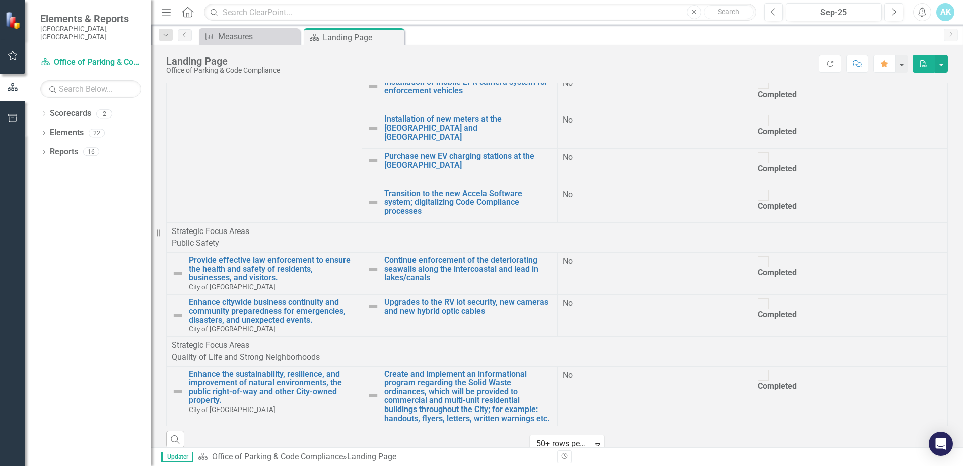
scroll to position [508, 0]
click at [237, 32] on div "Measures" at bounding box center [251, 36] width 67 height 13
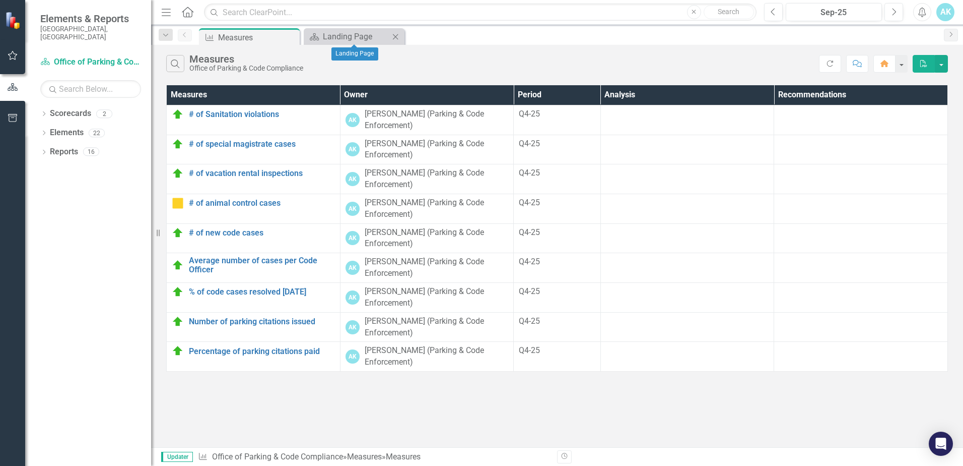
click at [392, 34] on icon "Close" at bounding box center [395, 37] width 10 height 8
click at [924, 65] on icon "PDF" at bounding box center [923, 63] width 9 height 7
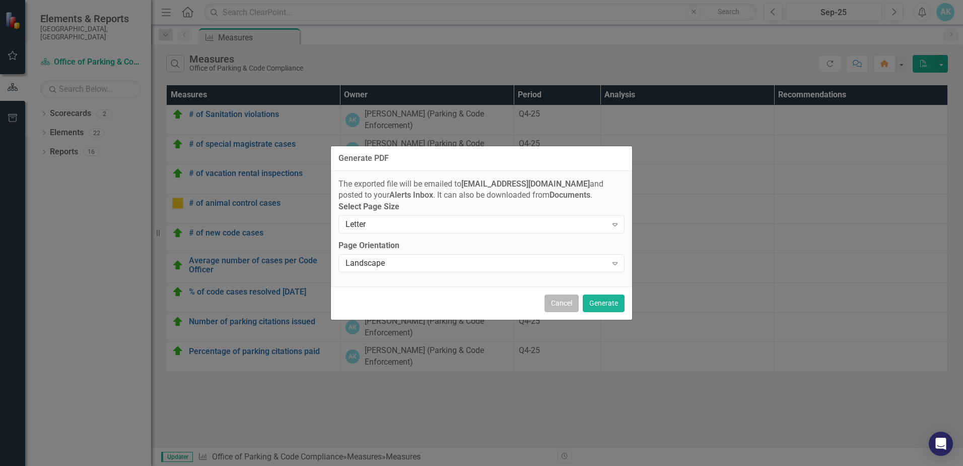
click at [567, 306] on button "Cancel" at bounding box center [562, 303] width 34 height 18
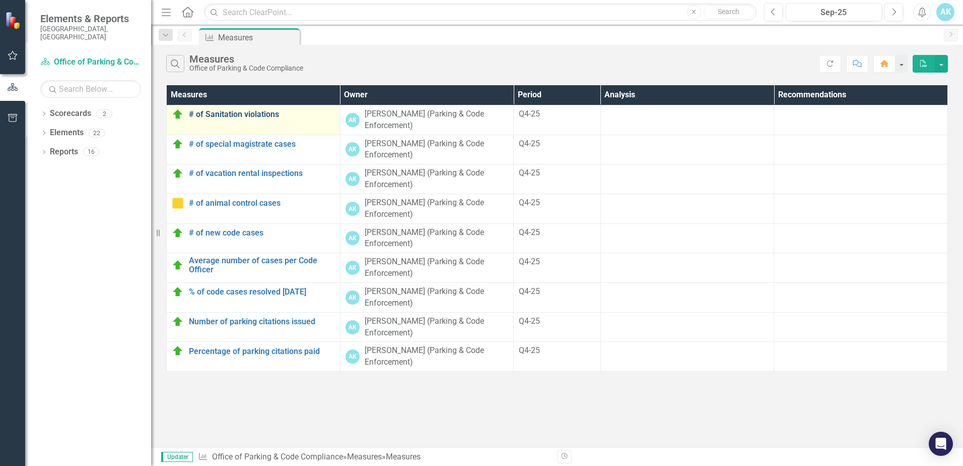
click at [218, 111] on link "# of Sanitation violations" at bounding box center [262, 114] width 146 height 9
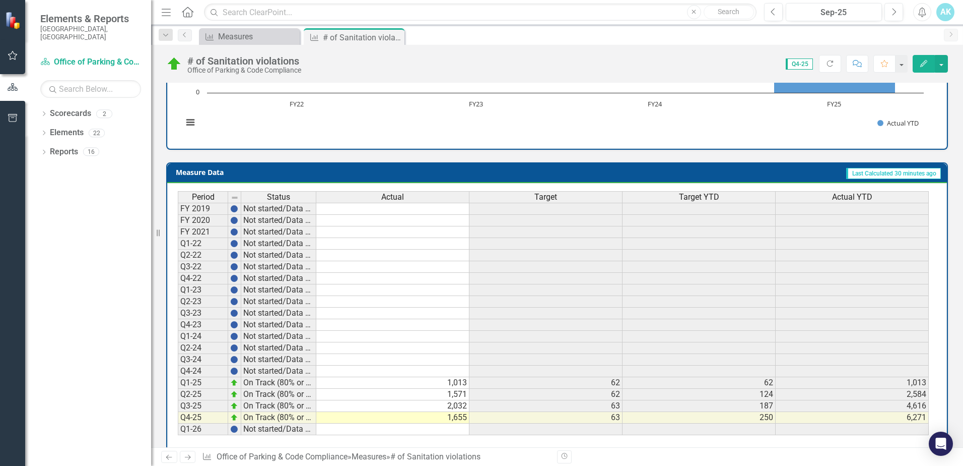
scroll to position [347, 0]
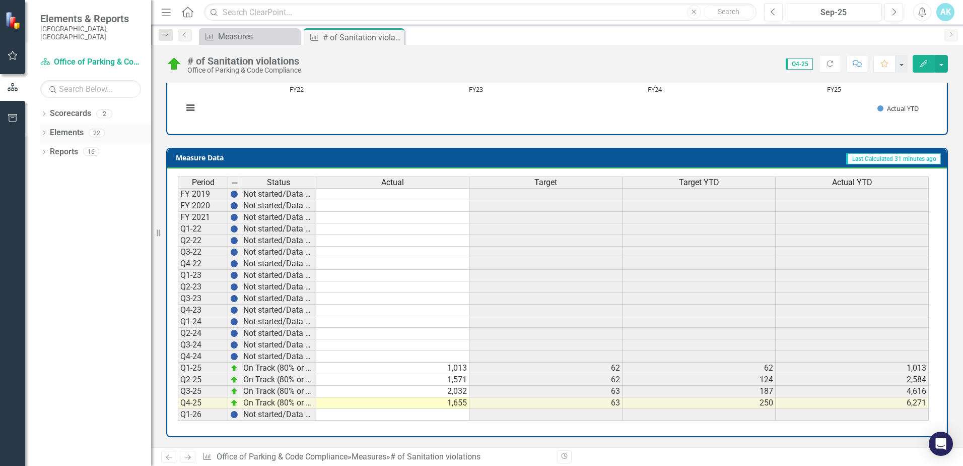
click at [64, 127] on link "Elements" at bounding box center [67, 133] width 34 height 12
click at [43, 105] on div "Dropdown Scorecards 2" at bounding box center [95, 114] width 111 height 19
click at [57, 108] on link "Scorecards" at bounding box center [70, 114] width 41 height 12
click at [77, 56] on link "Scorecard Office of Parking & Code Compliance" at bounding box center [90, 62] width 101 height 12
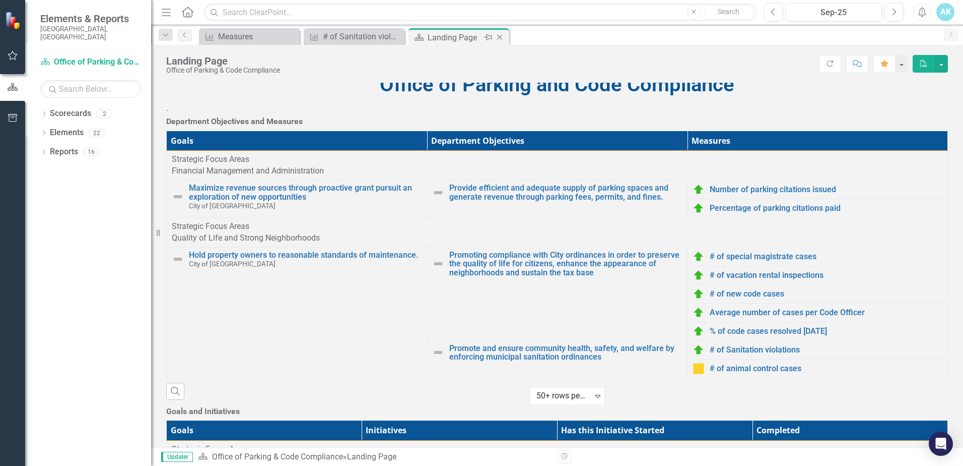
click at [502, 39] on icon "Close" at bounding box center [500, 37] width 10 height 8
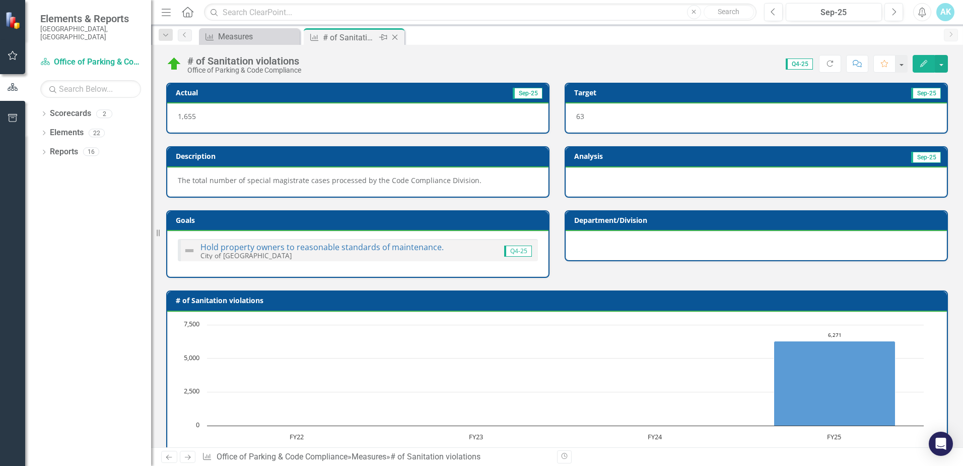
click at [398, 38] on icon "Close" at bounding box center [395, 37] width 10 height 8
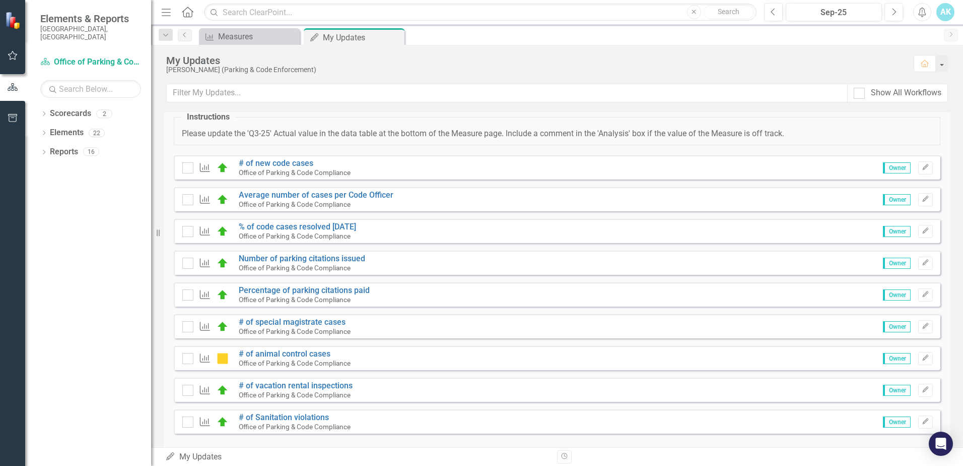
scroll to position [47, 0]
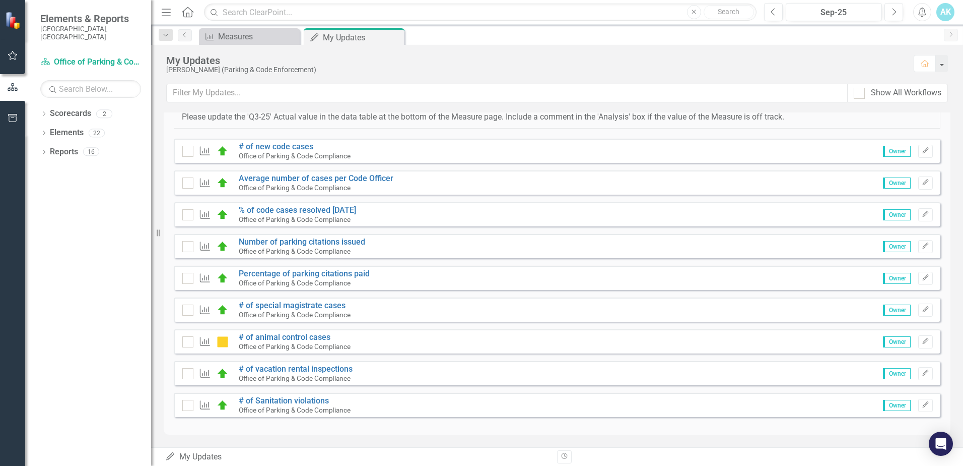
click at [171, 457] on icon "My Updates" at bounding box center [170, 456] width 10 height 8
click at [170, 457] on icon at bounding box center [170, 456] width 8 height 8
click at [209, 456] on div "My Updates My Updates" at bounding box center [357, 457] width 384 height 12
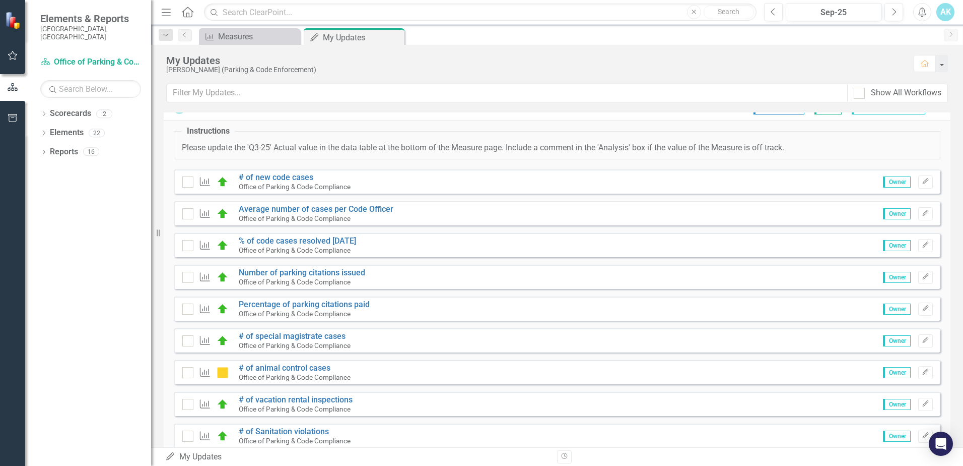
scroll to position [0, 0]
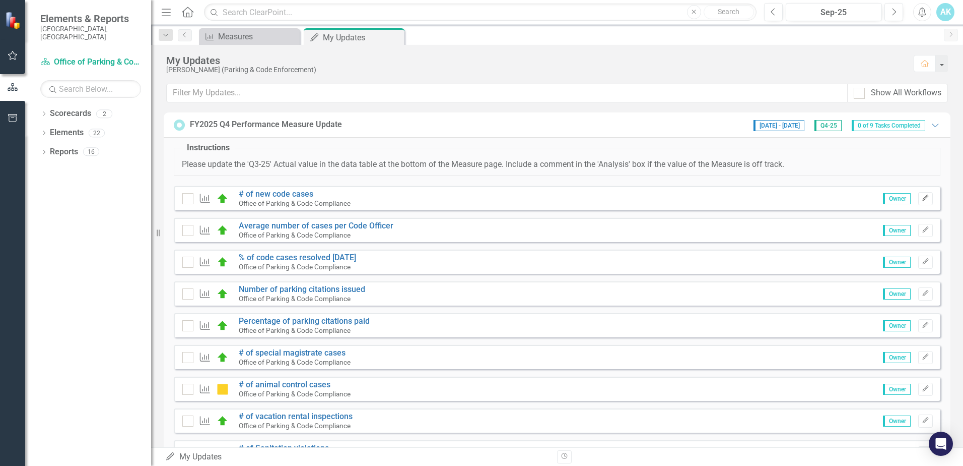
click at [922, 199] on icon "Edit" at bounding box center [926, 198] width 8 height 6
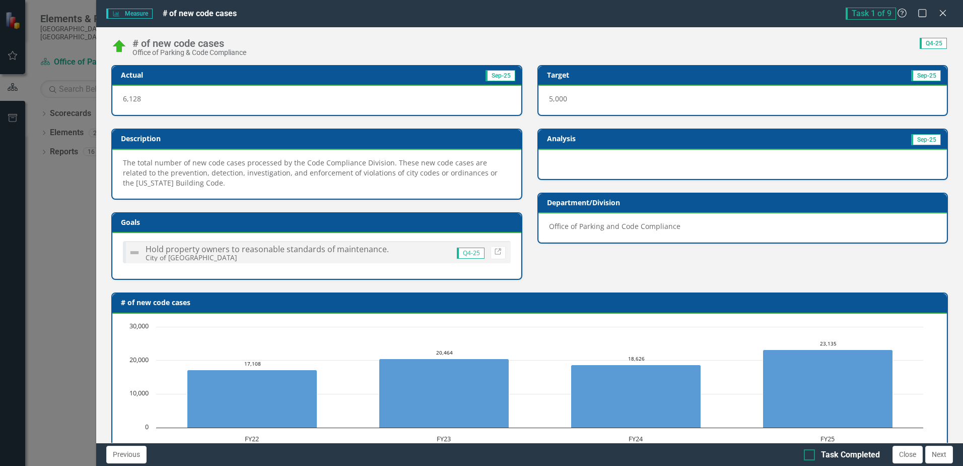
click at [811, 456] on div at bounding box center [809, 454] width 11 height 11
click at [811, 455] on input "Task Completed" at bounding box center [807, 452] width 7 height 7
checkbox input "true"
click at [935, 455] on button "Next" at bounding box center [940, 454] width 28 height 18
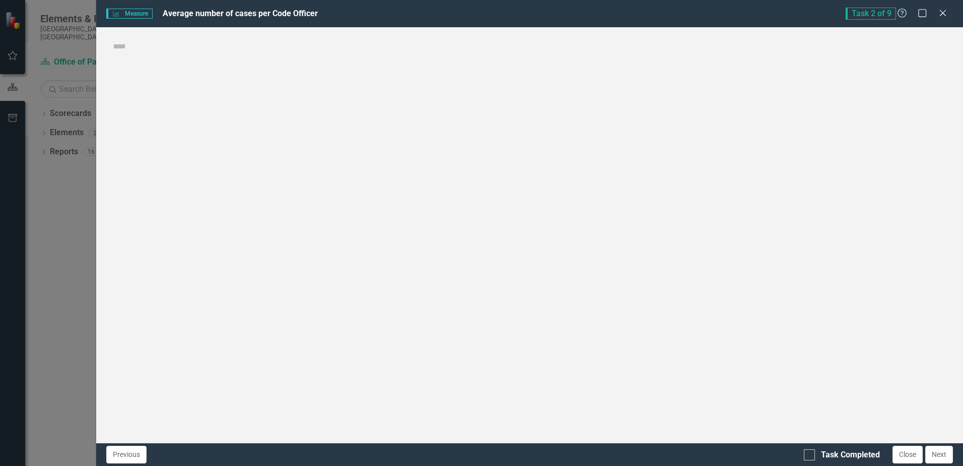
checkbox input "true"
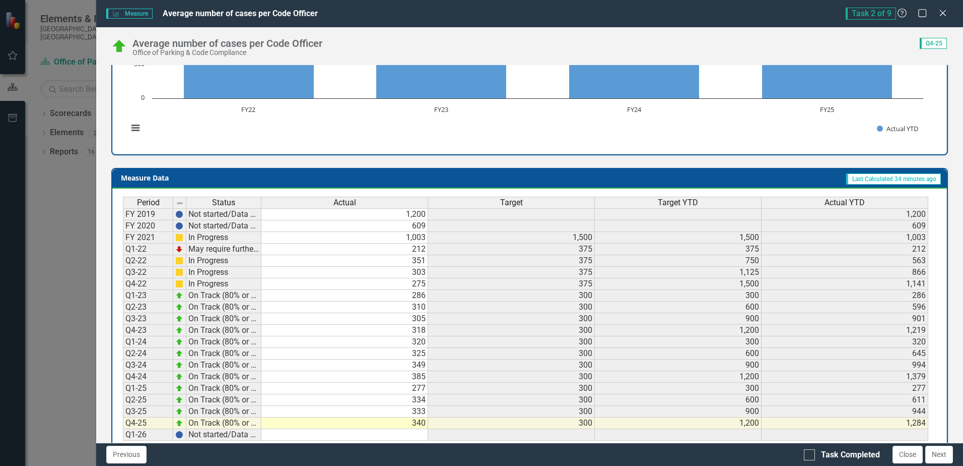
scroll to position [354, 0]
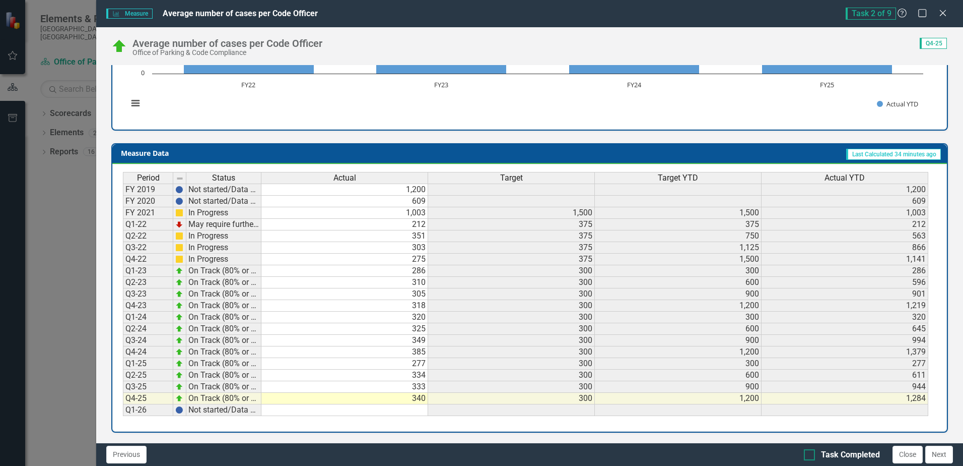
drag, startPoint x: 812, startPoint y: 451, endPoint x: 823, endPoint y: 453, distance: 11.8
click at [813, 452] on div at bounding box center [809, 454] width 11 height 11
click at [811, 452] on input "Task Completed" at bounding box center [807, 452] width 7 height 7
checkbox input "true"
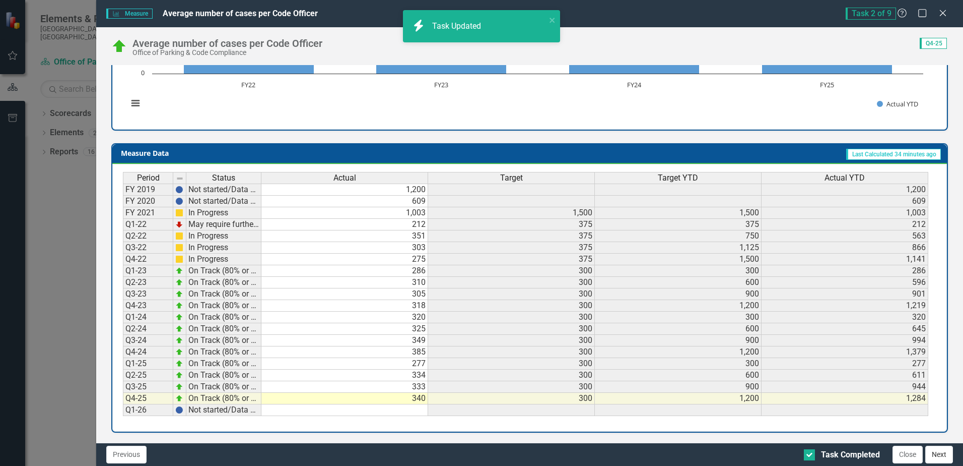
click at [939, 452] on button "Next" at bounding box center [940, 454] width 28 height 18
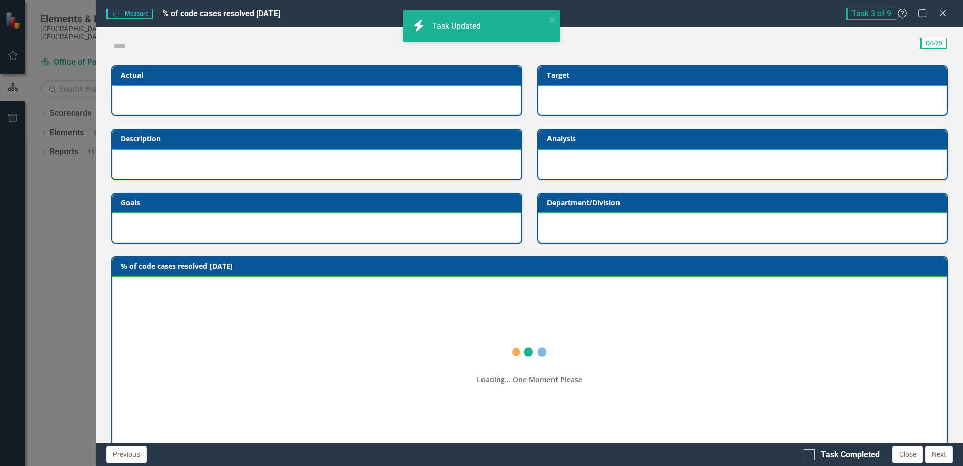
checkbox input "true"
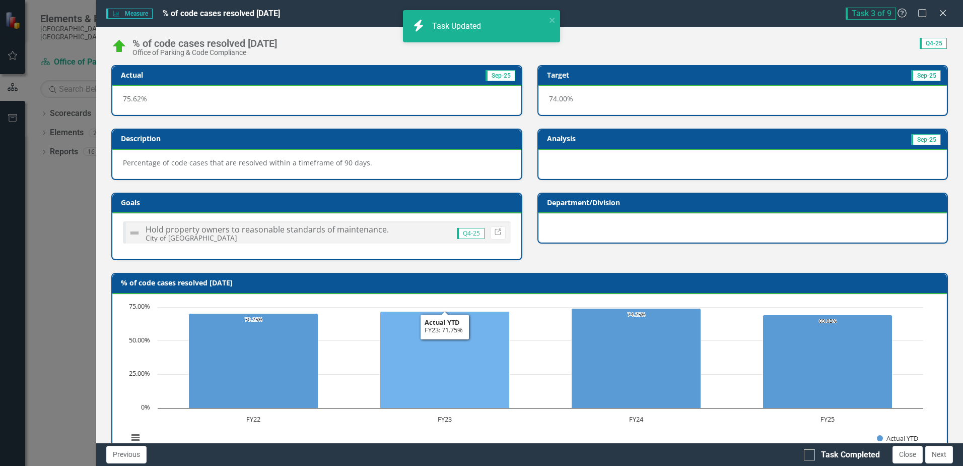
scroll to position [334, 0]
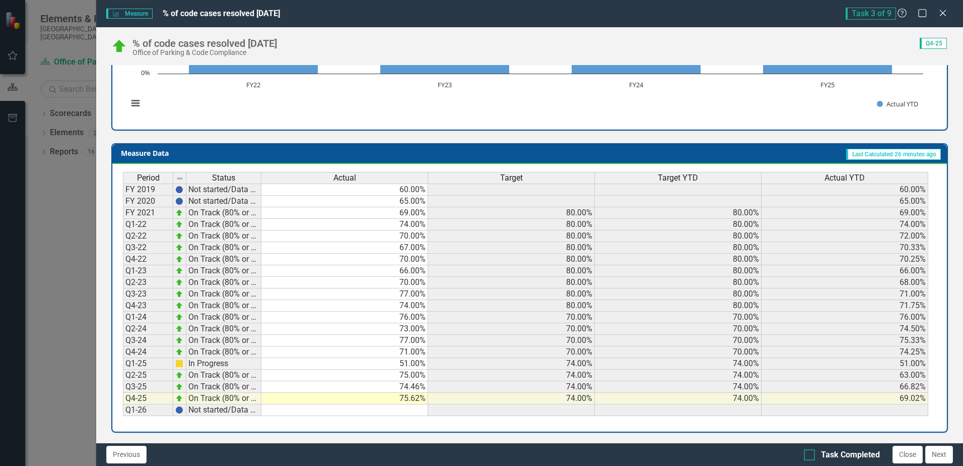
click at [807, 453] on input "Task Completed" at bounding box center [807, 452] width 7 height 7
checkbox input "true"
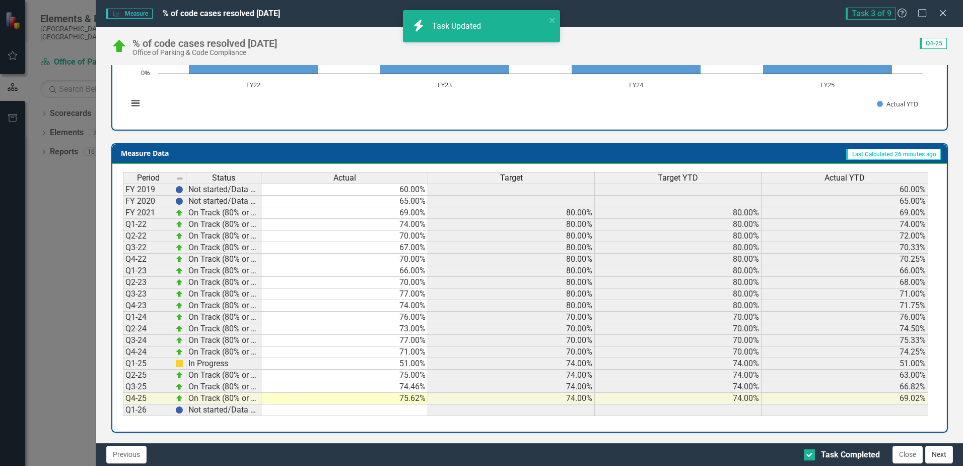
click at [938, 454] on button "Next" at bounding box center [940, 454] width 28 height 18
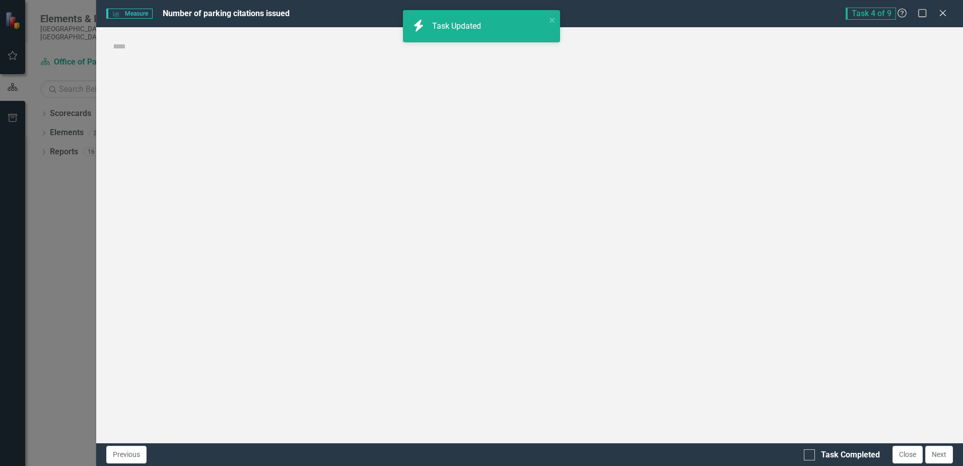
checkbox input "true"
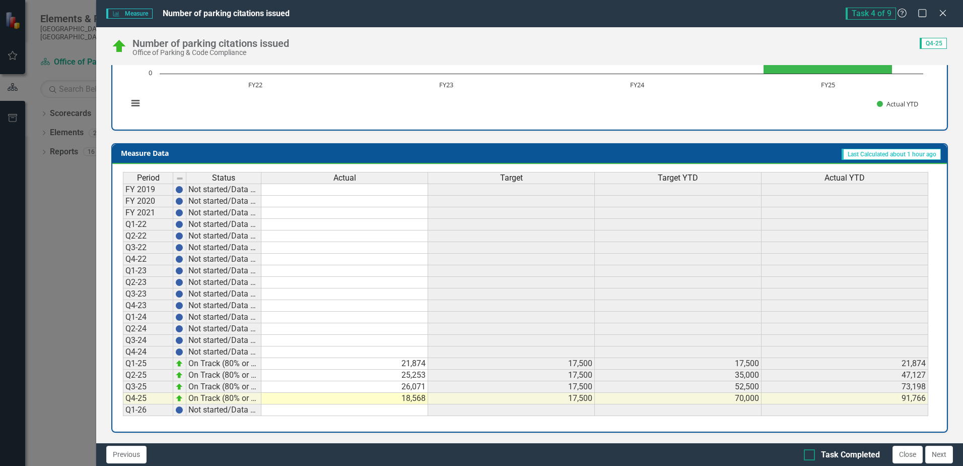
click at [814, 456] on div at bounding box center [809, 454] width 11 height 11
click at [811, 455] on input "Task Completed" at bounding box center [807, 452] width 7 height 7
checkbox input "true"
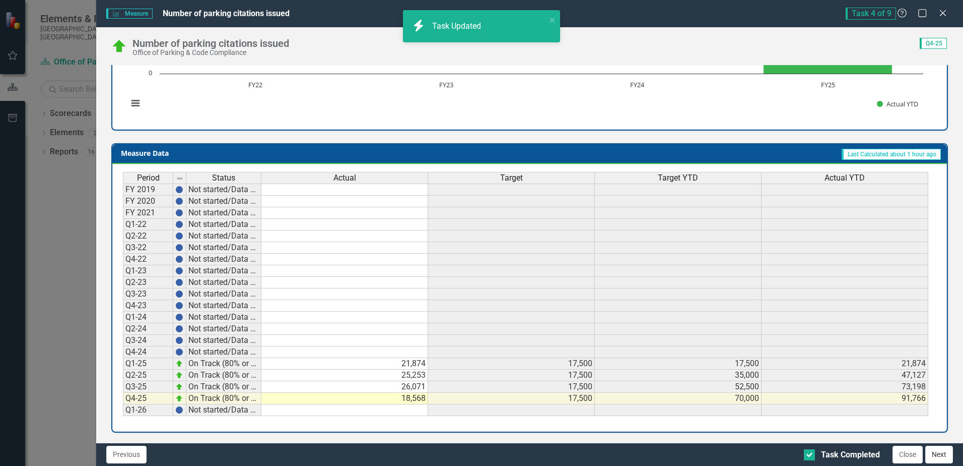
click at [946, 456] on button "Next" at bounding box center [940, 454] width 28 height 18
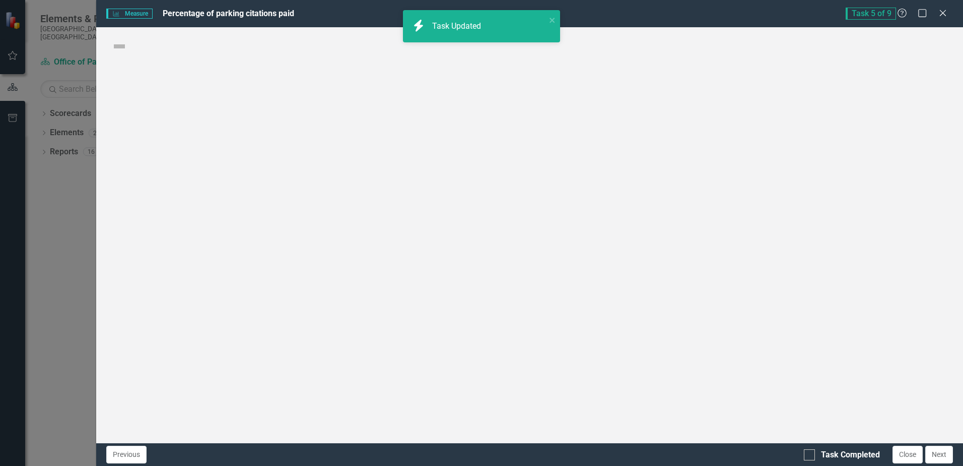
checkbox input "true"
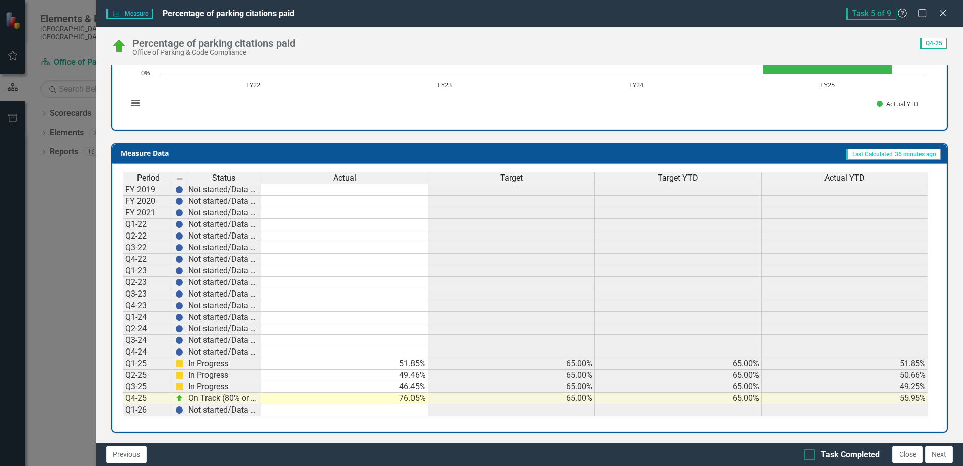
drag, startPoint x: 811, startPoint y: 454, endPoint x: 839, endPoint y: 457, distance: 27.8
click at [812, 454] on div at bounding box center [809, 454] width 11 height 11
click at [811, 454] on input "Task Completed" at bounding box center [807, 452] width 7 height 7
checkbox input "true"
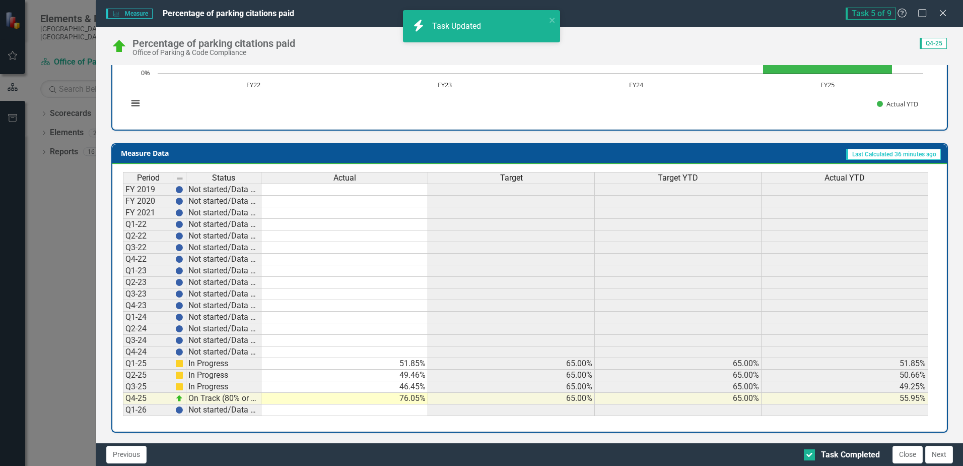
click at [939, 453] on button "Next" at bounding box center [940, 454] width 28 height 18
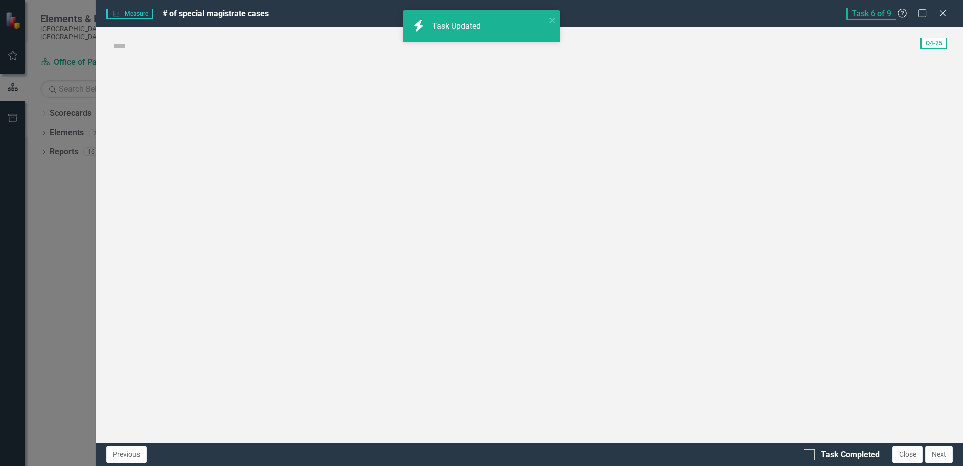
checkbox input "true"
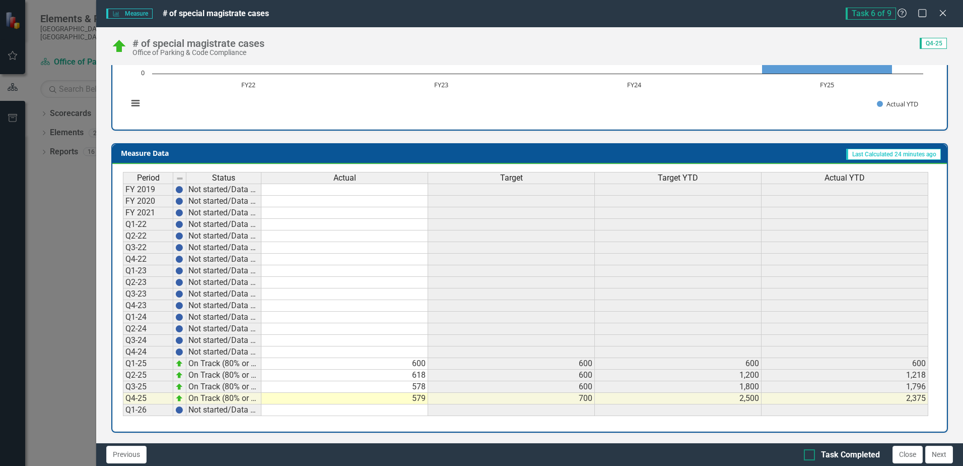
drag, startPoint x: 810, startPoint y: 454, endPoint x: 833, endPoint y: 456, distance: 23.2
click at [813, 454] on div at bounding box center [809, 454] width 11 height 11
click at [811, 454] on input "Task Completed" at bounding box center [807, 452] width 7 height 7
checkbox input "true"
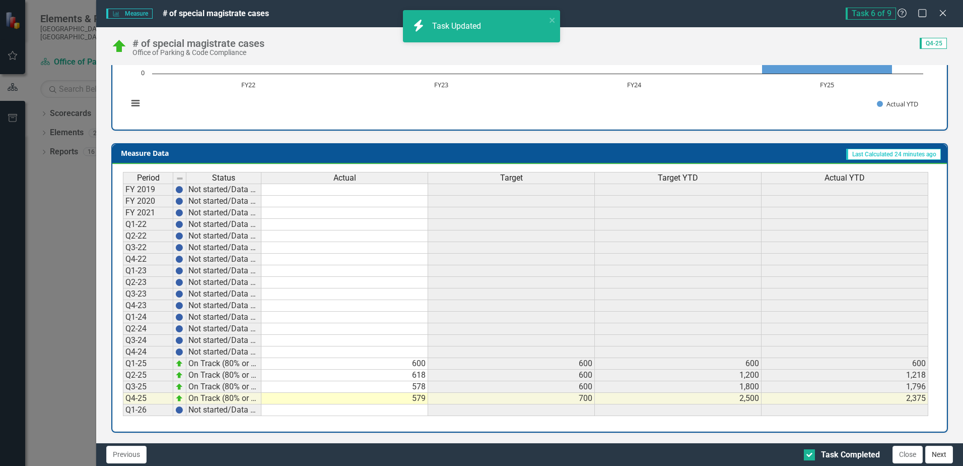
click at [941, 452] on button "Next" at bounding box center [940, 454] width 28 height 18
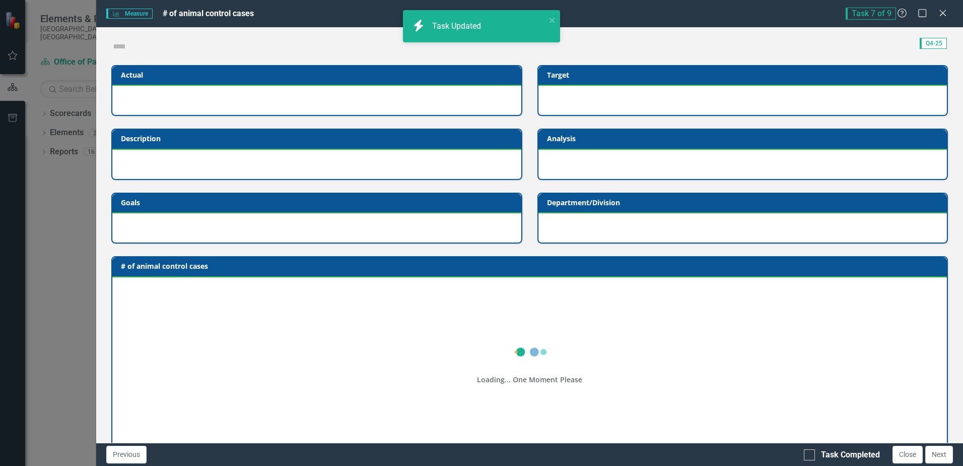
checkbox input "true"
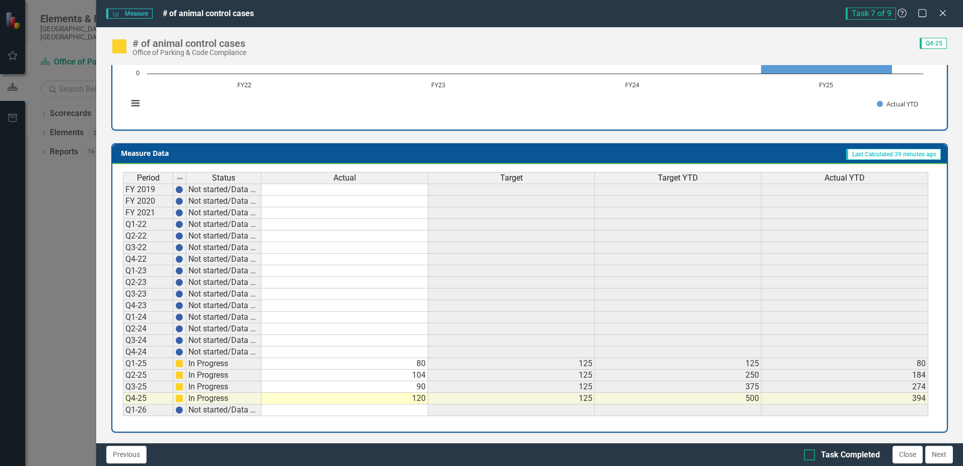
drag, startPoint x: 812, startPoint y: 453, endPoint x: 819, endPoint y: 453, distance: 6.6
click at [815, 453] on div at bounding box center [809, 454] width 11 height 11
click at [811, 453] on input "Task Completed" at bounding box center [807, 452] width 7 height 7
checkbox input "true"
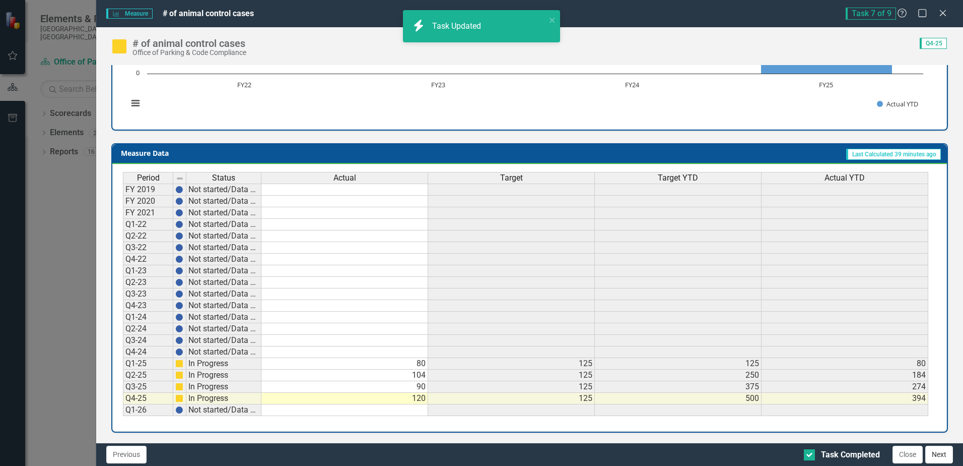
click at [933, 456] on button "Next" at bounding box center [940, 454] width 28 height 18
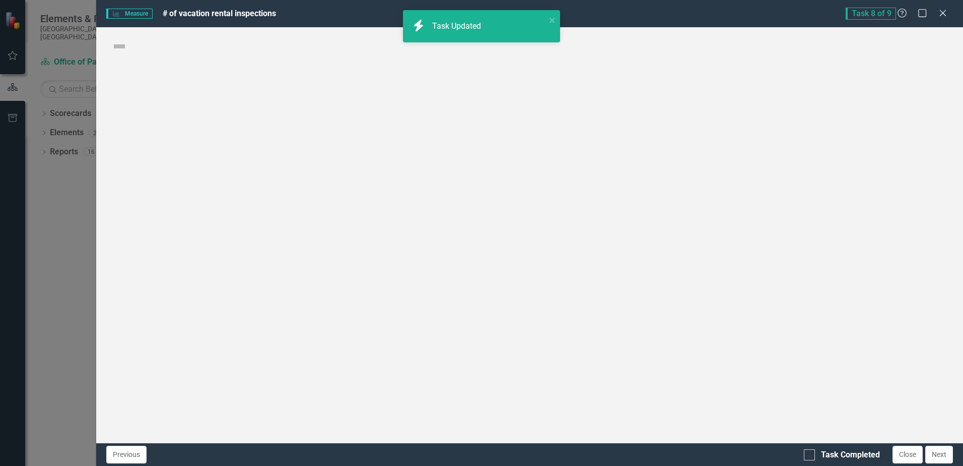
checkbox input "true"
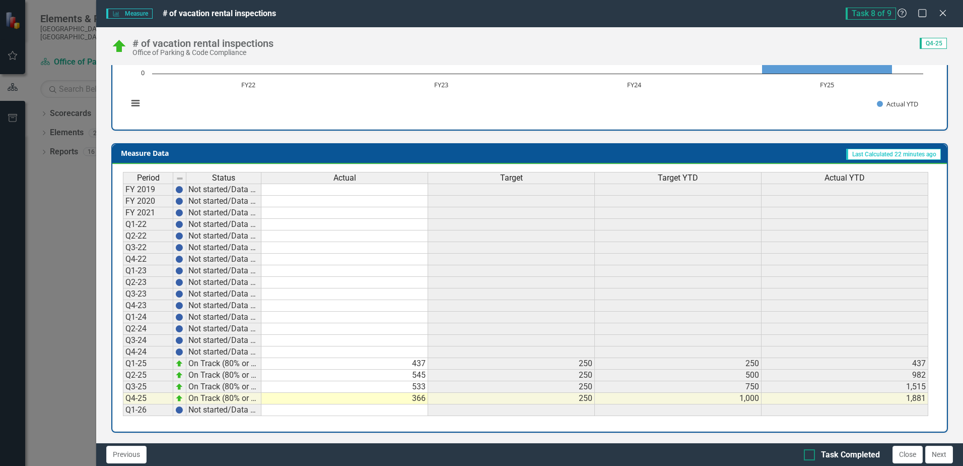
drag, startPoint x: 811, startPoint y: 454, endPoint x: 817, endPoint y: 454, distance: 6.0
click at [813, 454] on div at bounding box center [809, 454] width 11 height 11
click at [811, 454] on input "Task Completed" at bounding box center [807, 452] width 7 height 7
checkbox input "true"
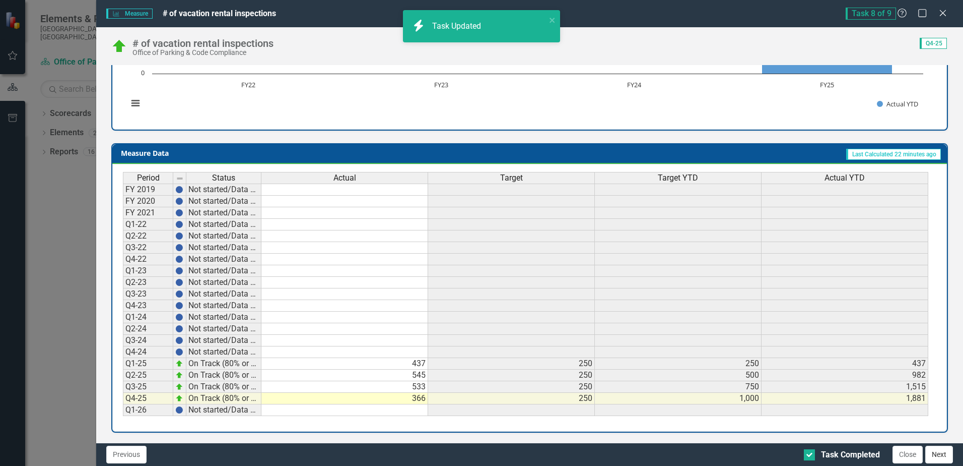
click at [939, 455] on button "Next" at bounding box center [940, 454] width 28 height 18
checkbox input "true"
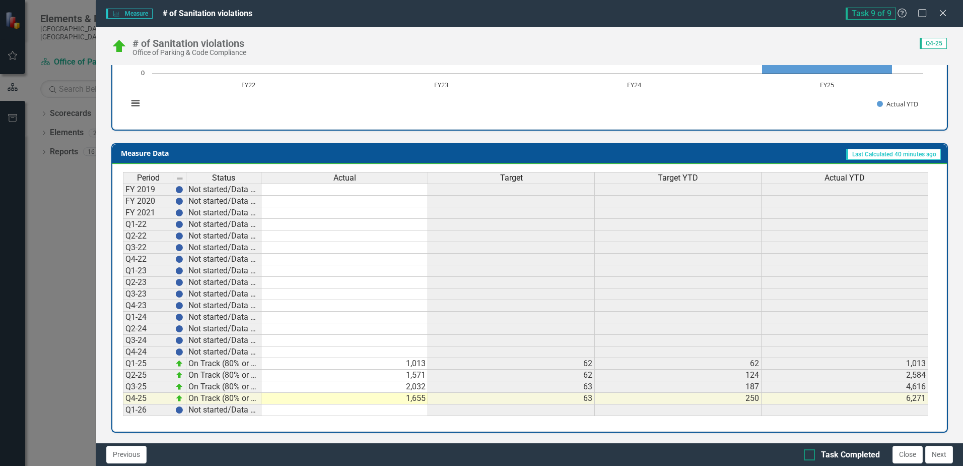
drag, startPoint x: 809, startPoint y: 452, endPoint x: 823, endPoint y: 452, distance: 14.1
click at [809, 452] on input "Task Completed" at bounding box center [807, 452] width 7 height 7
checkbox input "true"
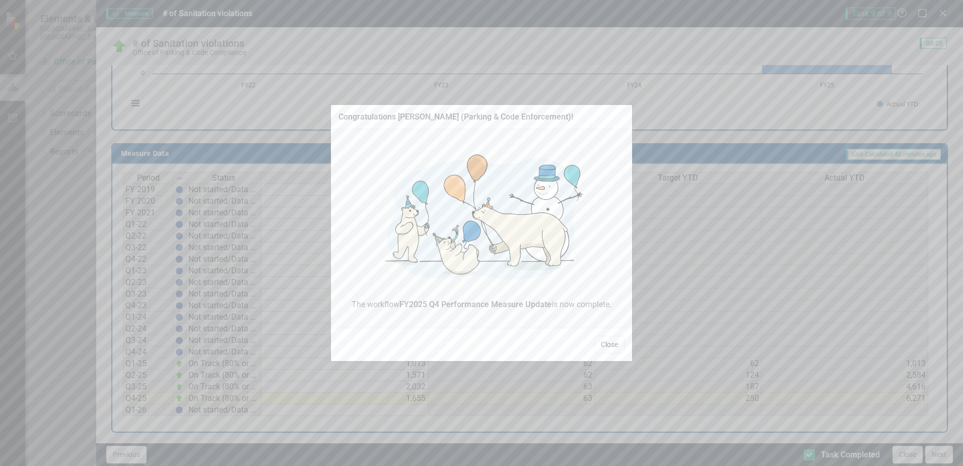
click at [611, 342] on button "Close" at bounding box center [610, 345] width 30 height 18
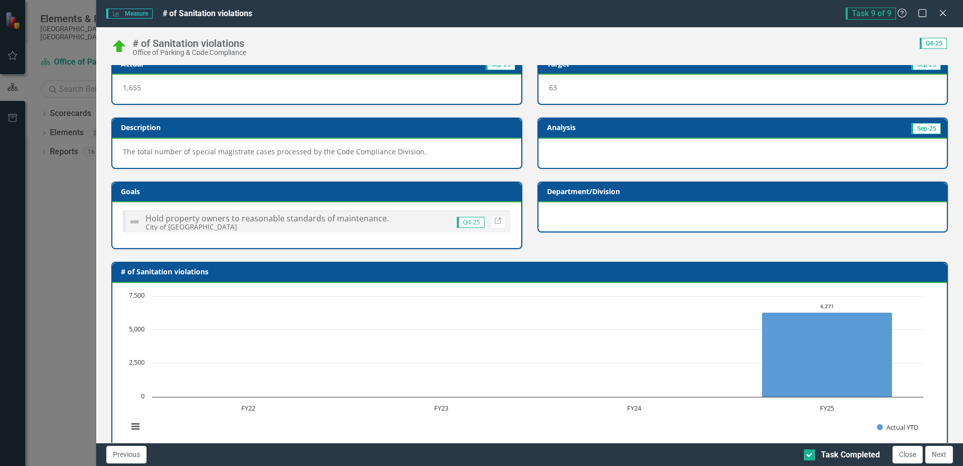
scroll to position [0, 0]
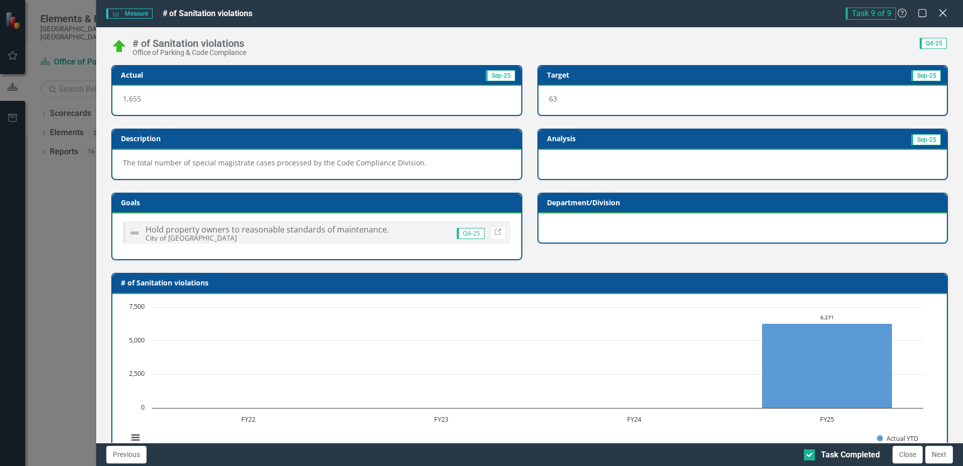
click at [946, 13] on icon "Close" at bounding box center [943, 13] width 13 height 10
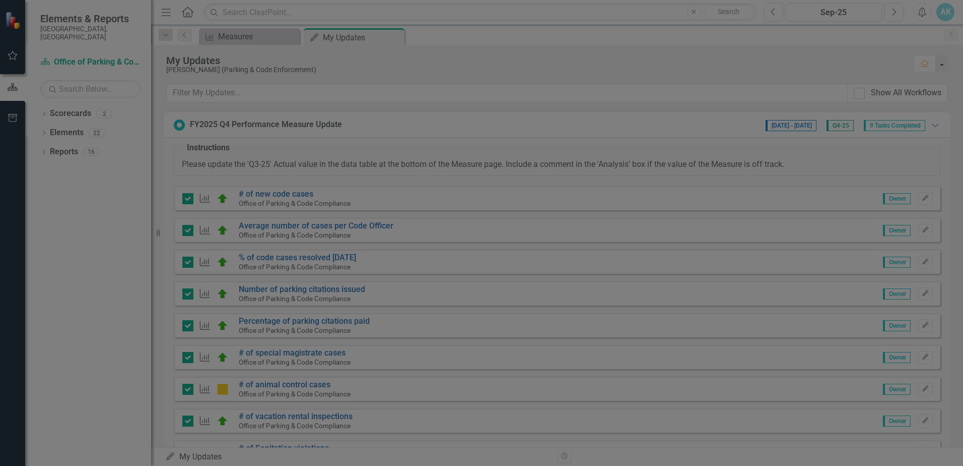
checkbox input "true"
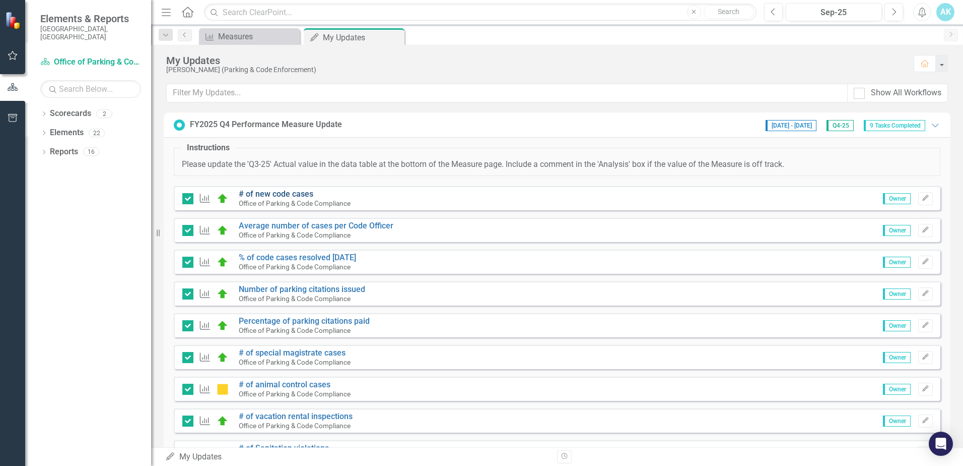
click at [276, 193] on link "# of new code cases" at bounding box center [276, 194] width 75 height 10
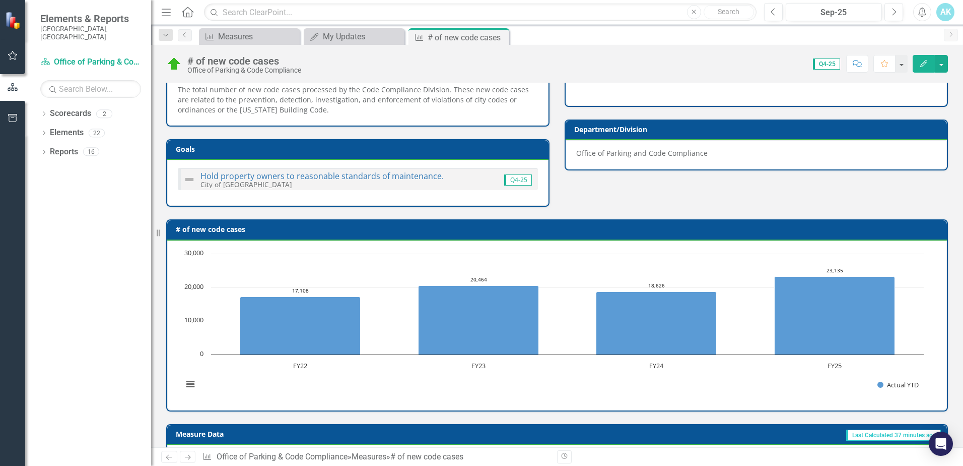
scroll to position [64, 0]
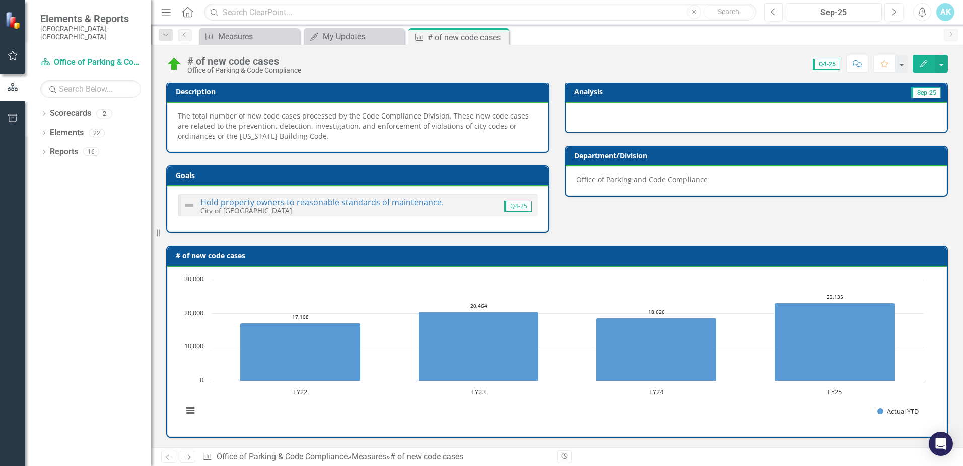
drag, startPoint x: 502, startPoint y: 37, endPoint x: 485, endPoint y: 34, distance: 17.8
click at [0, 0] on icon "Close" at bounding box center [0, 0] width 0 height 0
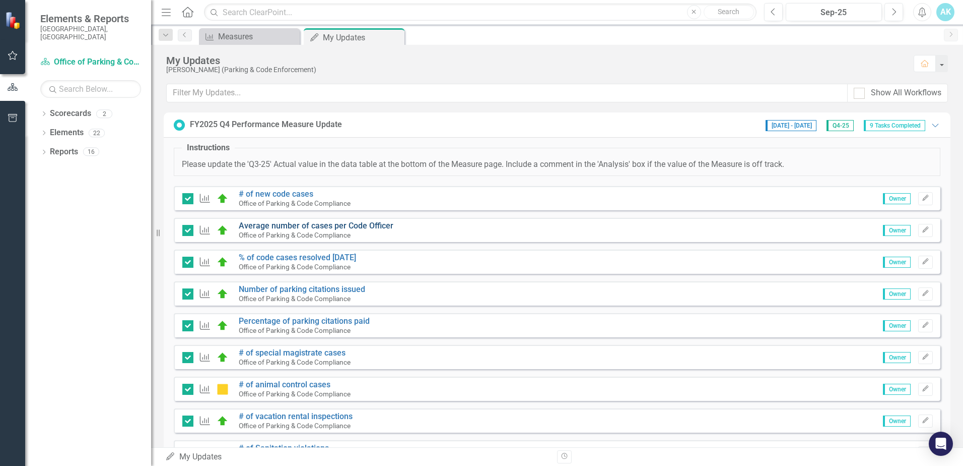
click at [280, 225] on link "Average number of cases per Code Officer" at bounding box center [316, 226] width 155 height 10
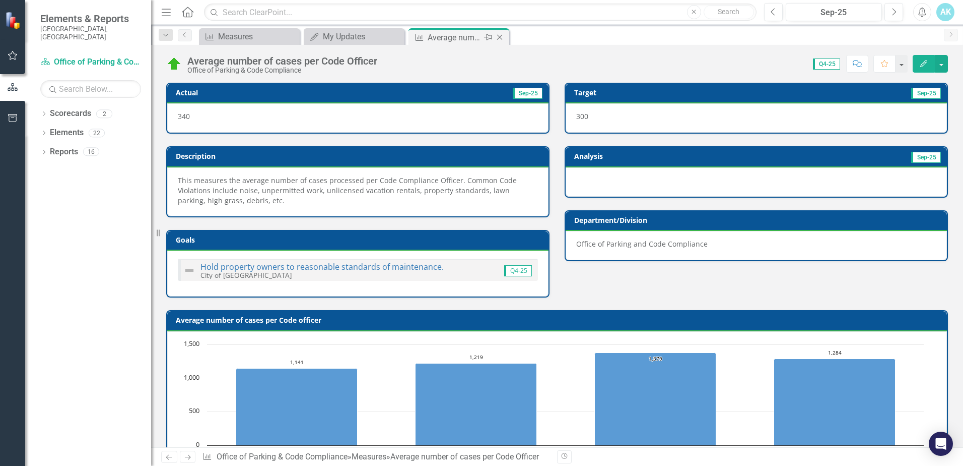
click at [502, 37] on icon "Close" at bounding box center [500, 37] width 10 height 8
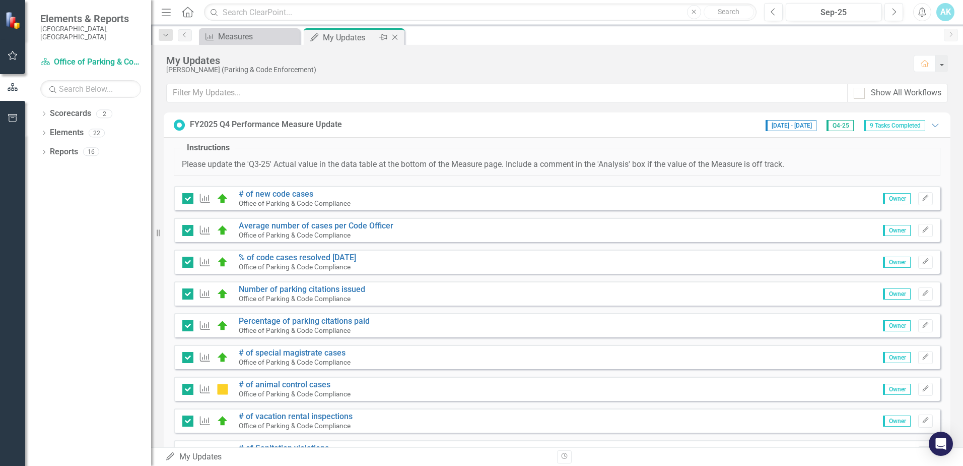
click at [396, 37] on icon "Close" at bounding box center [395, 37] width 10 height 8
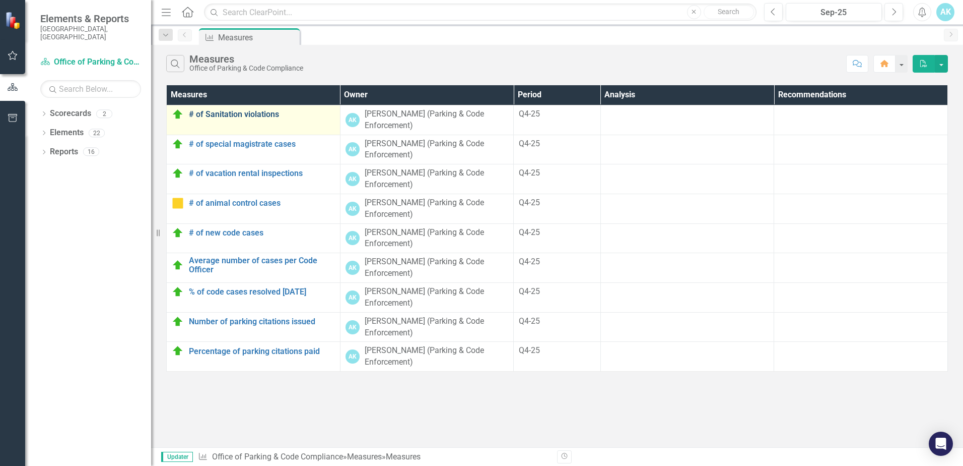
click at [218, 116] on link "# of Sanitation violations" at bounding box center [262, 114] width 146 height 9
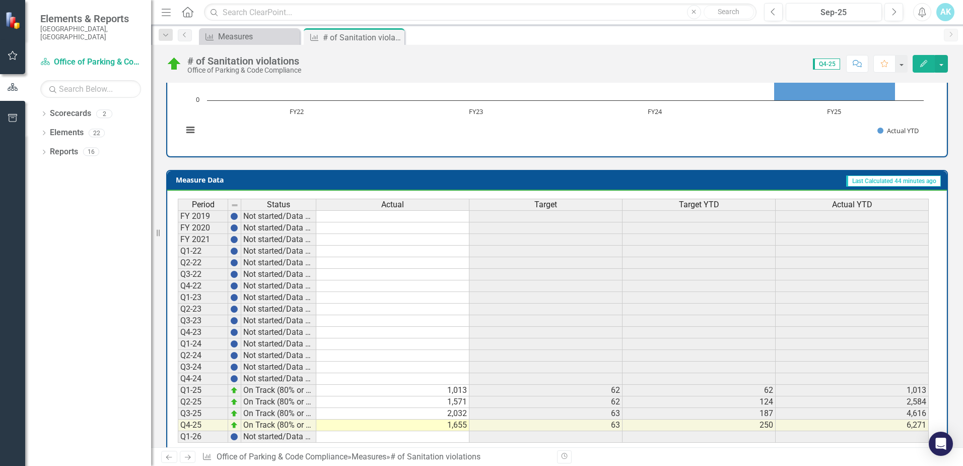
scroll to position [347, 0]
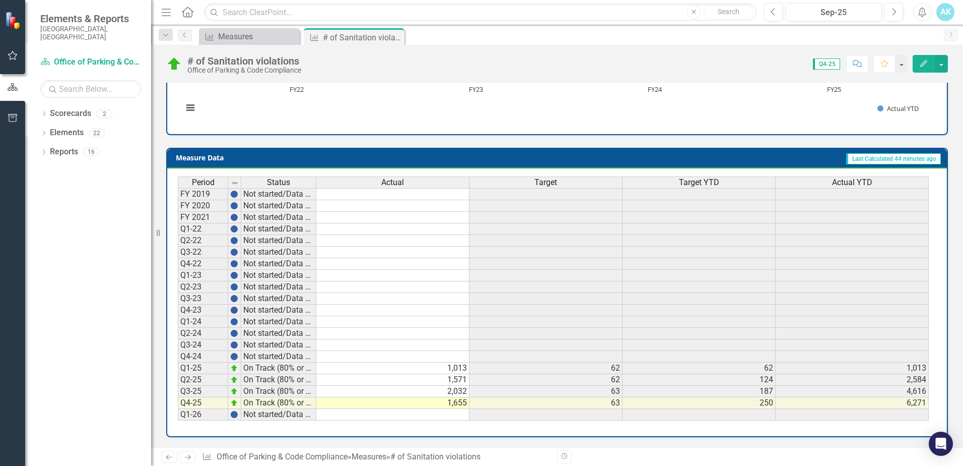
drag, startPoint x: 396, startPoint y: 36, endPoint x: 352, endPoint y: 36, distance: 43.8
click at [0, 0] on icon at bounding box center [0, 0] width 0 height 0
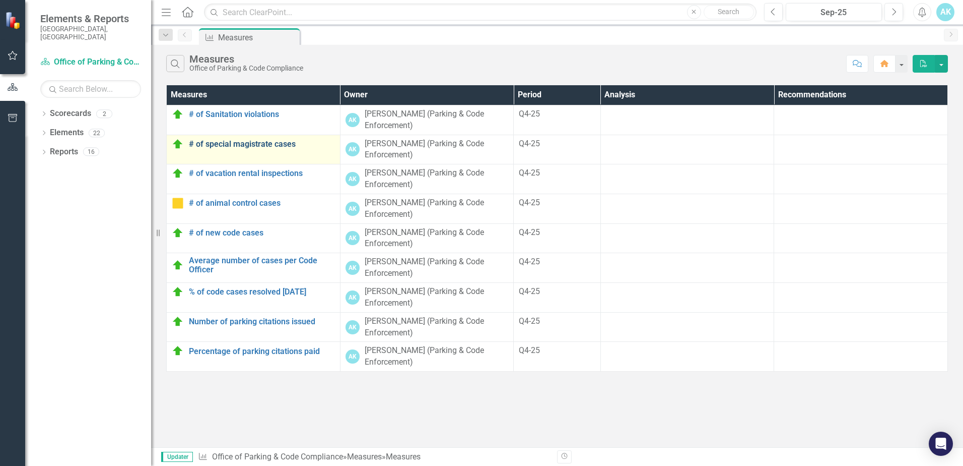
click at [238, 144] on link "# of special magistrate cases" at bounding box center [262, 144] width 146 height 9
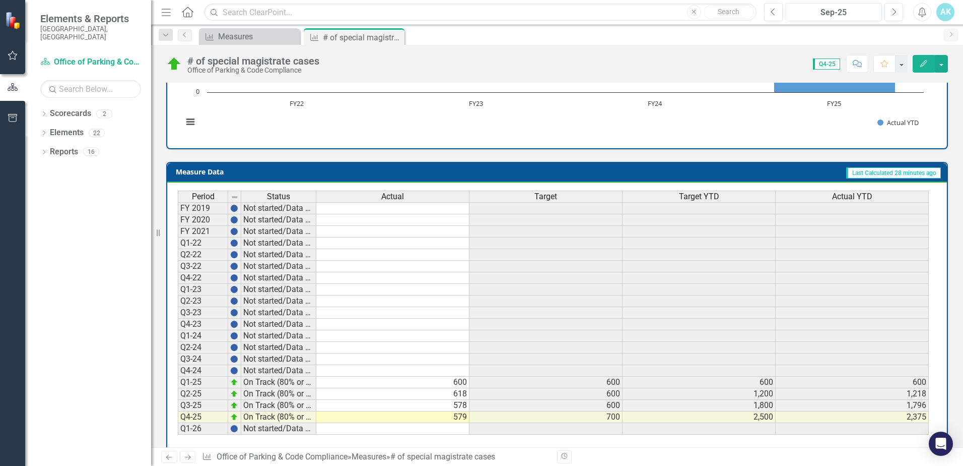
scroll to position [347, 0]
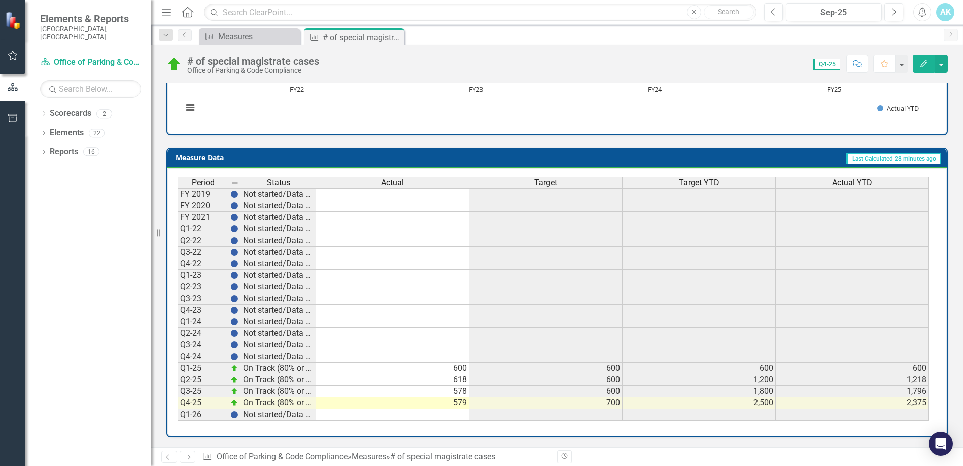
drag, startPoint x: 393, startPoint y: 36, endPoint x: 379, endPoint y: 35, distance: 14.1
click at [0, 0] on icon "Close" at bounding box center [0, 0] width 0 height 0
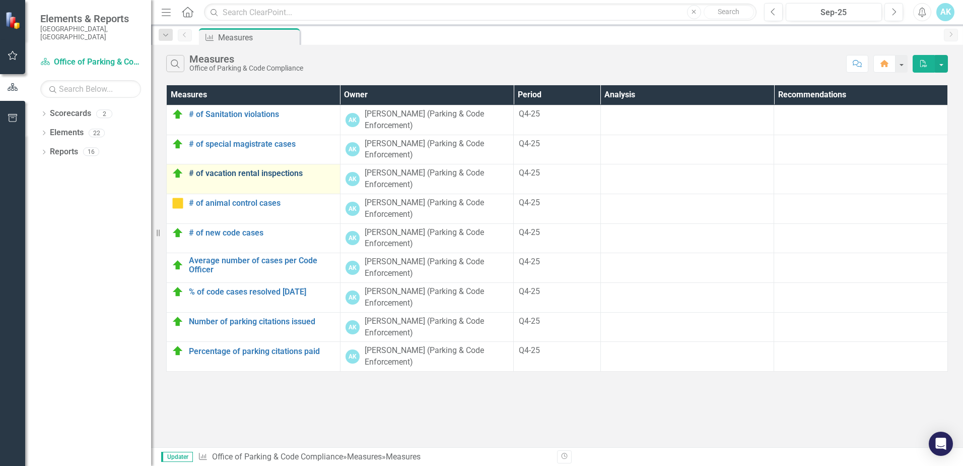
click at [225, 173] on link "# of vacation rental inspections" at bounding box center [262, 173] width 146 height 9
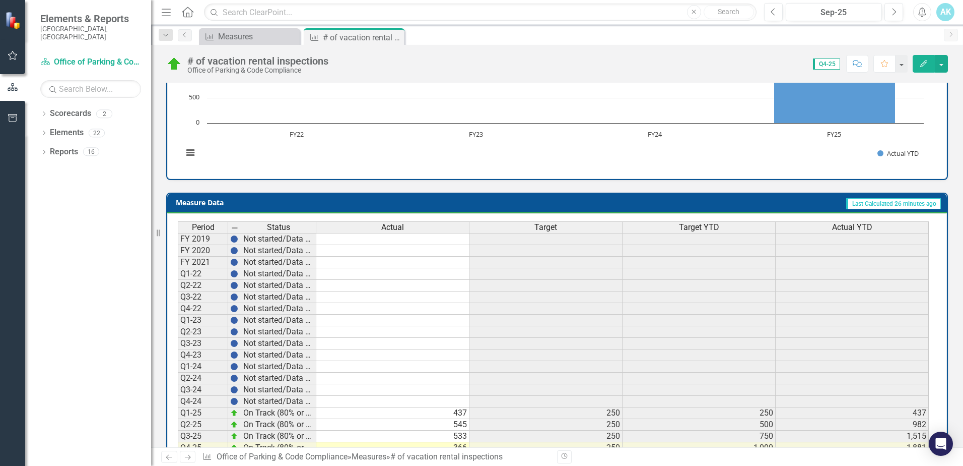
scroll to position [347, 0]
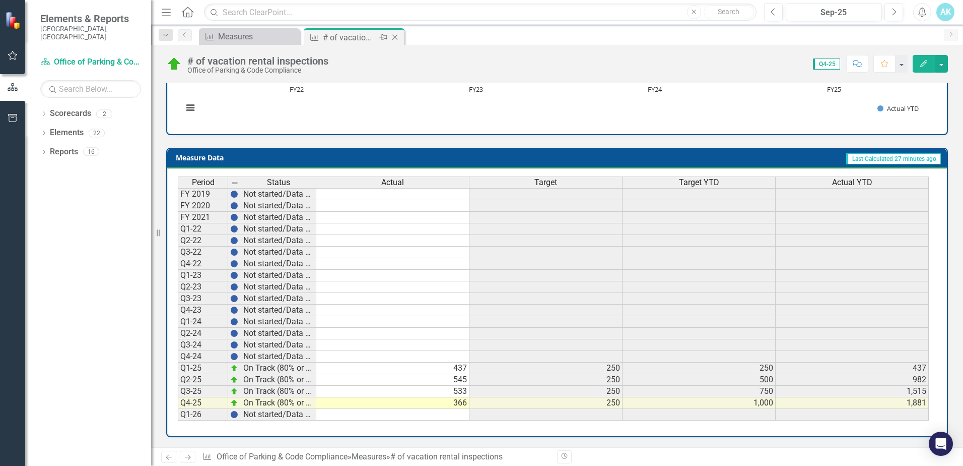
click at [397, 37] on icon "Close" at bounding box center [395, 37] width 10 height 8
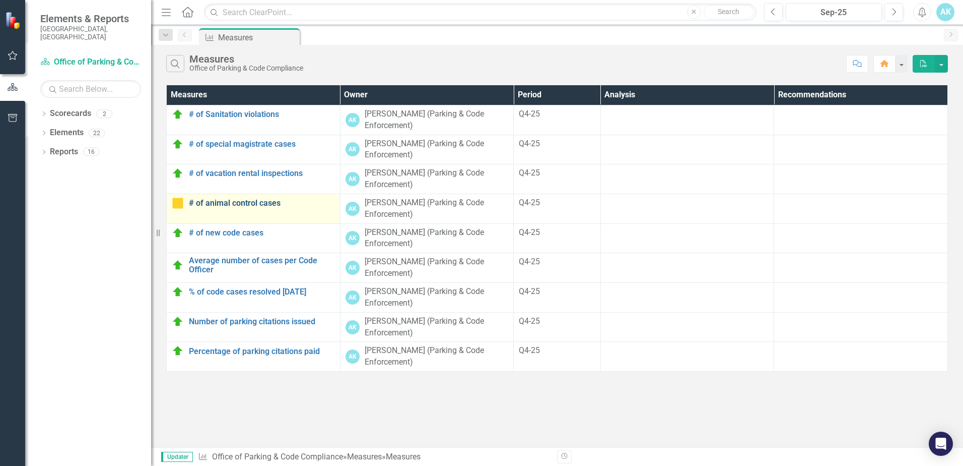
click at [251, 203] on link "# of animal control cases" at bounding box center [262, 203] width 146 height 9
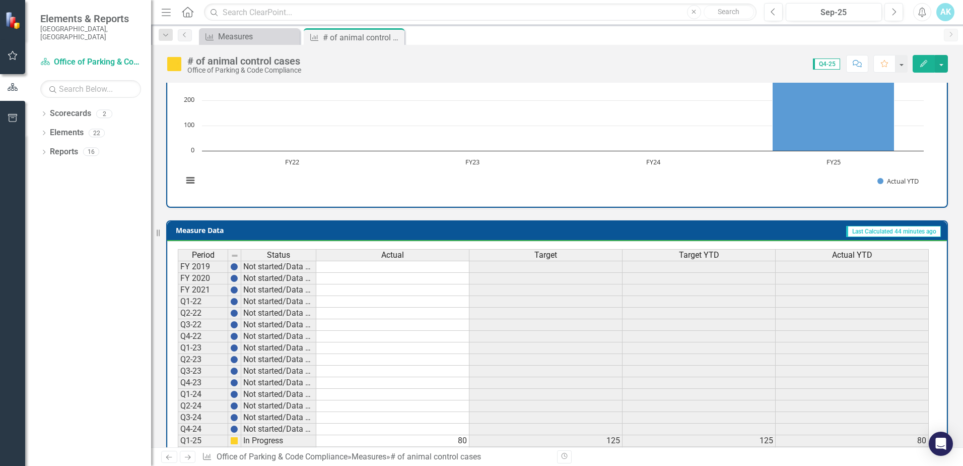
scroll to position [347, 0]
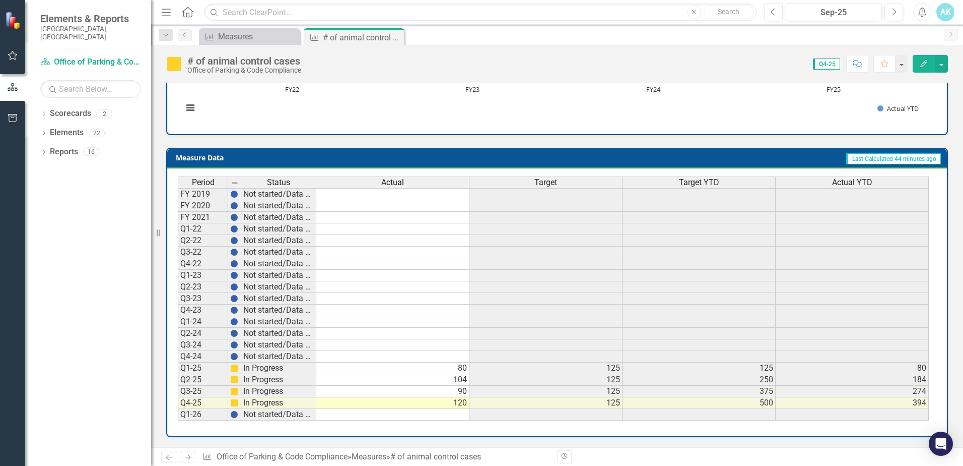
drag, startPoint x: 396, startPoint y: 35, endPoint x: 351, endPoint y: 37, distance: 44.9
click at [0, 0] on icon "Close" at bounding box center [0, 0] width 0 height 0
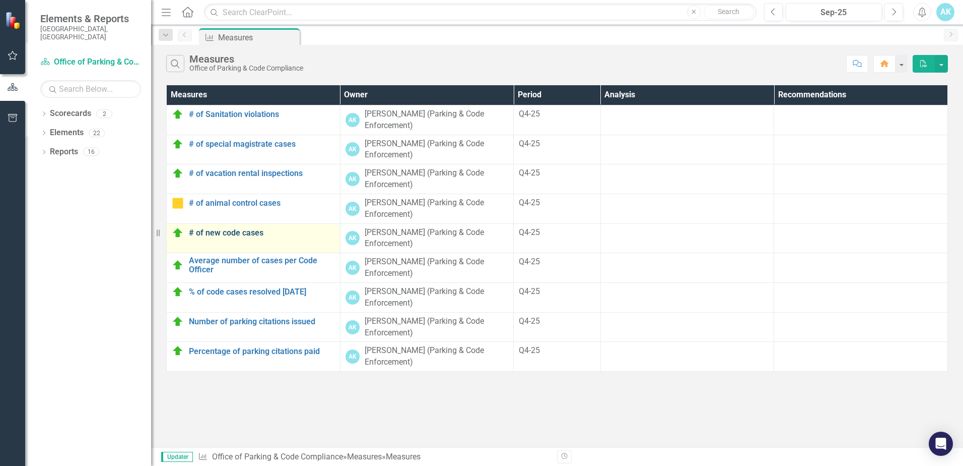
click at [235, 233] on link "# of new code cases" at bounding box center [262, 232] width 146 height 9
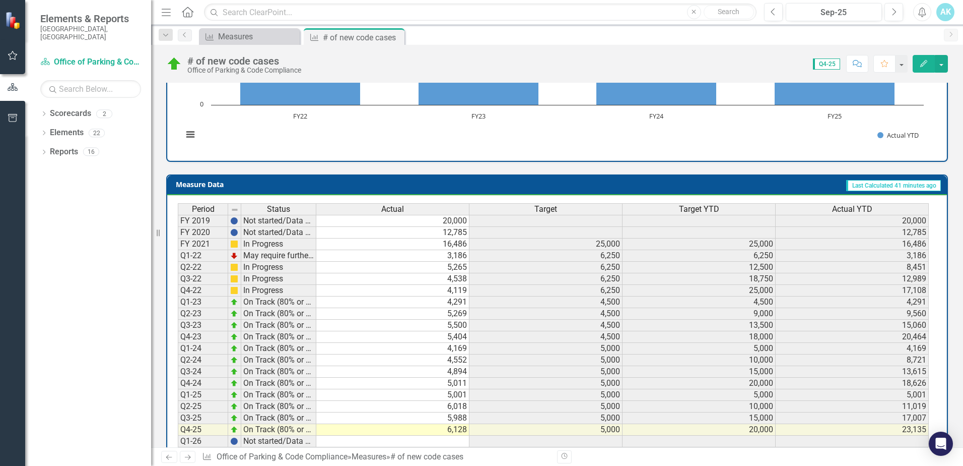
scroll to position [353, 0]
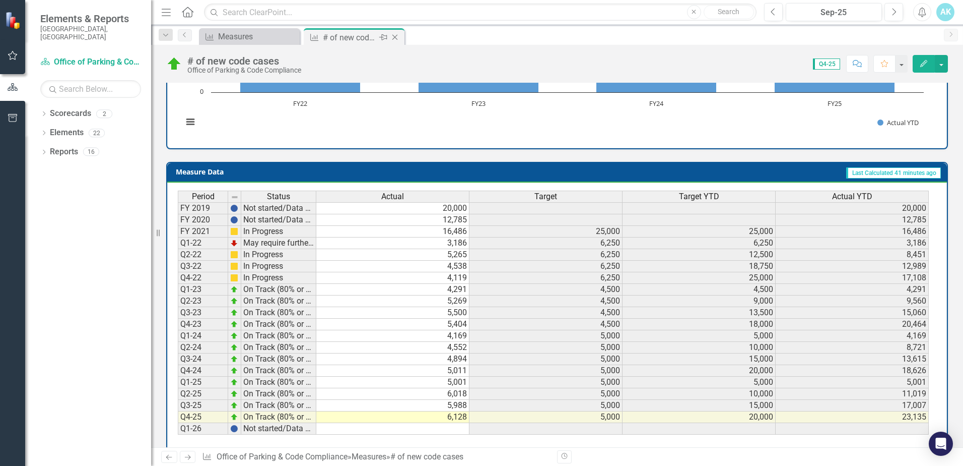
click at [399, 37] on icon "Close" at bounding box center [395, 37] width 10 height 8
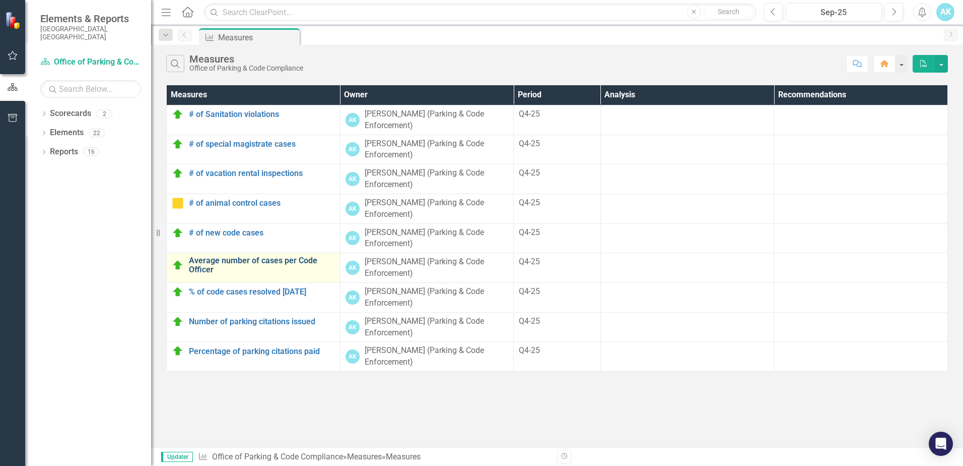
click at [228, 262] on link "Average number of cases per Code Officer" at bounding box center [262, 265] width 146 height 18
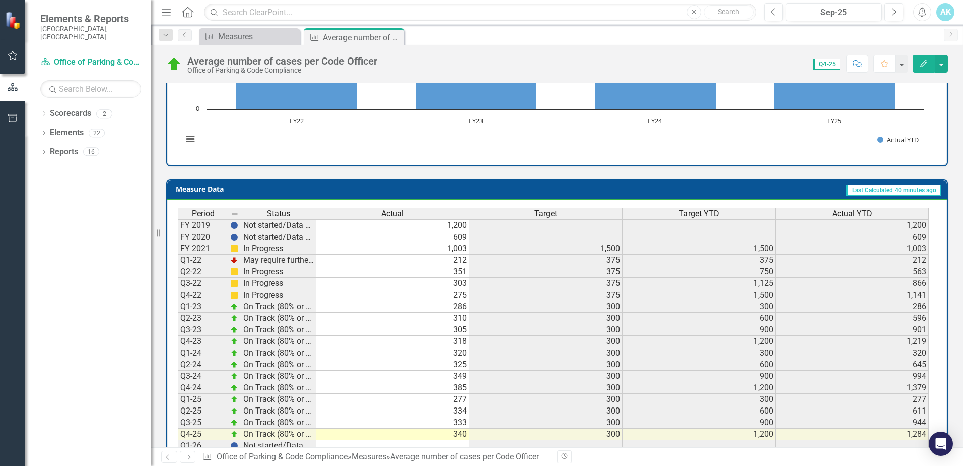
scroll to position [367, 0]
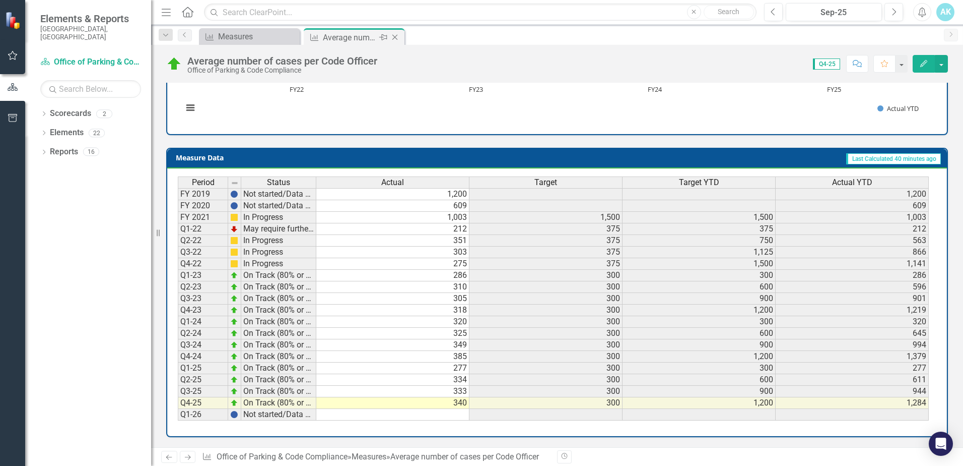
click at [396, 36] on icon at bounding box center [395, 38] width 6 height 6
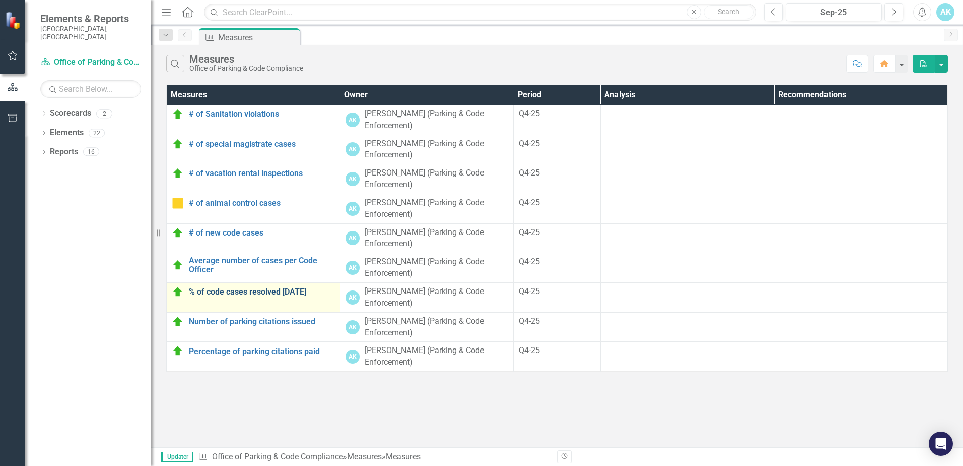
click at [224, 294] on link "% of code cases resolved [DATE]" at bounding box center [262, 291] width 146 height 9
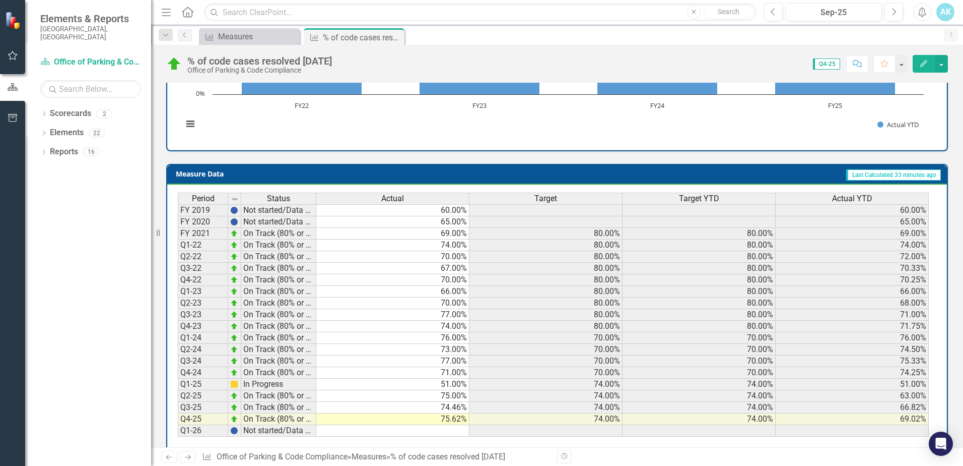
scroll to position [347, 0]
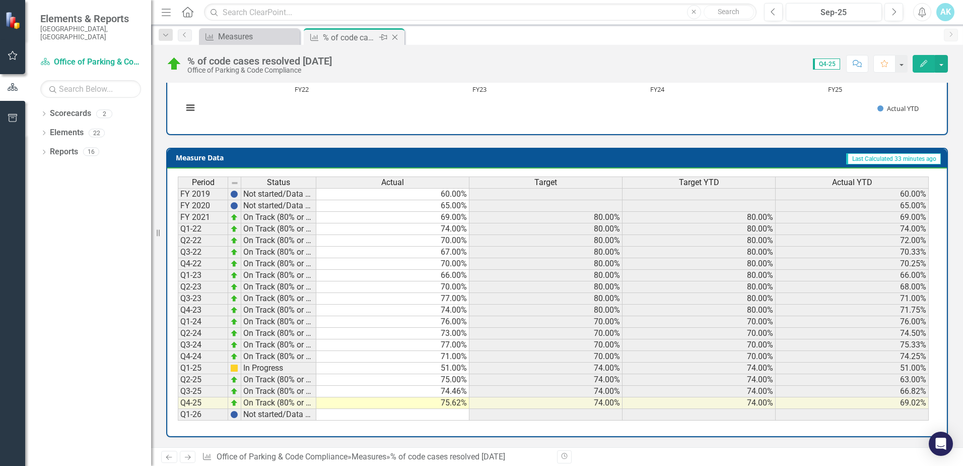
click at [393, 37] on icon "Close" at bounding box center [395, 37] width 10 height 8
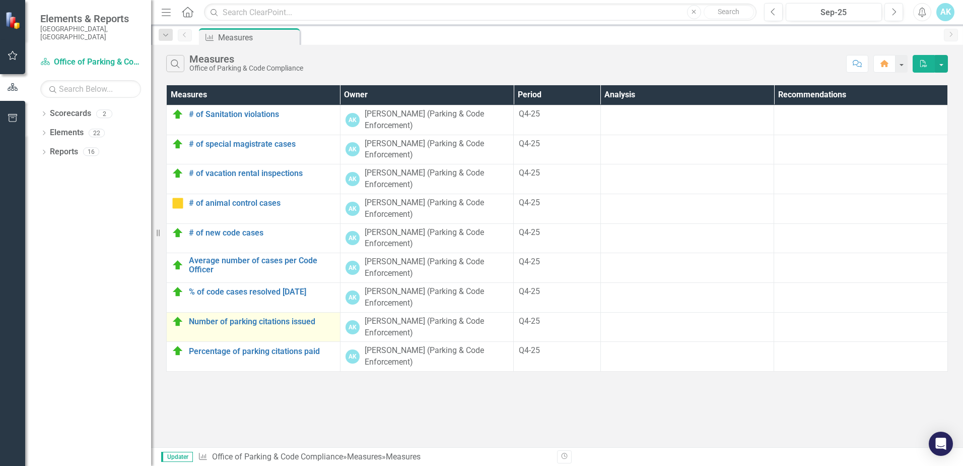
click at [226, 326] on div "Number of parking citations issued" at bounding box center [253, 321] width 163 height 12
click at [230, 323] on link "Number of parking citations issued" at bounding box center [262, 321] width 146 height 9
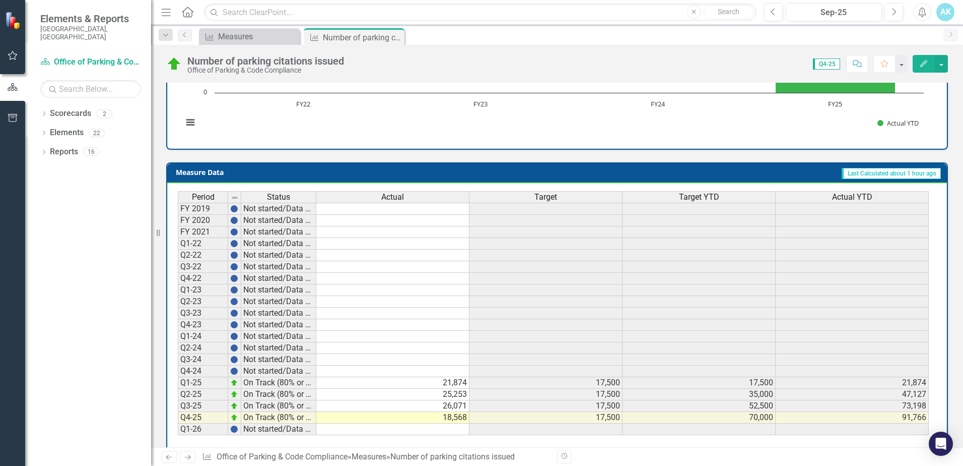
scroll to position [347, 0]
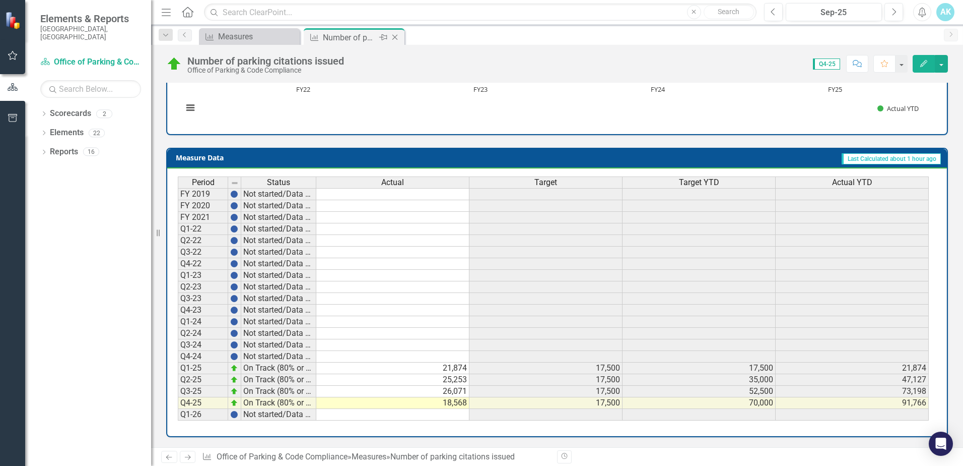
click at [395, 38] on icon "Close" at bounding box center [395, 37] width 10 height 8
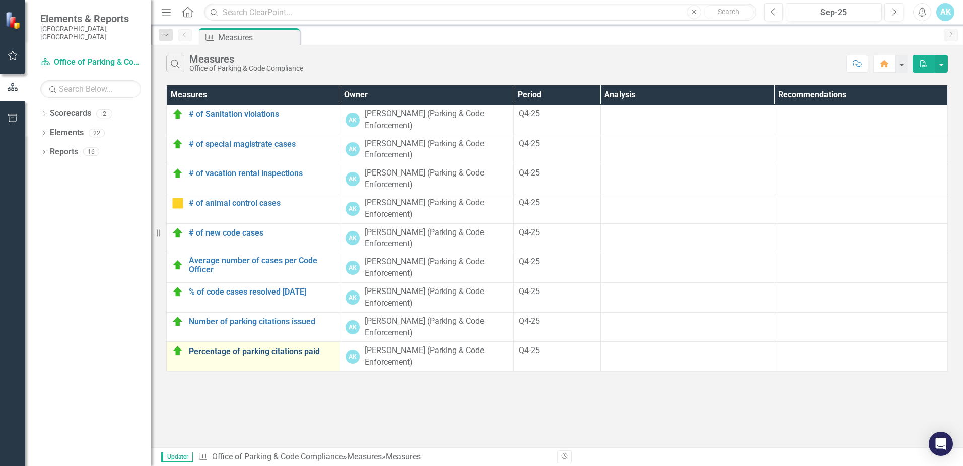
click at [220, 350] on link "Percentage of parking citations paid" at bounding box center [262, 351] width 146 height 9
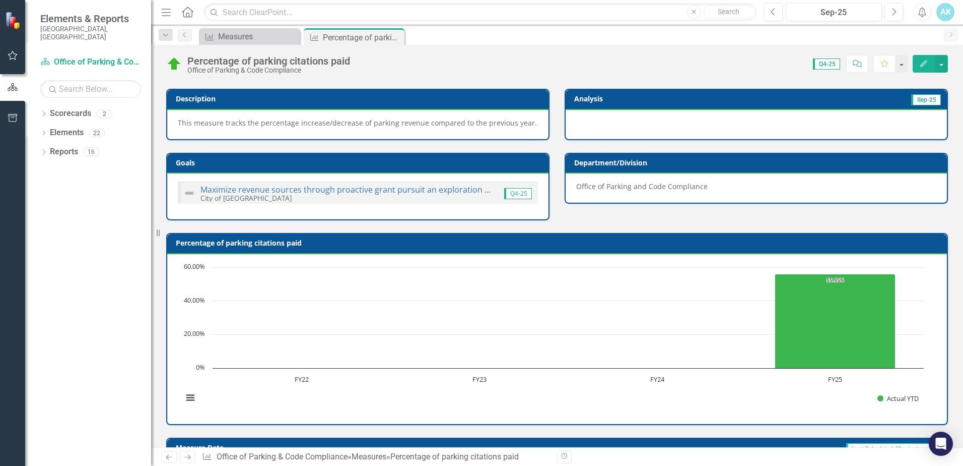
scroll to position [347, 0]
